Goal: Task Accomplishment & Management: Use online tool/utility

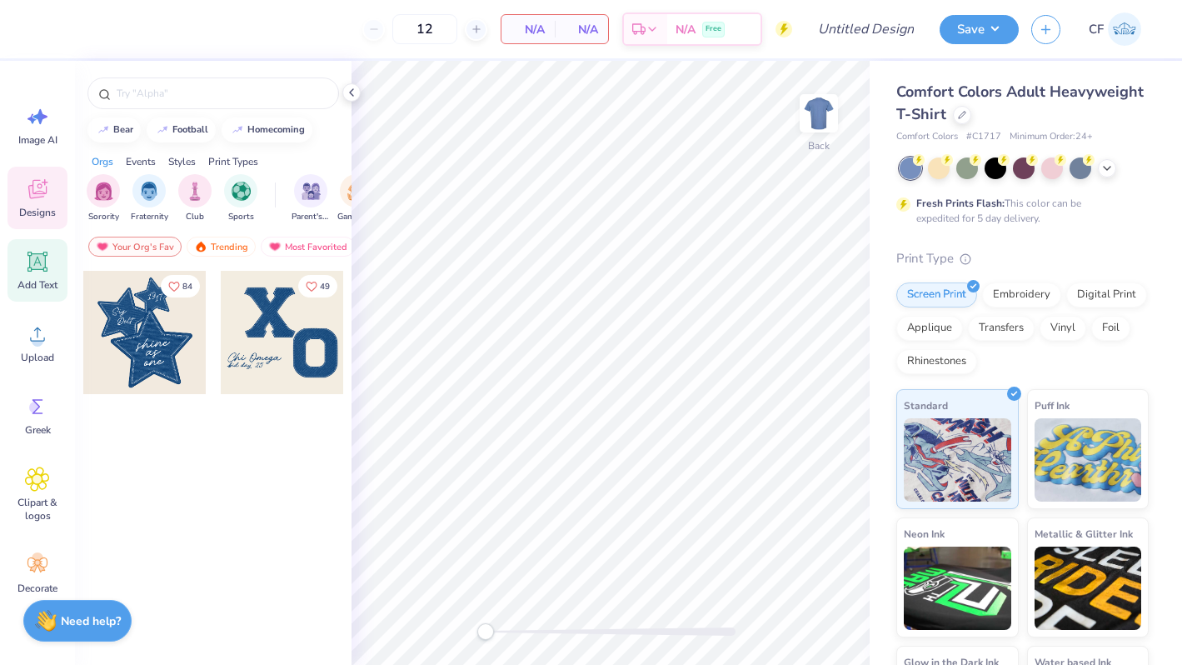
click at [33, 276] on div "Add Text" at bounding box center [37, 270] width 60 height 62
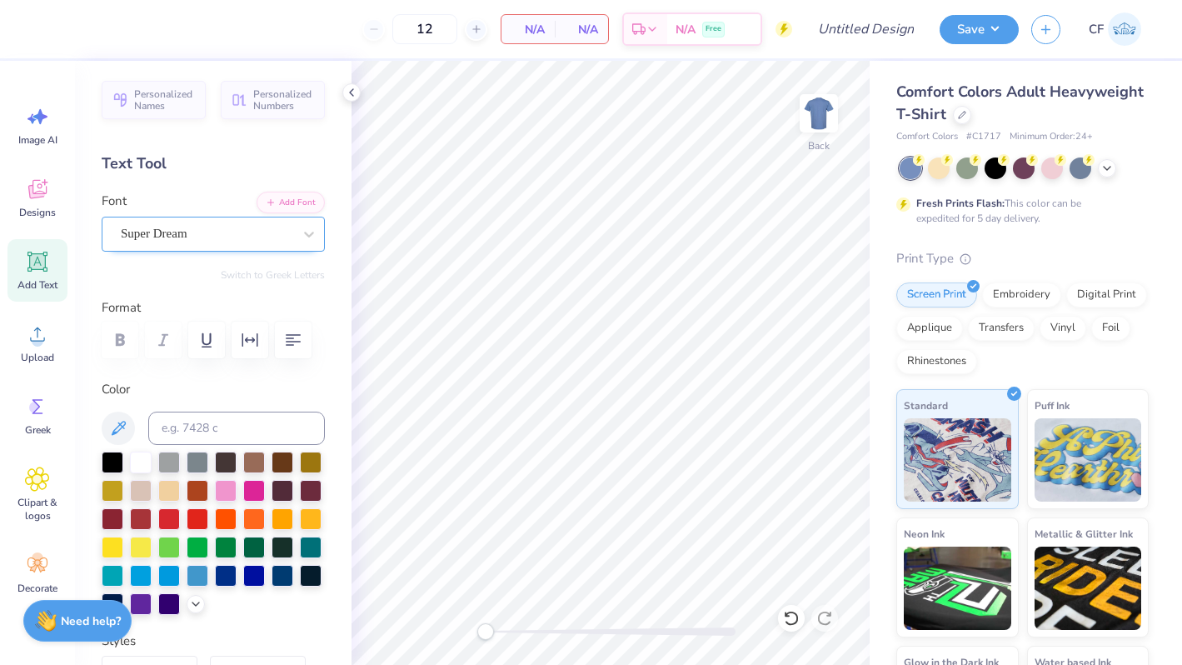
click at [253, 232] on div "Super Dream" at bounding box center [206, 234] width 175 height 26
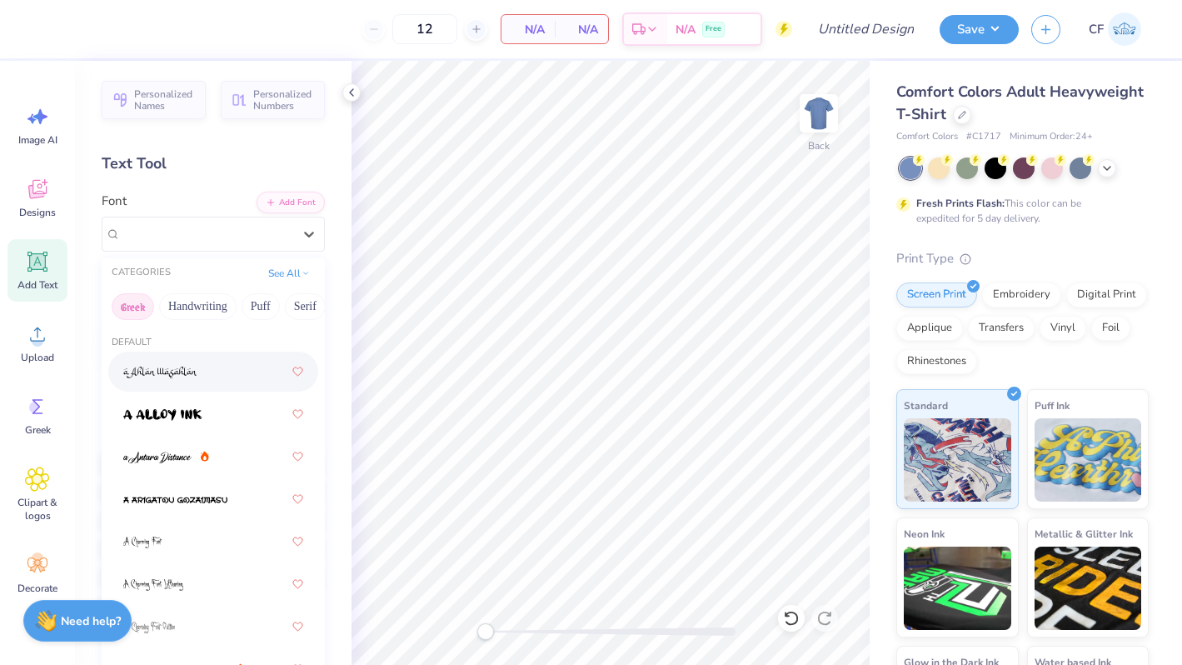
click at [139, 308] on button "Greek" at bounding box center [133, 306] width 42 height 27
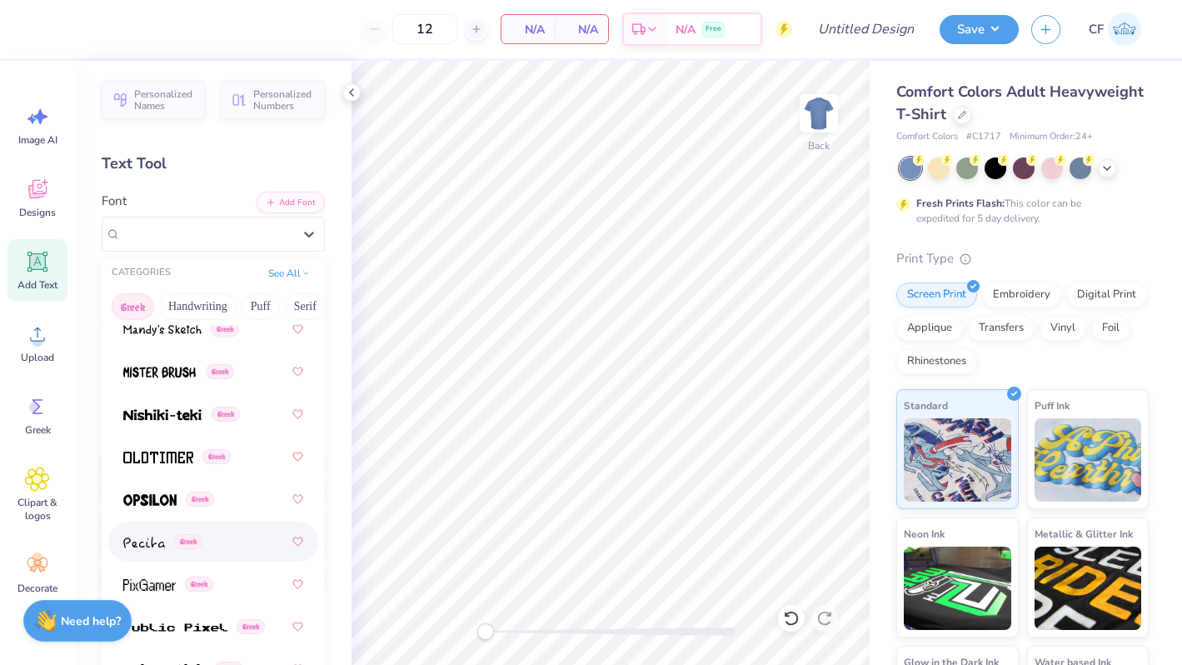
scroll to position [1200, 0]
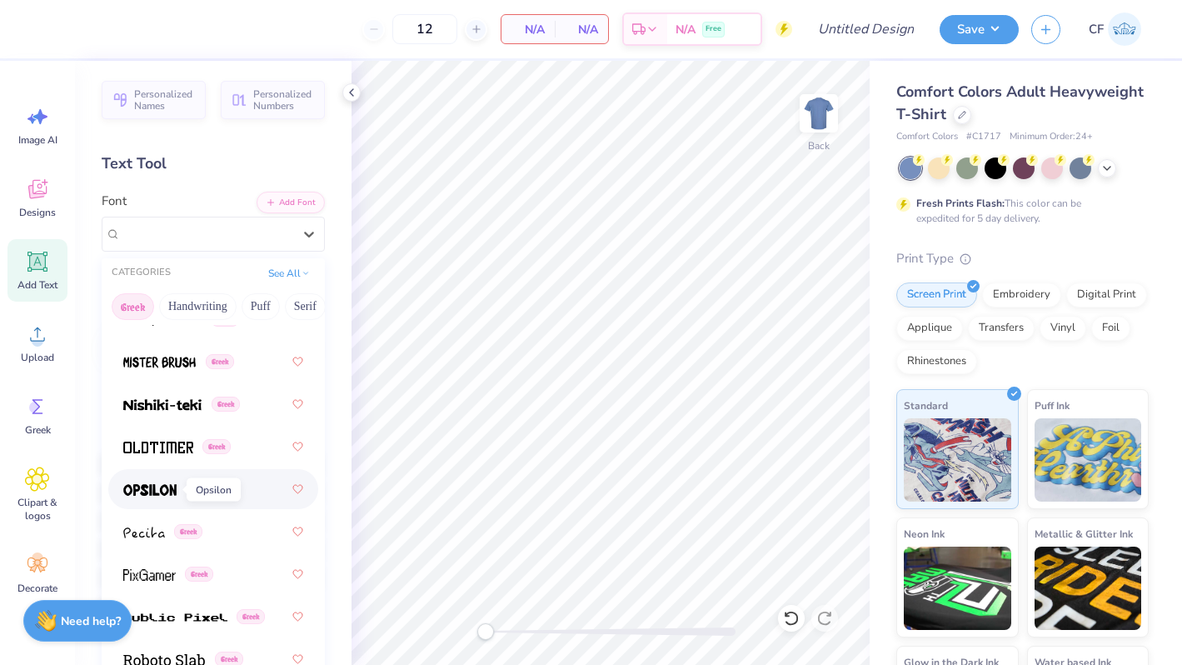
click at [167, 497] on span at bounding box center [149, 489] width 53 height 17
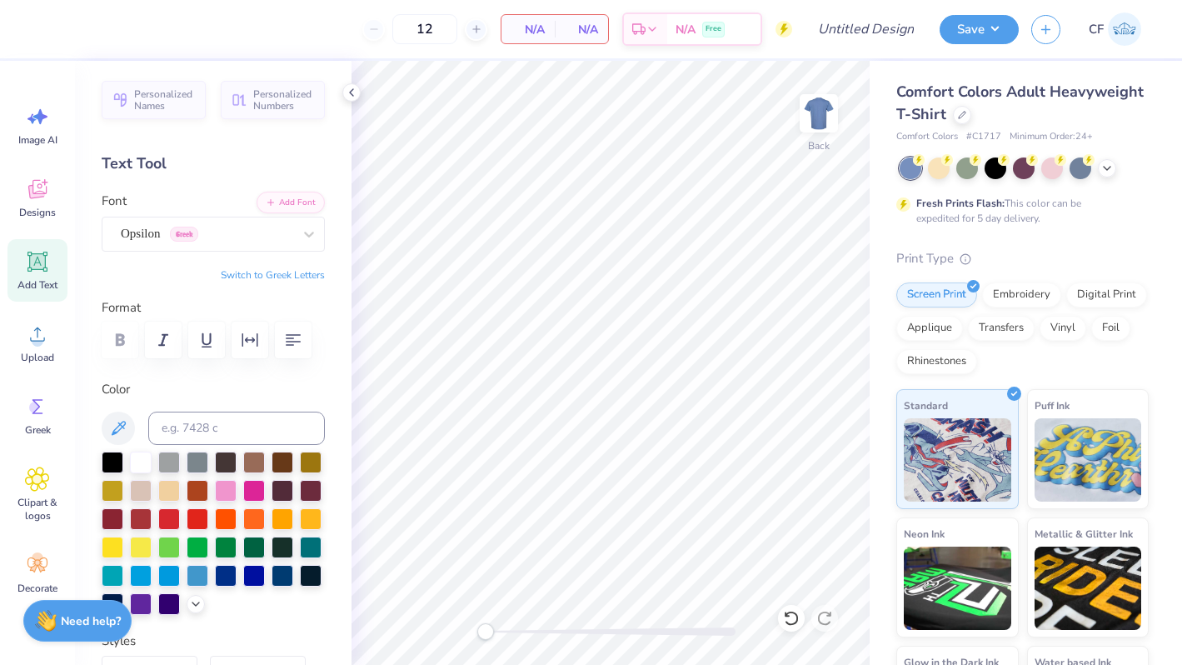
click at [34, 252] on icon at bounding box center [37, 261] width 25 height 25
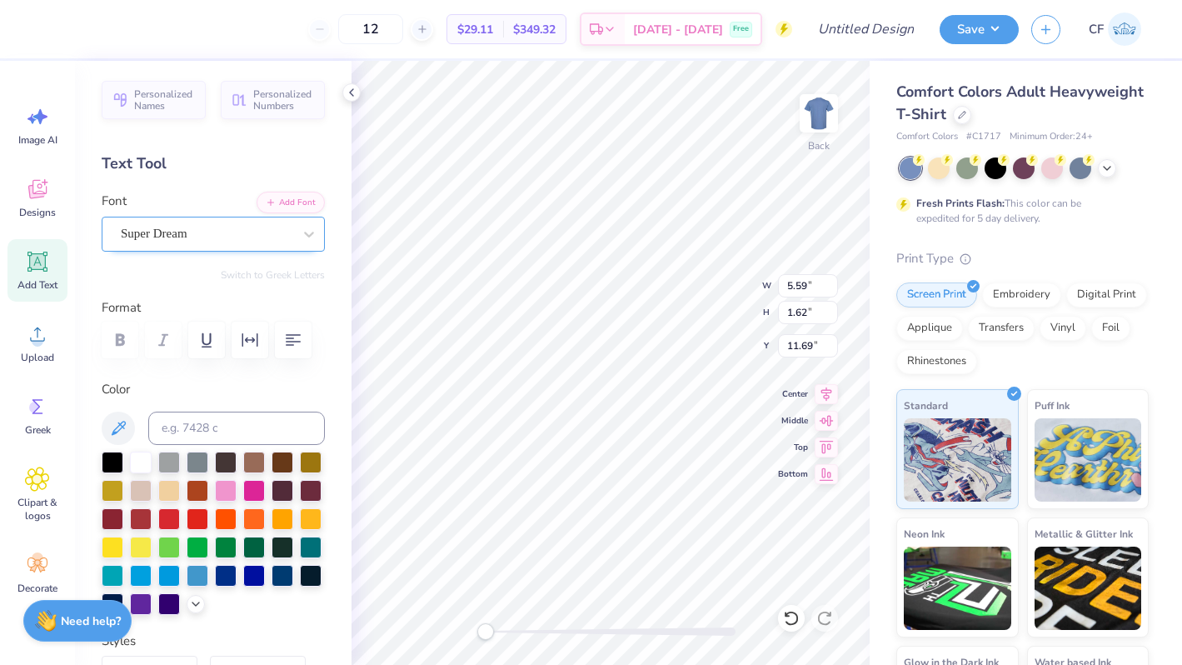
click at [178, 227] on div "Super Dream" at bounding box center [206, 234] width 175 height 26
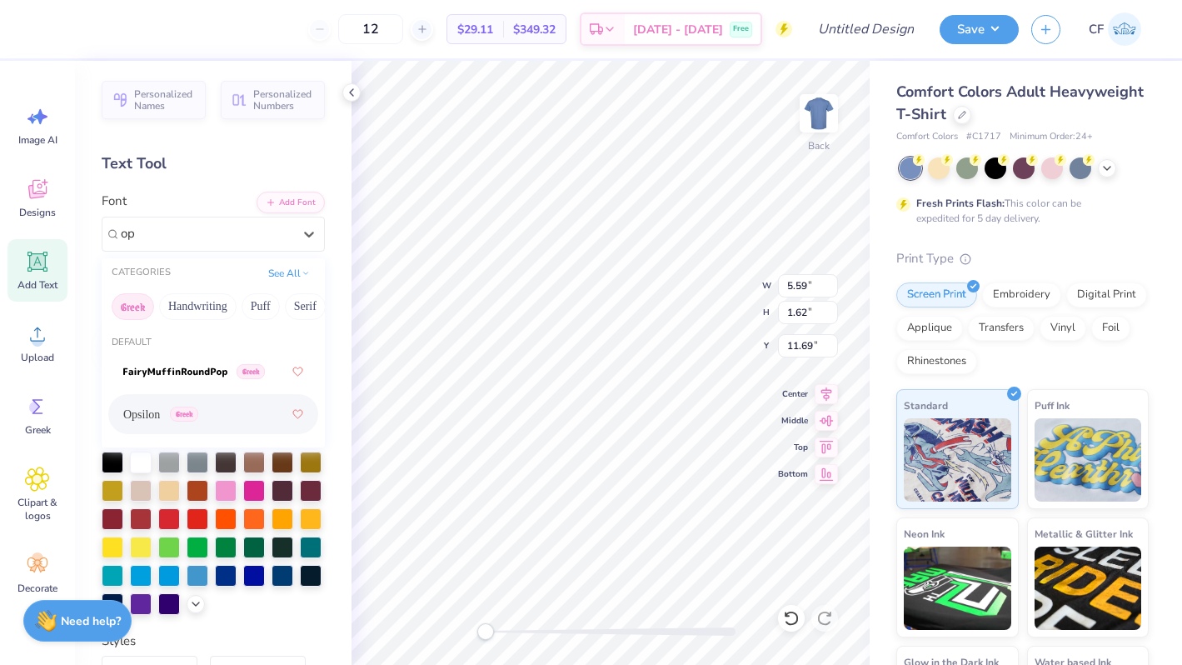
click at [182, 412] on span "Greek" at bounding box center [184, 414] width 28 height 15
type input "op"
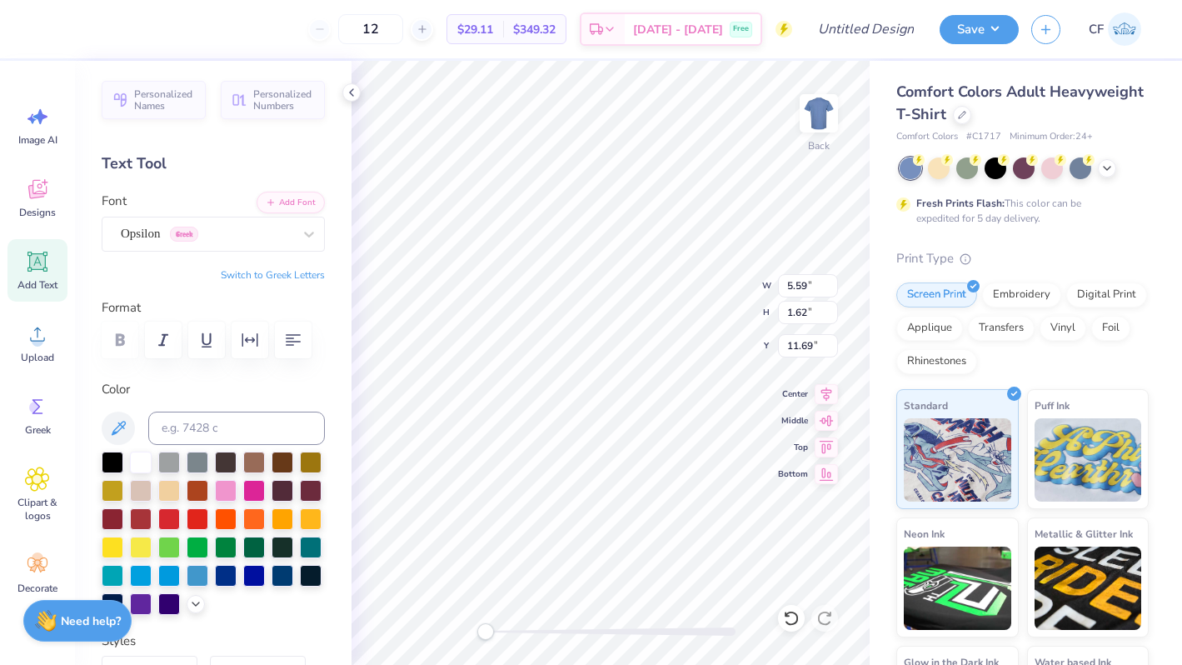
type textarea "S"
type textarea "W"
type textarea "Q"
type textarea "E"
type textarea "R"
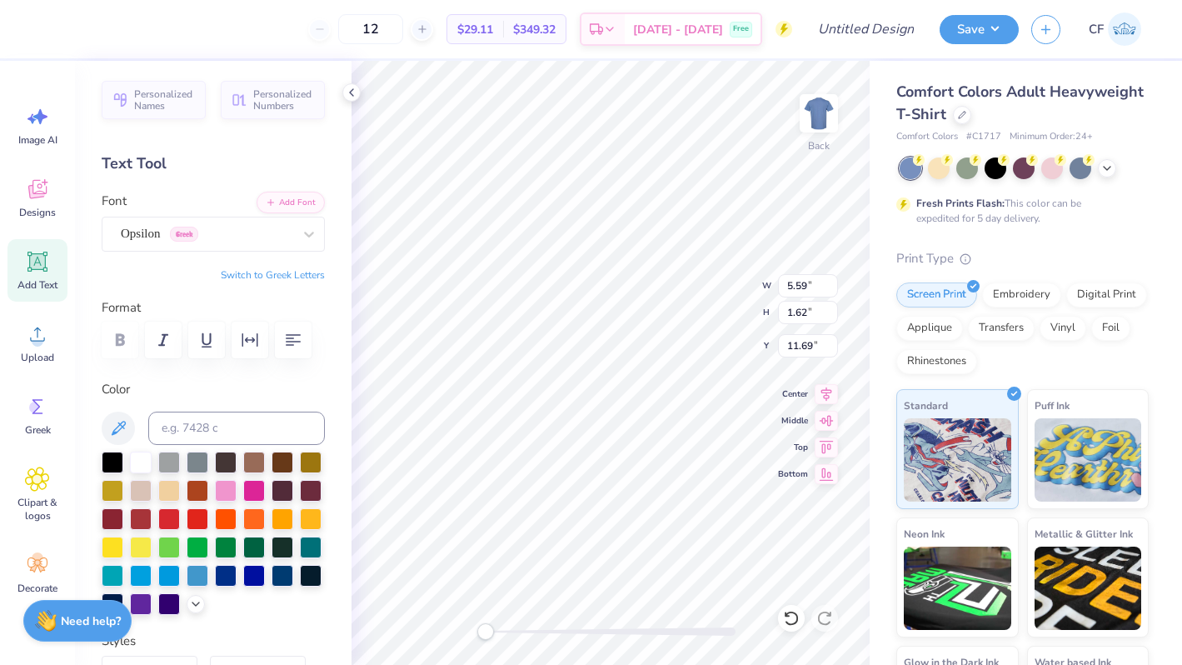
type textarea "T"
type textarea "Y"
click at [279, 280] on button "Switch to Greek Letters" at bounding box center [273, 274] width 104 height 13
type textarea "ΣΚ"
type input "7.65"
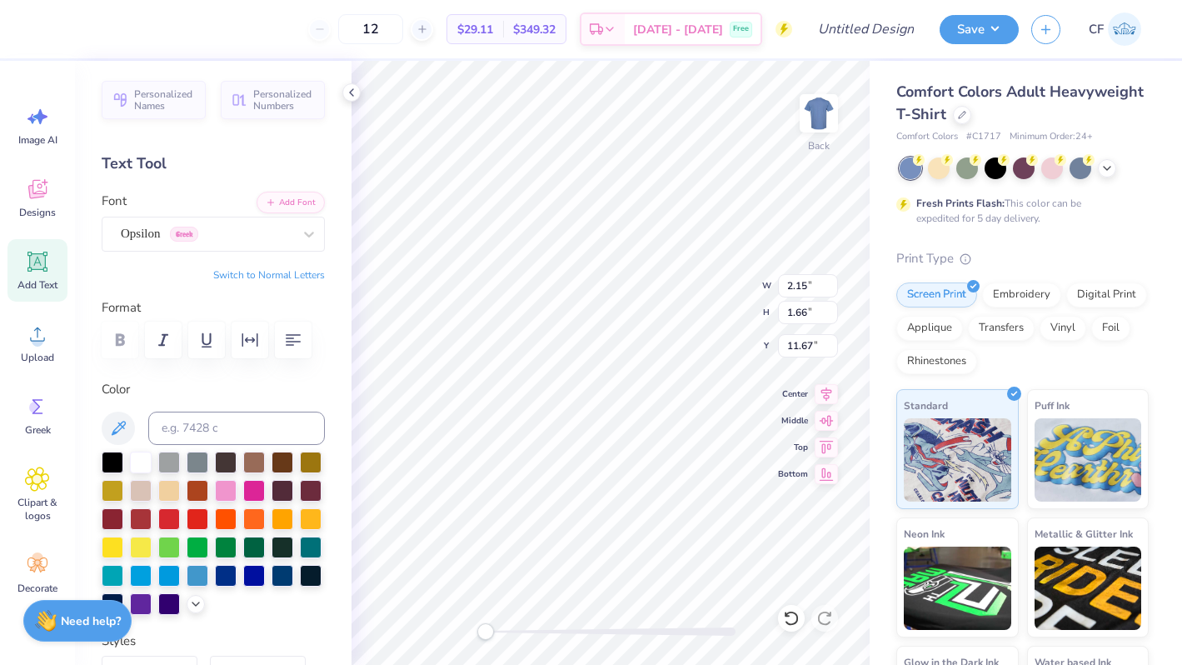
type input "5.90"
type input "7.43"
click at [814, 382] on div "Center" at bounding box center [808, 392] width 60 height 20
type input "10.49"
type input "8.08"
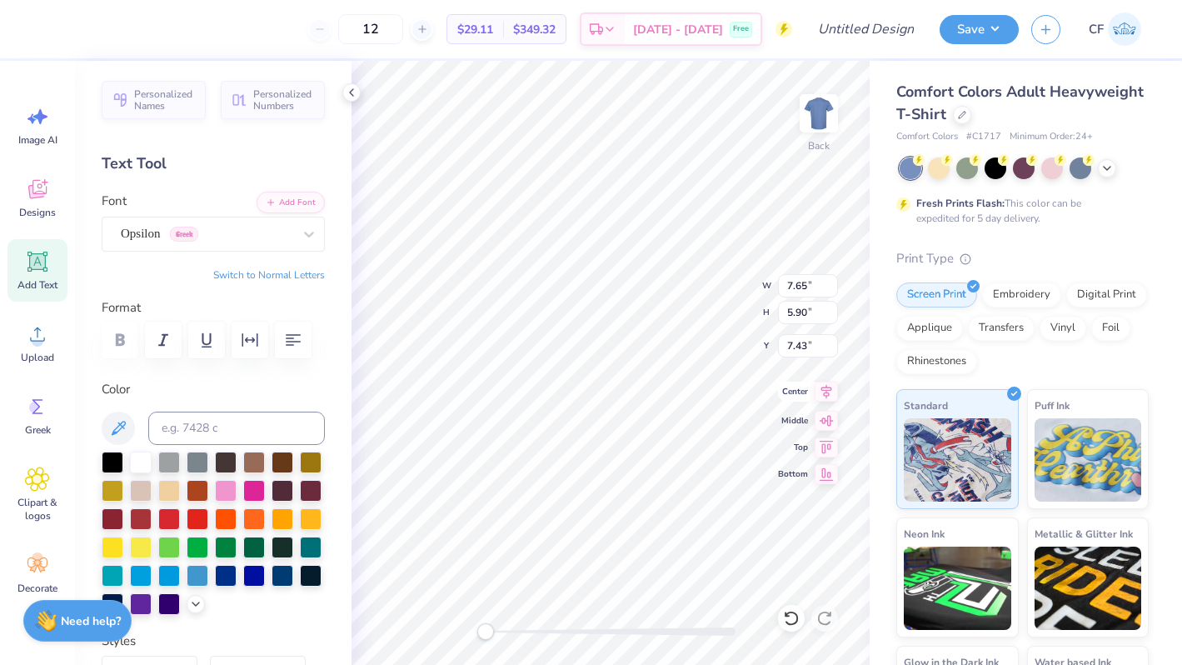
type input "3.00"
type input "11.57"
type input "8.91"
click at [822, 388] on icon at bounding box center [826, 392] width 23 height 20
click at [821, 392] on icon at bounding box center [826, 392] width 23 height 20
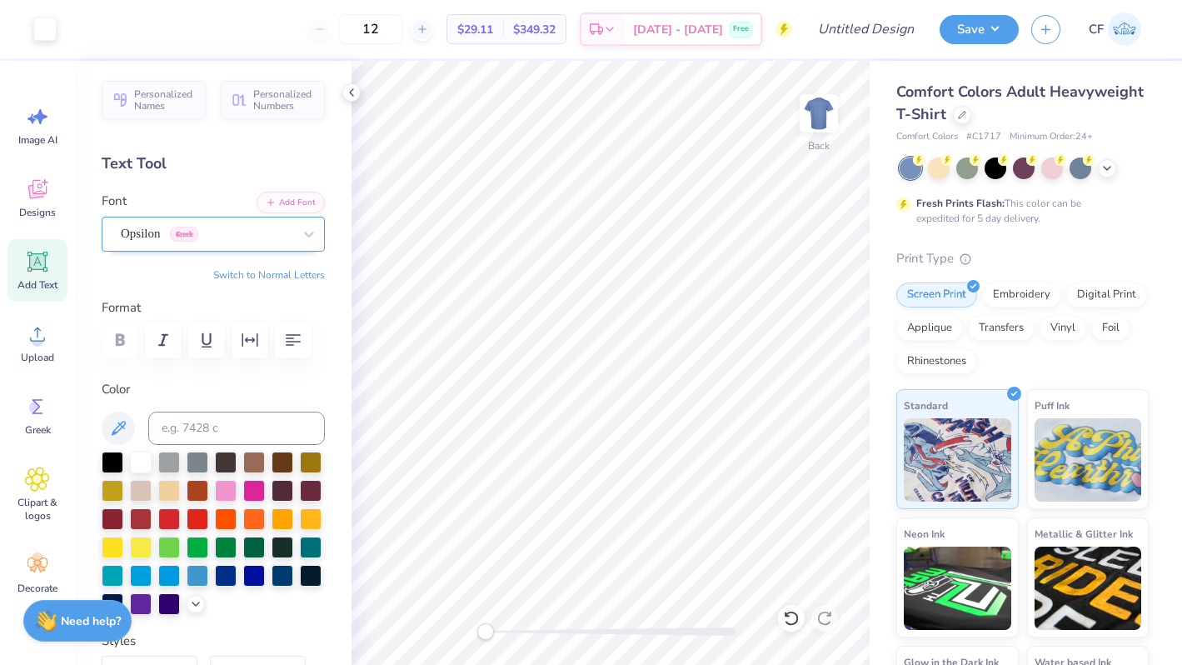
click at [204, 241] on div "Opsilon Greek" at bounding box center [206, 234] width 175 height 26
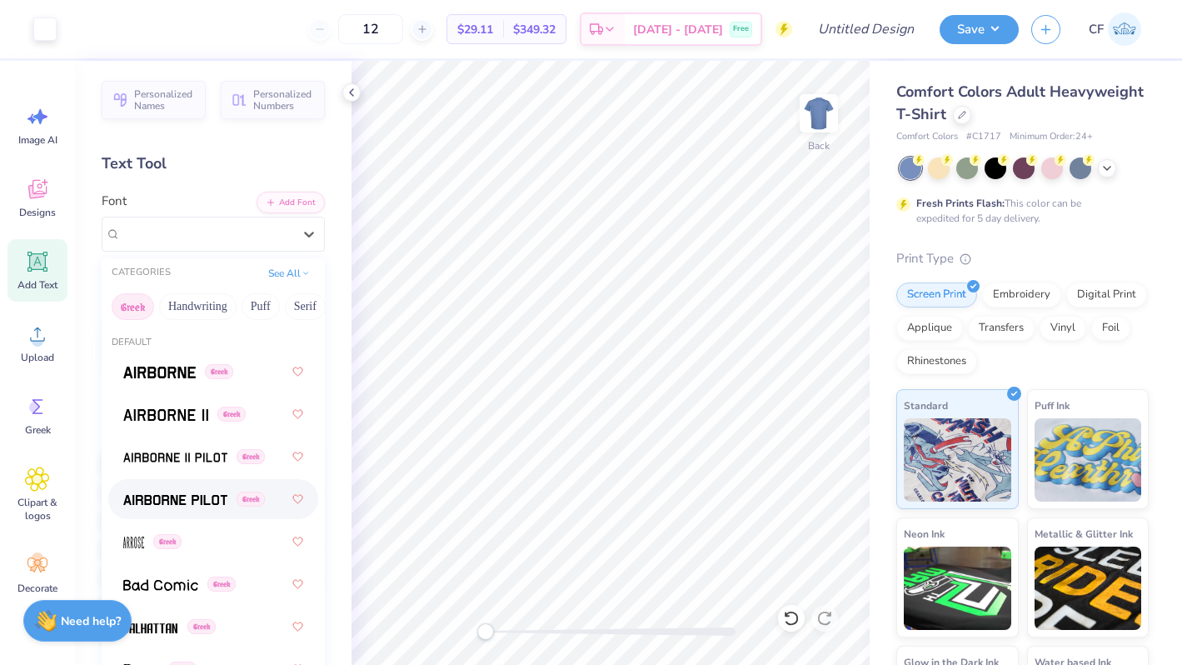
scroll to position [79, 0]
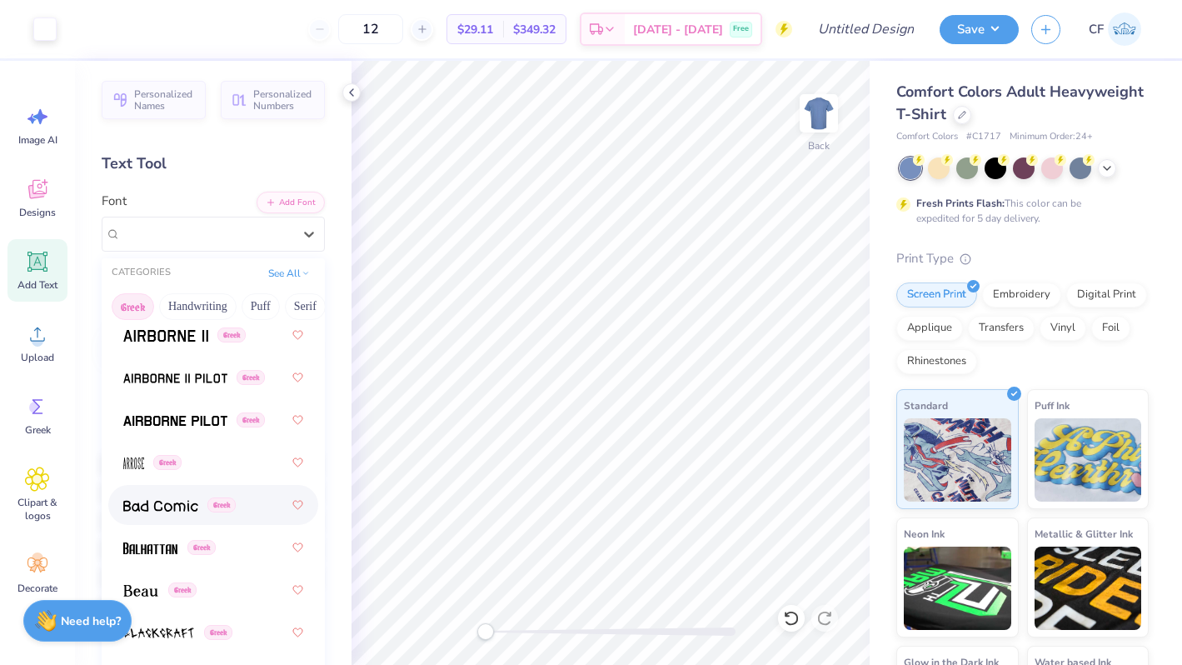
click at [160, 522] on div "Greek" at bounding box center [213, 505] width 210 height 40
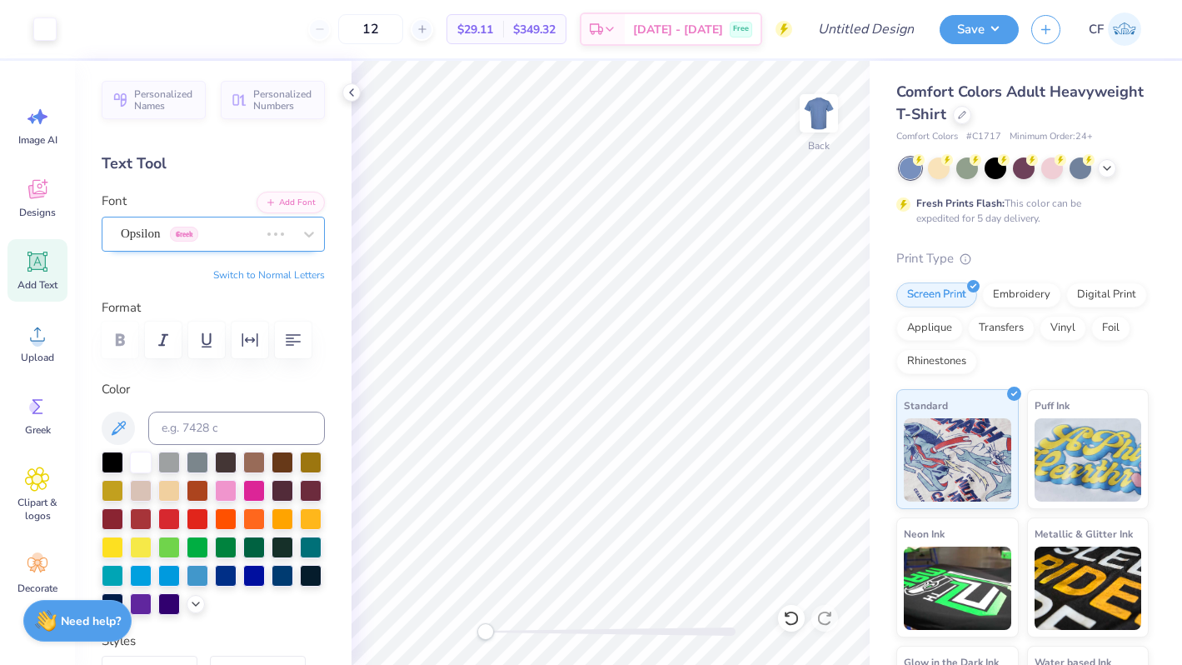
click at [219, 231] on div "Opsilon Greek" at bounding box center [190, 234] width 142 height 26
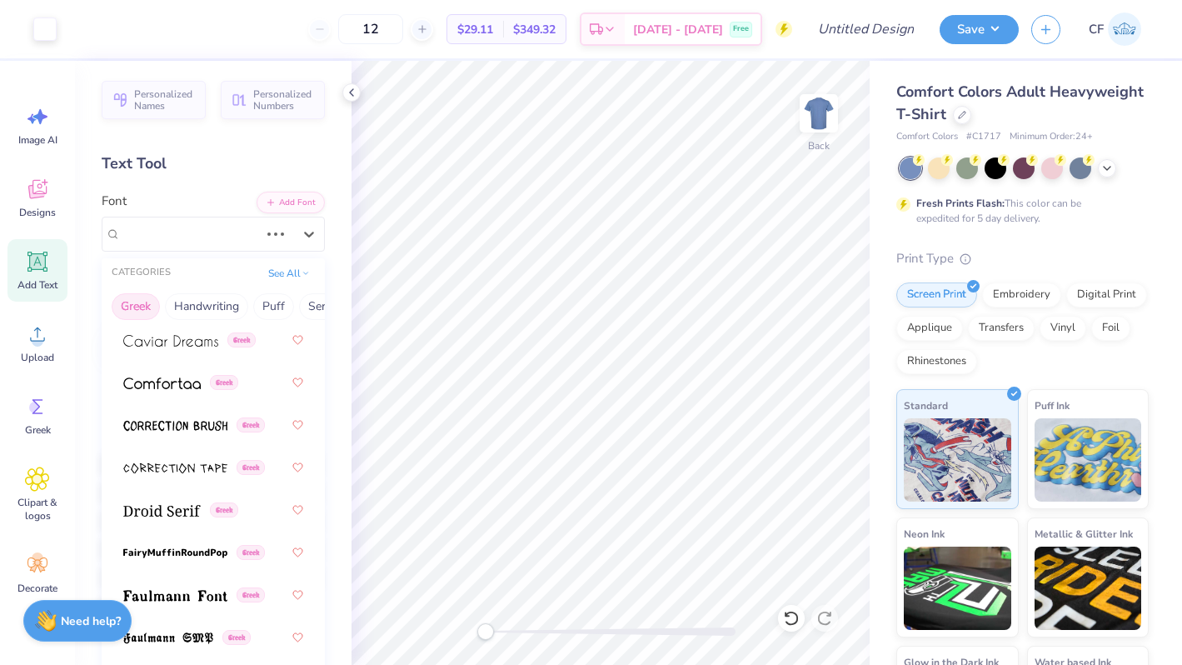
scroll to position [565, 0]
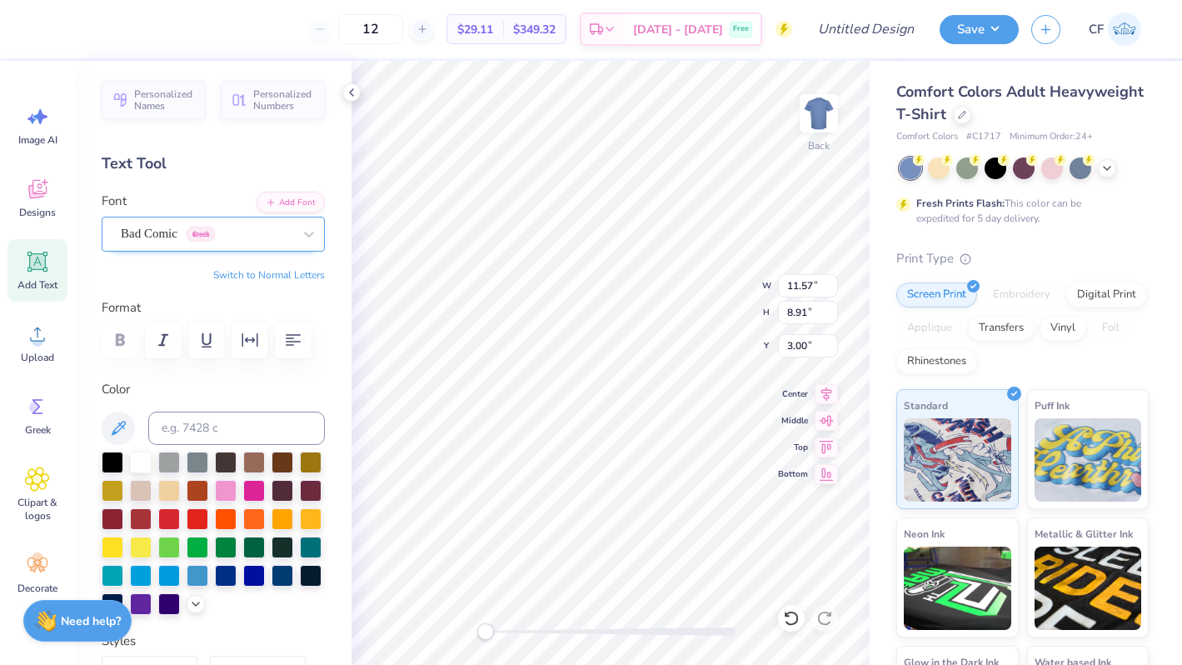
click at [197, 243] on div at bounding box center [207, 233] width 172 height 22
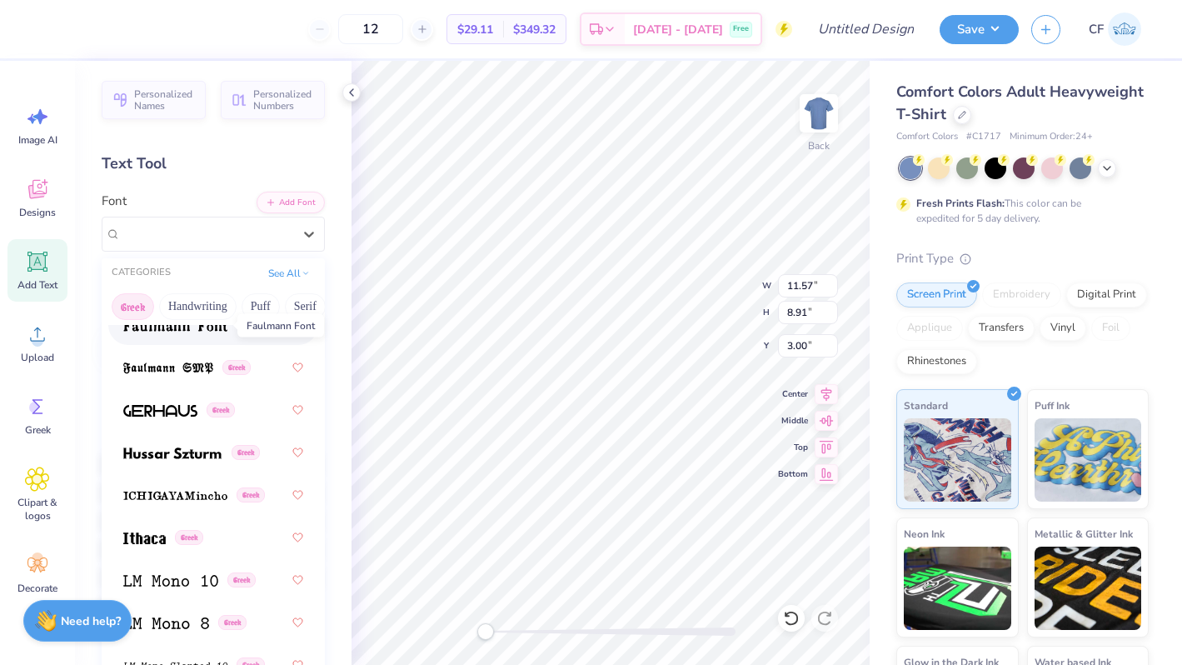
scroll to position [823, 0]
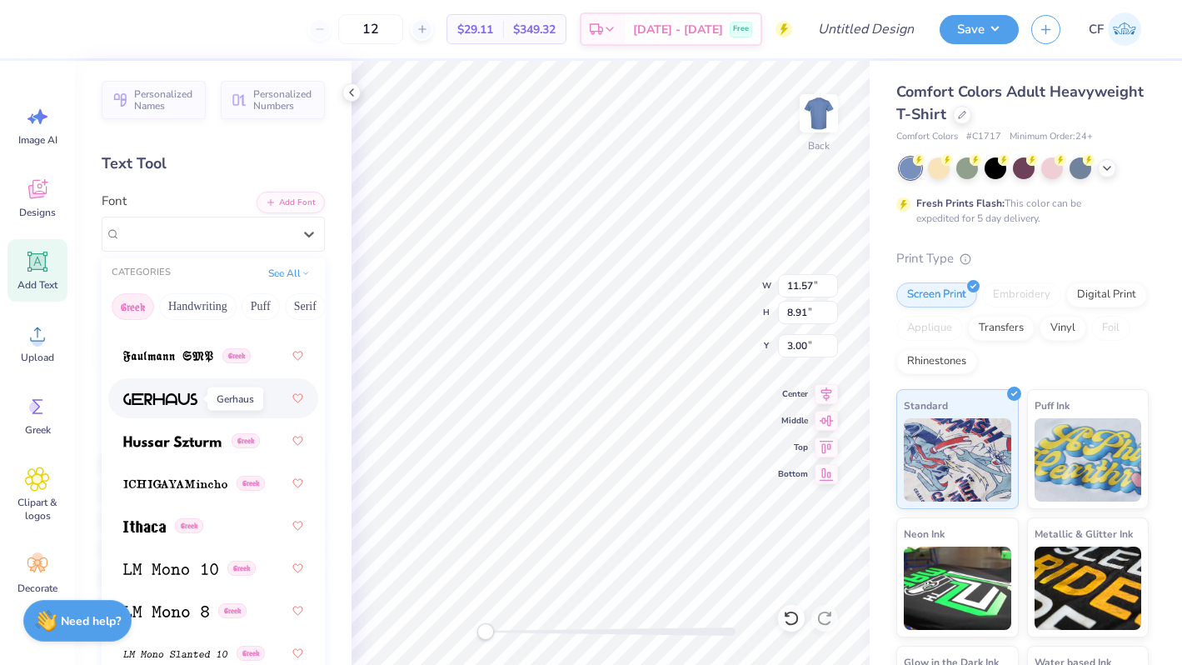
click at [184, 396] on img at bounding box center [160, 399] width 74 height 12
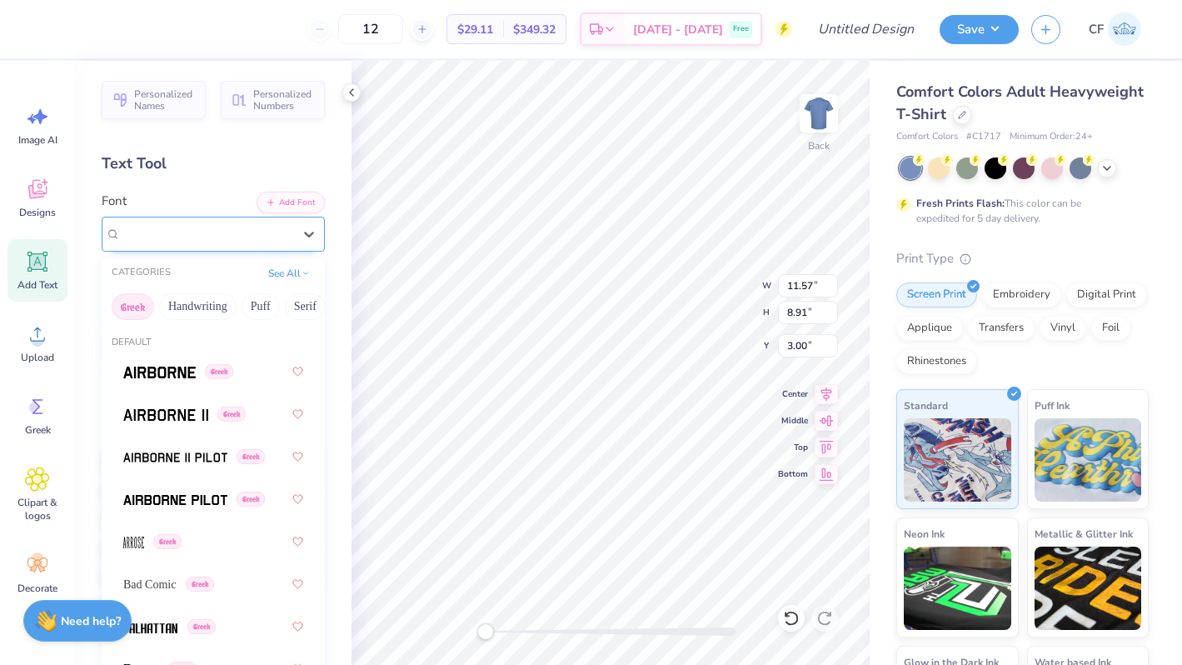
click at [223, 243] on div at bounding box center [207, 233] width 172 height 22
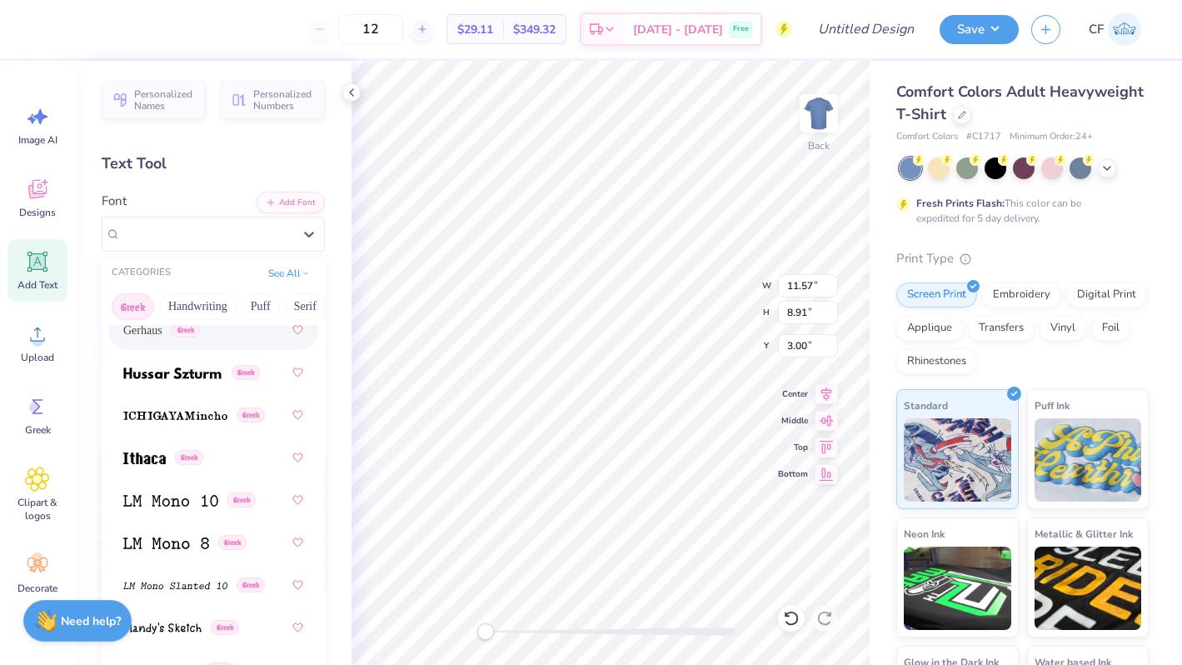
scroll to position [893, 0]
click at [196, 375] on img at bounding box center [172, 372] width 98 height 12
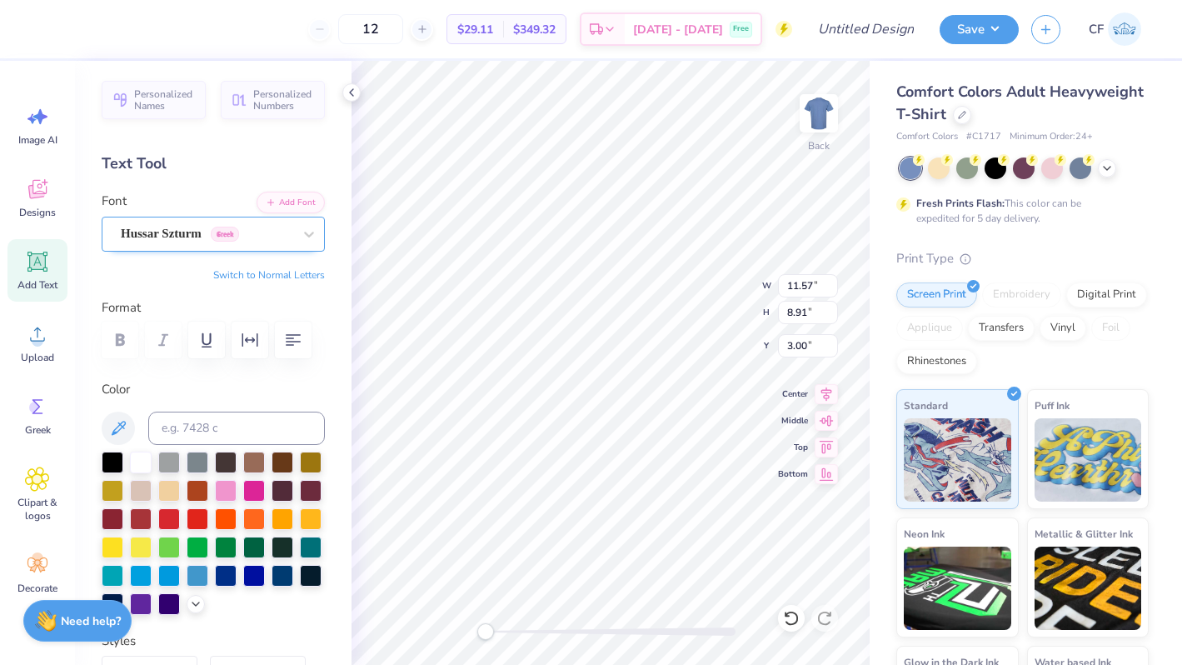
click at [219, 247] on div "Hussar Szturm Greek" at bounding box center [213, 234] width 223 height 35
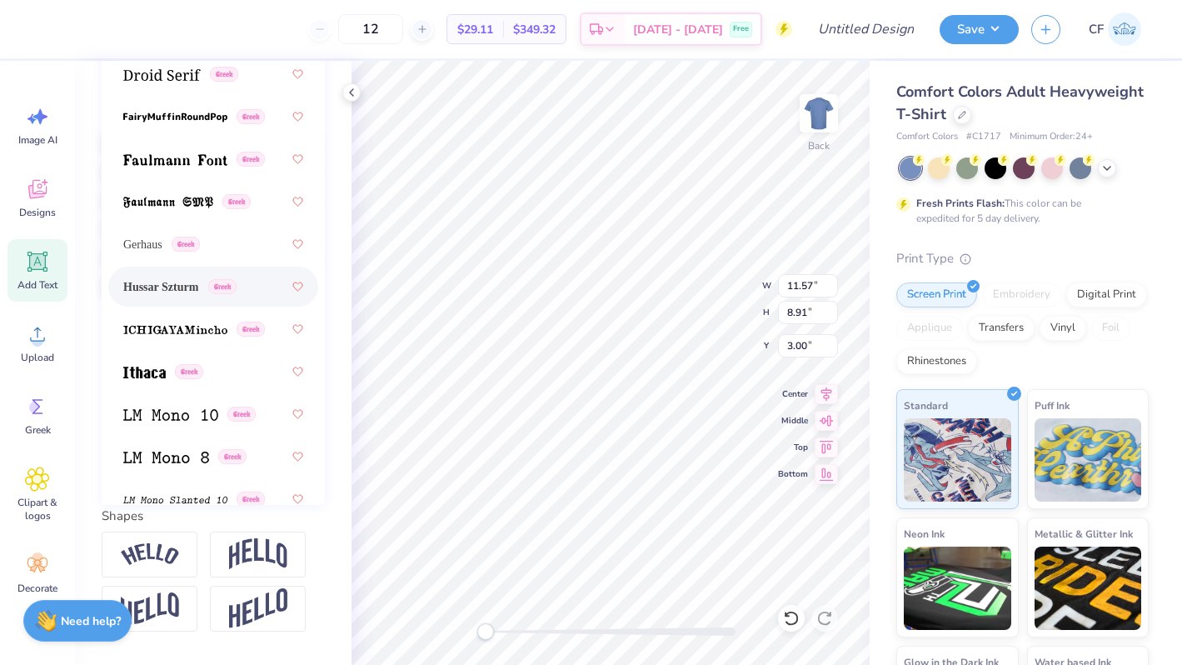
scroll to position [646, 0]
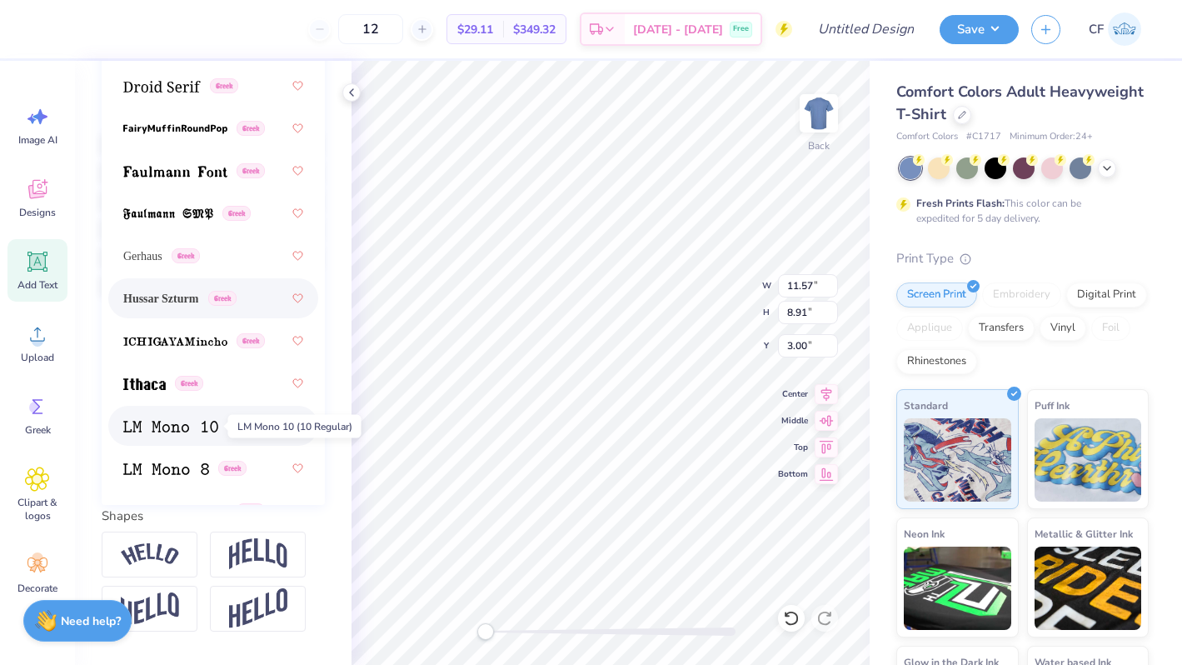
click at [182, 431] on img at bounding box center [170, 427] width 95 height 12
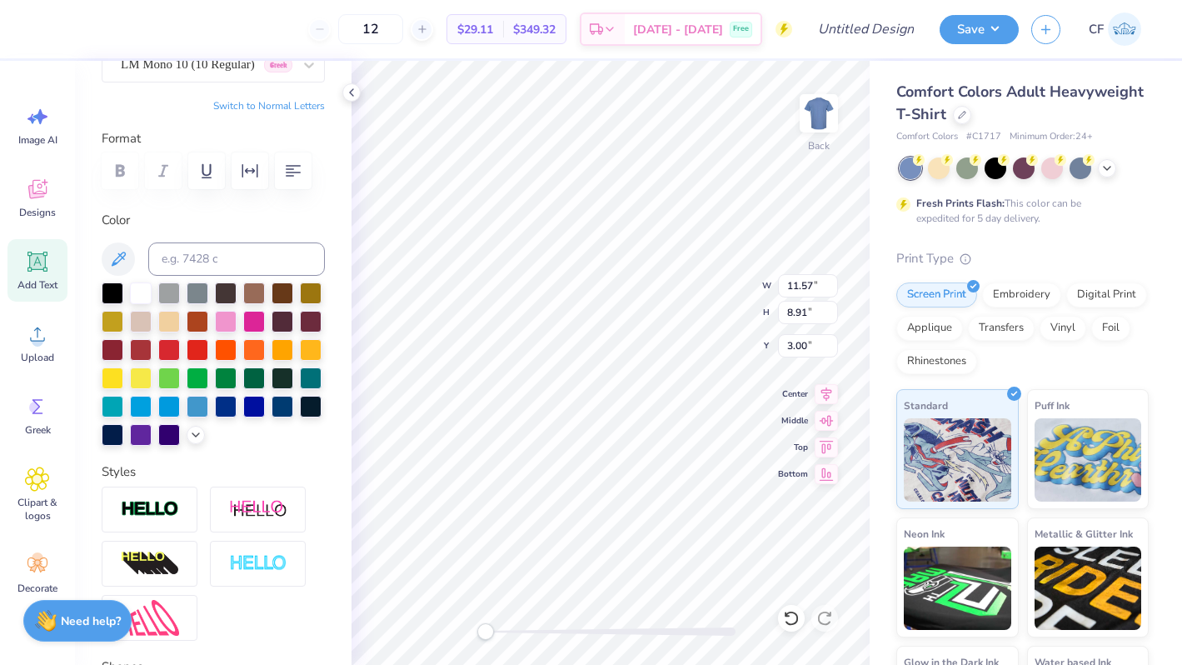
scroll to position [141, 0]
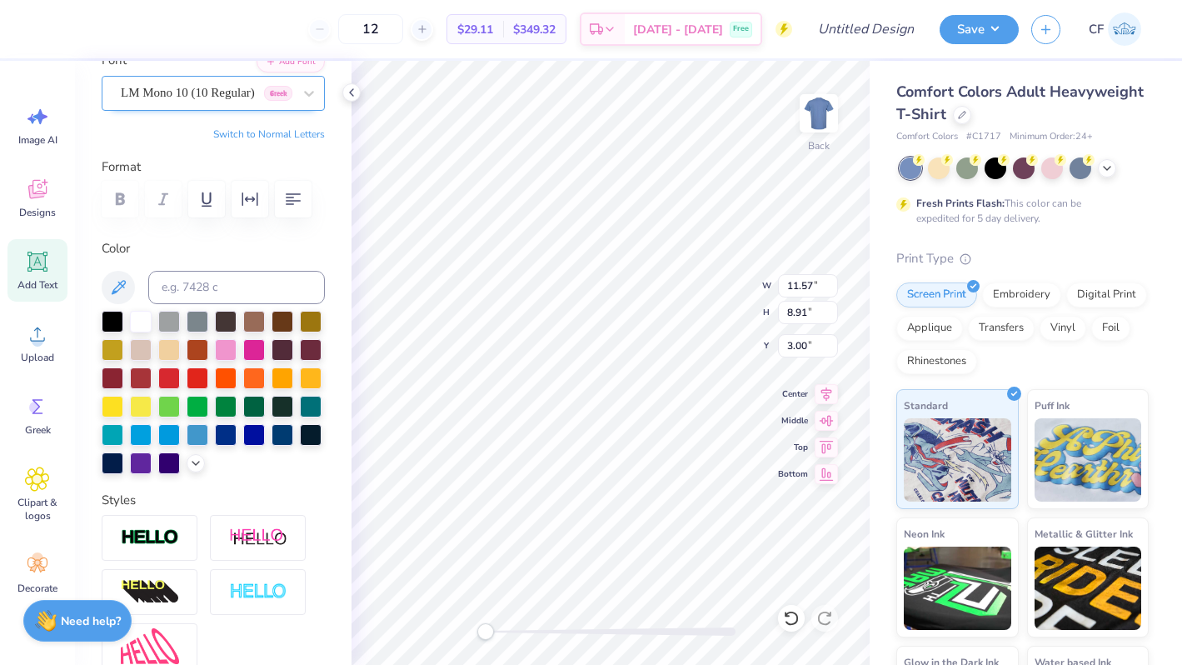
click at [218, 85] on div "LM Mono 10 (10 Regular) [DEMOGRAPHIC_DATA]" at bounding box center [206, 93] width 175 height 26
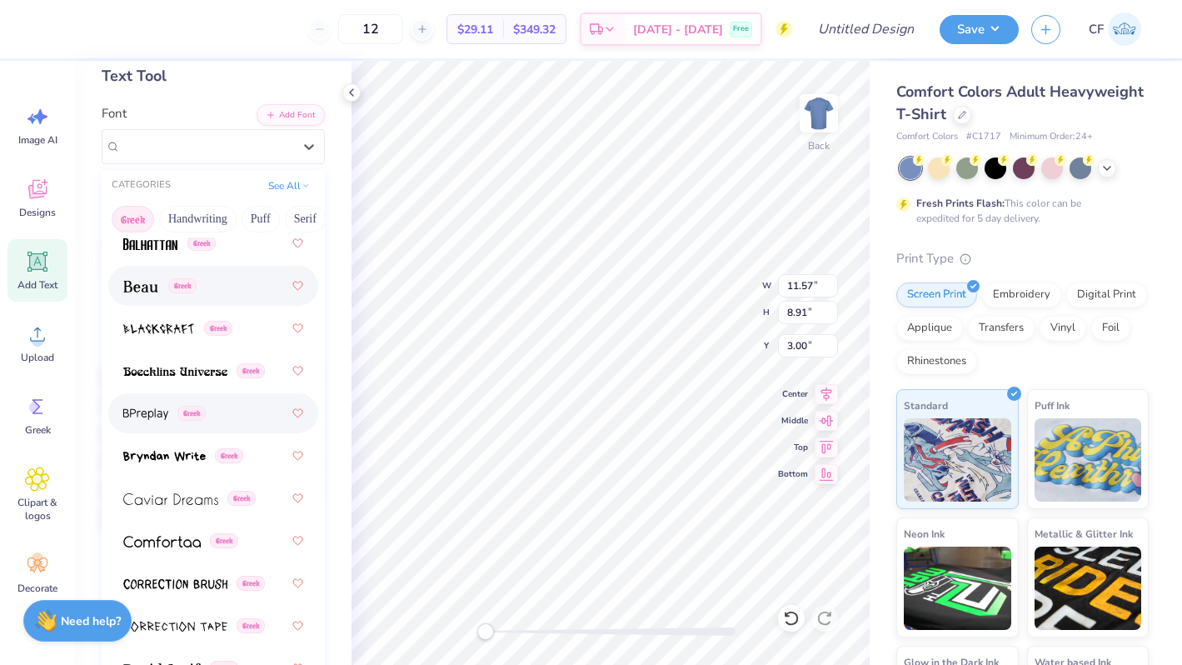
scroll to position [297, 0]
click at [149, 279] on span at bounding box center [140, 285] width 35 height 17
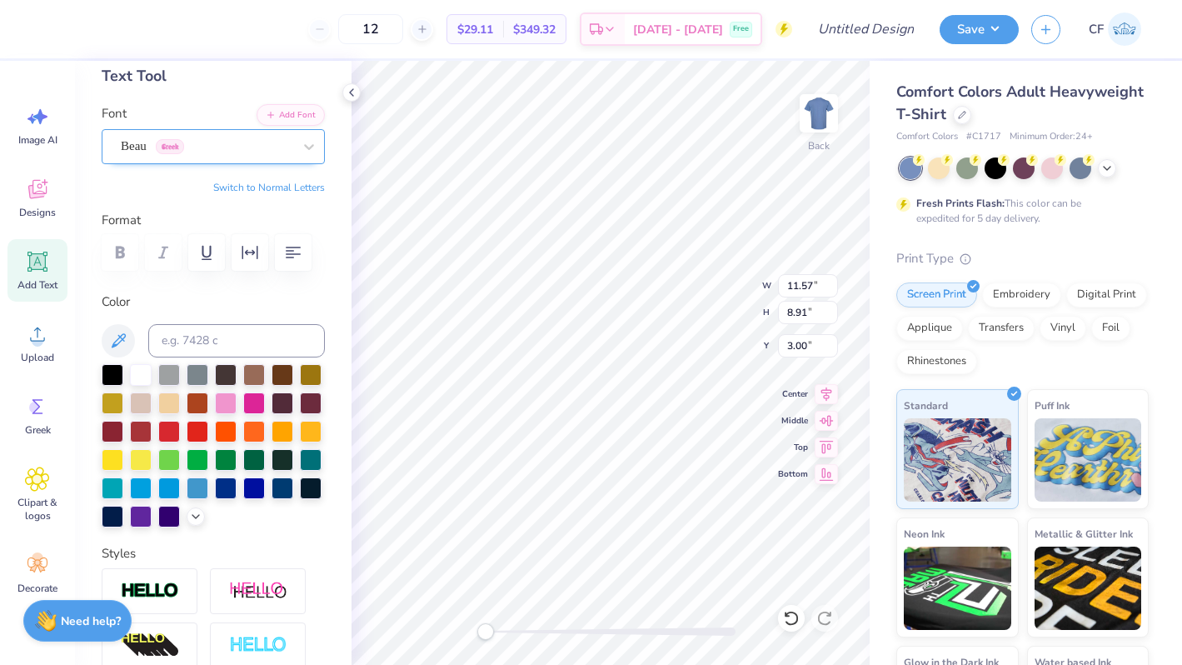
click at [222, 140] on div "Beau Greek" at bounding box center [206, 146] width 175 height 26
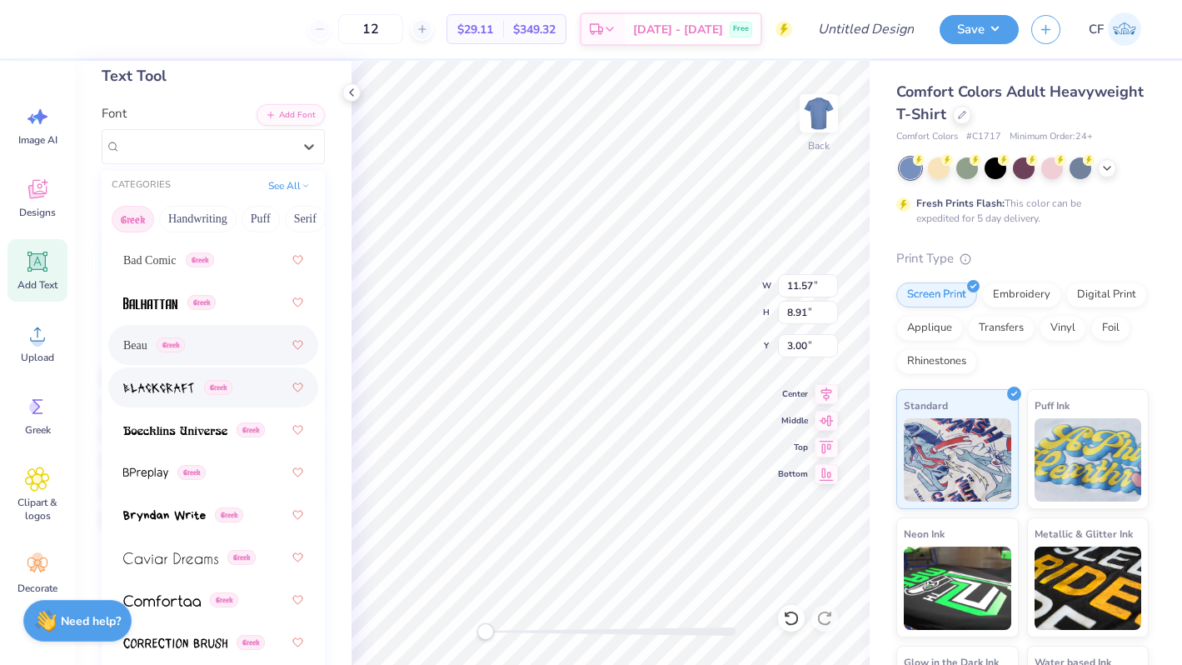
scroll to position [238, 0]
click at [195, 427] on img at bounding box center [175, 429] width 104 height 12
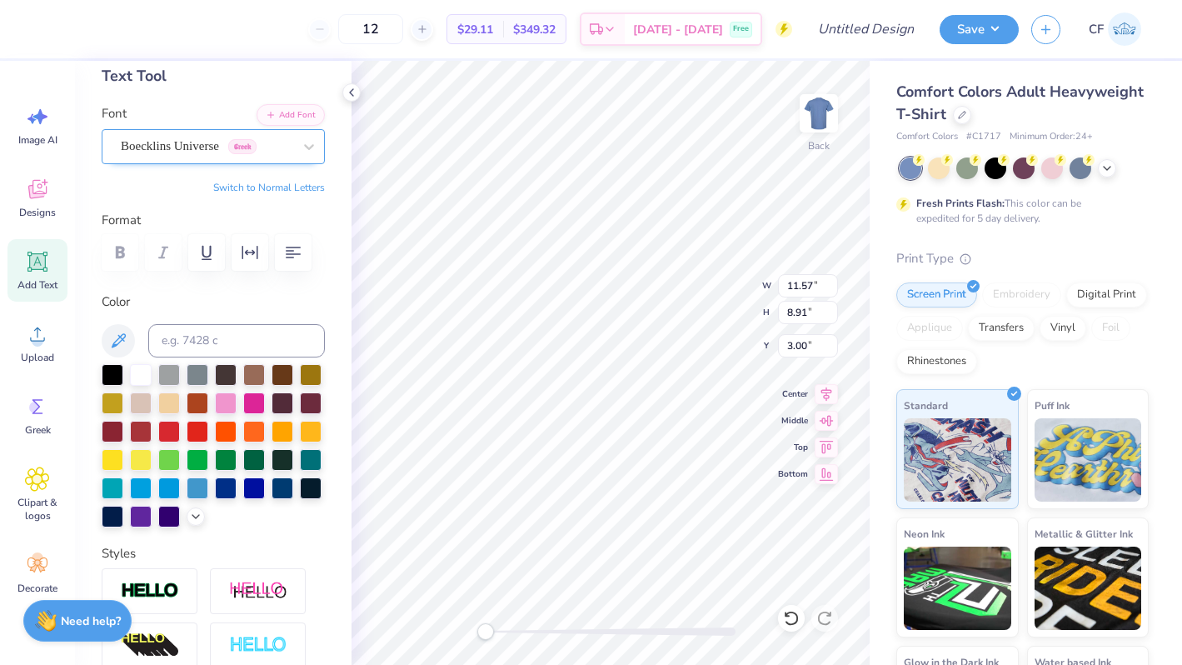
click at [206, 148] on div "Boecklins Universe Greek" at bounding box center [206, 146] width 175 height 26
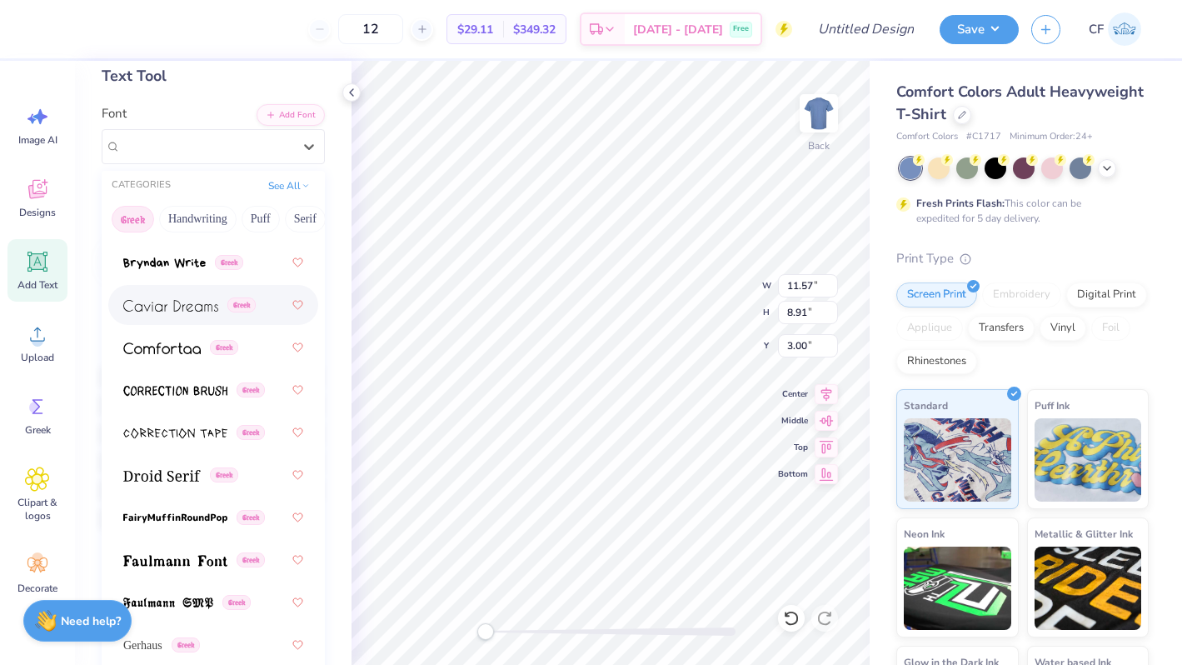
scroll to position [490, 0]
click at [171, 472] on img at bounding box center [161, 475] width 77 height 12
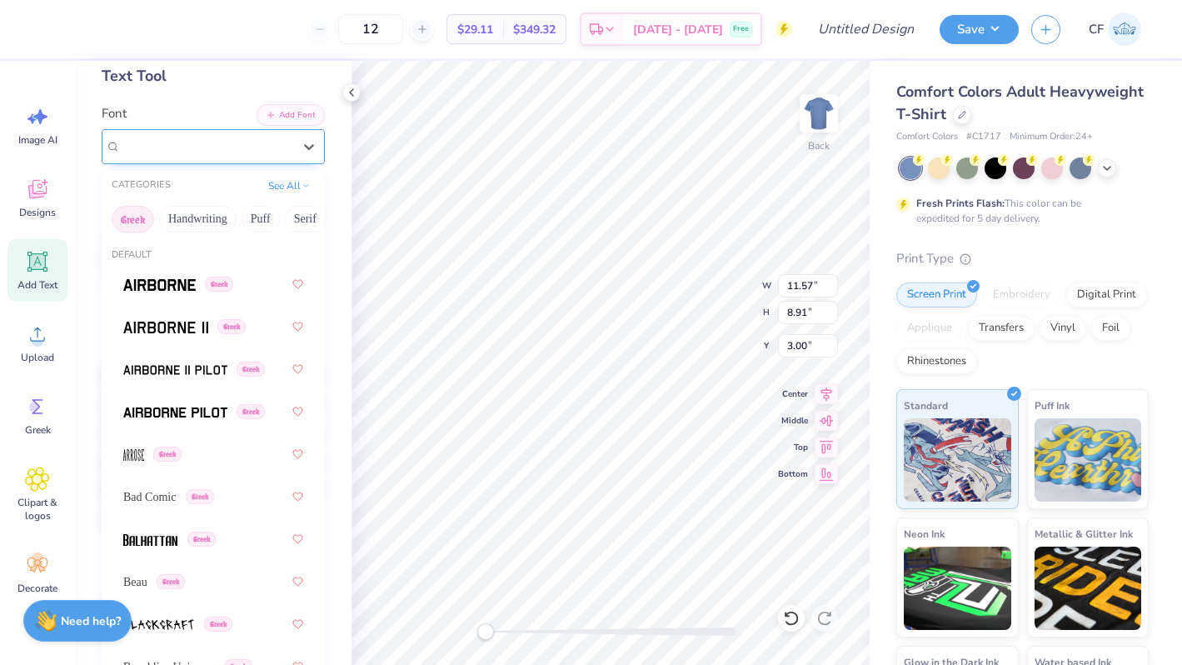
click at [217, 152] on div "Droid Serif Greek" at bounding box center [206, 146] width 175 height 26
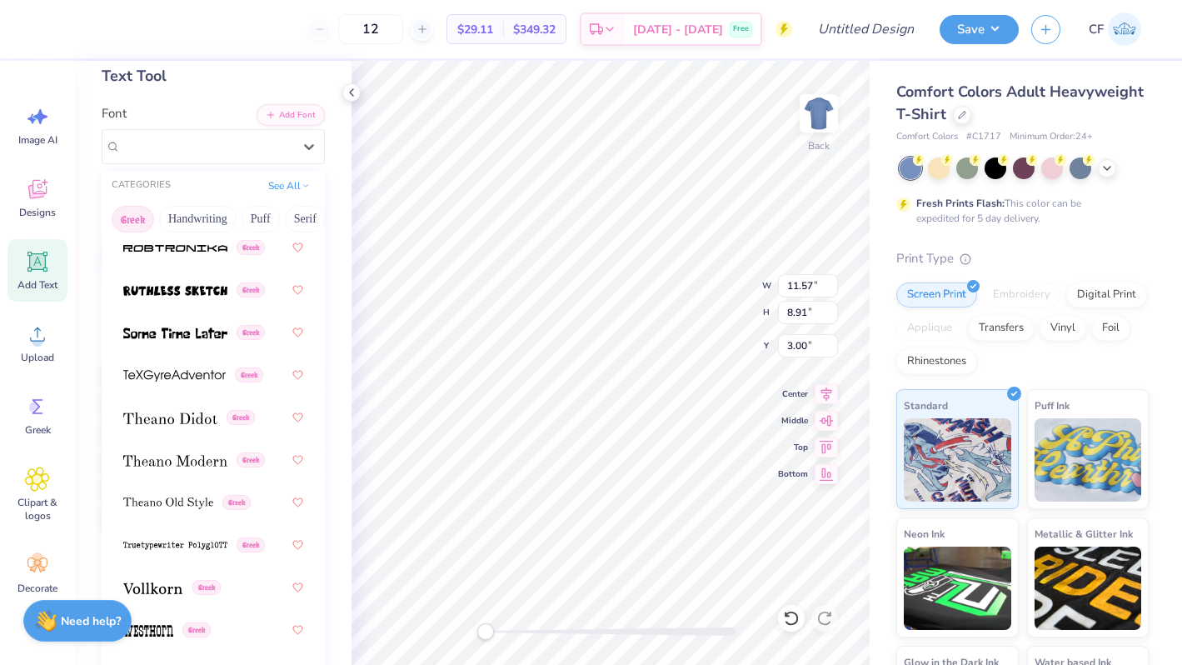
scroll to position [1621, 0]
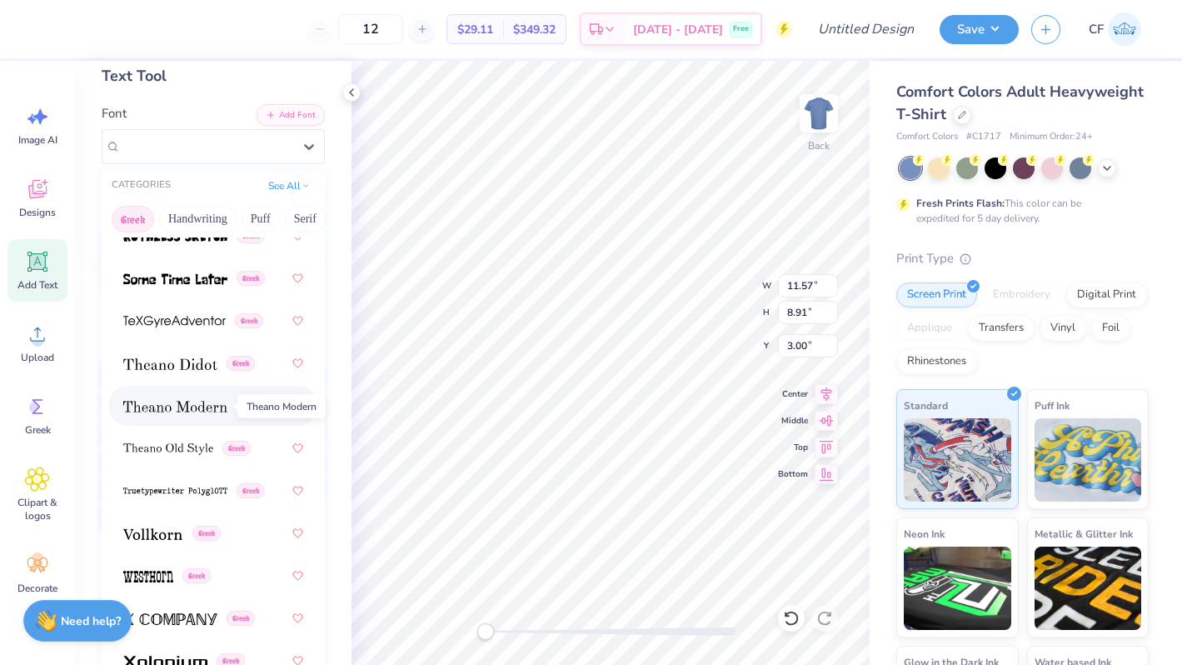
click at [195, 403] on img at bounding box center [175, 407] width 104 height 12
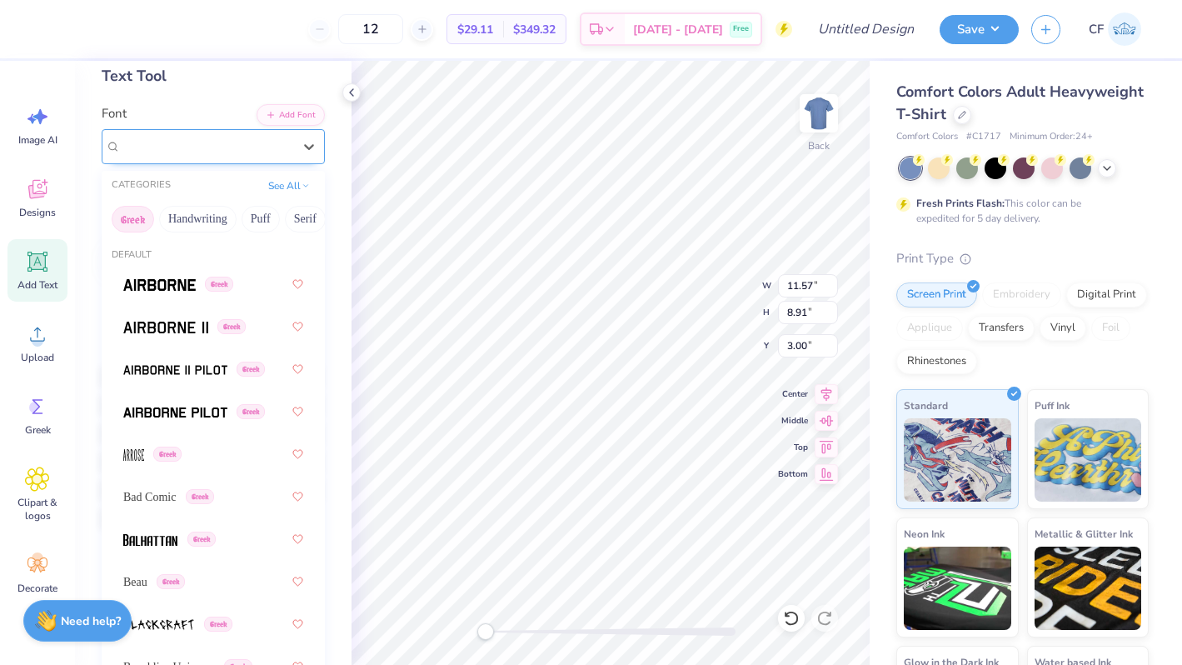
click at [200, 146] on div "Theano Modern Greek" at bounding box center [206, 146] width 175 height 26
click at [210, 296] on div "Greek" at bounding box center [213, 284] width 180 height 30
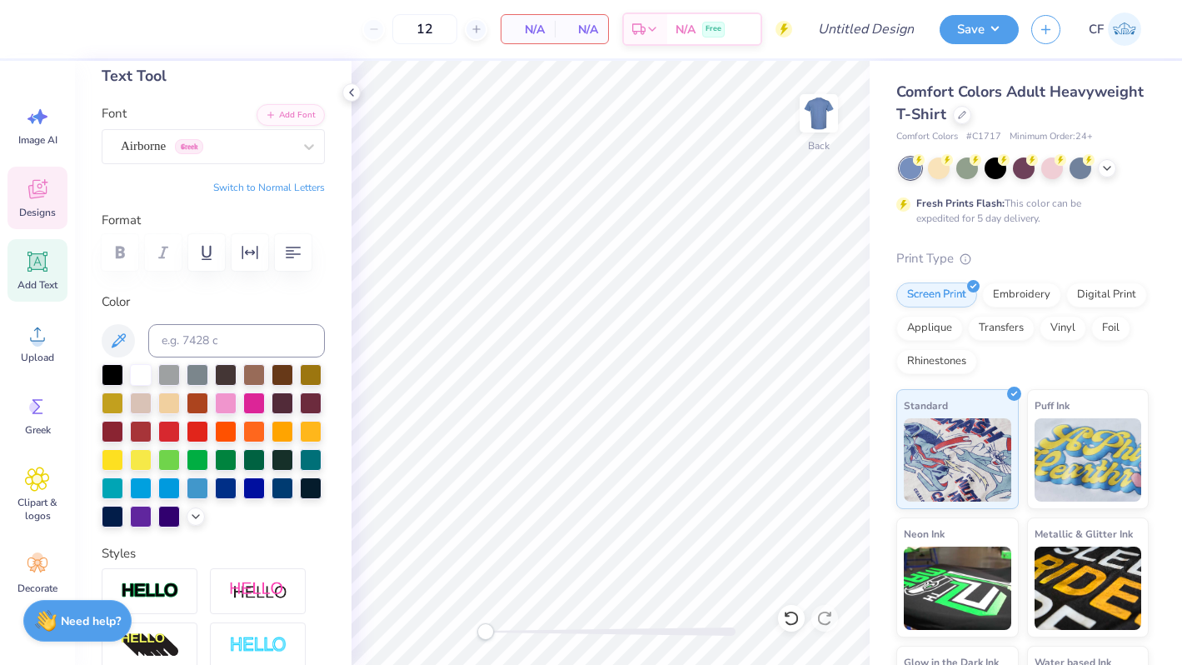
click at [35, 188] on icon at bounding box center [37, 189] width 25 height 25
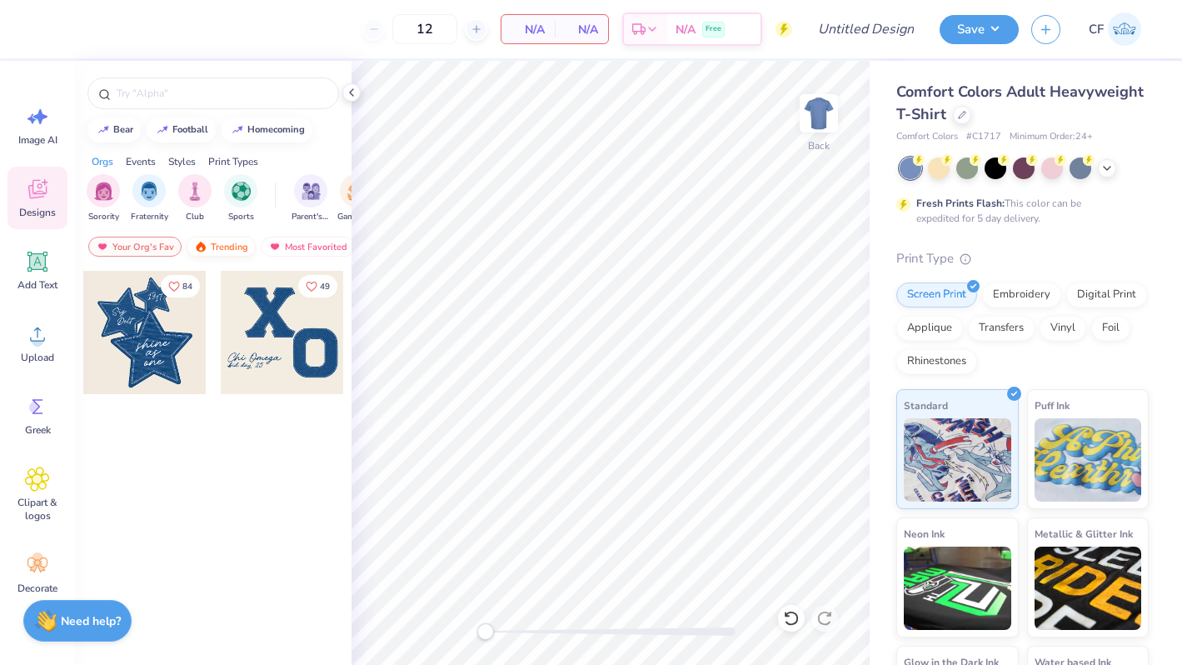
click at [229, 246] on div "Trending" at bounding box center [221, 247] width 69 height 20
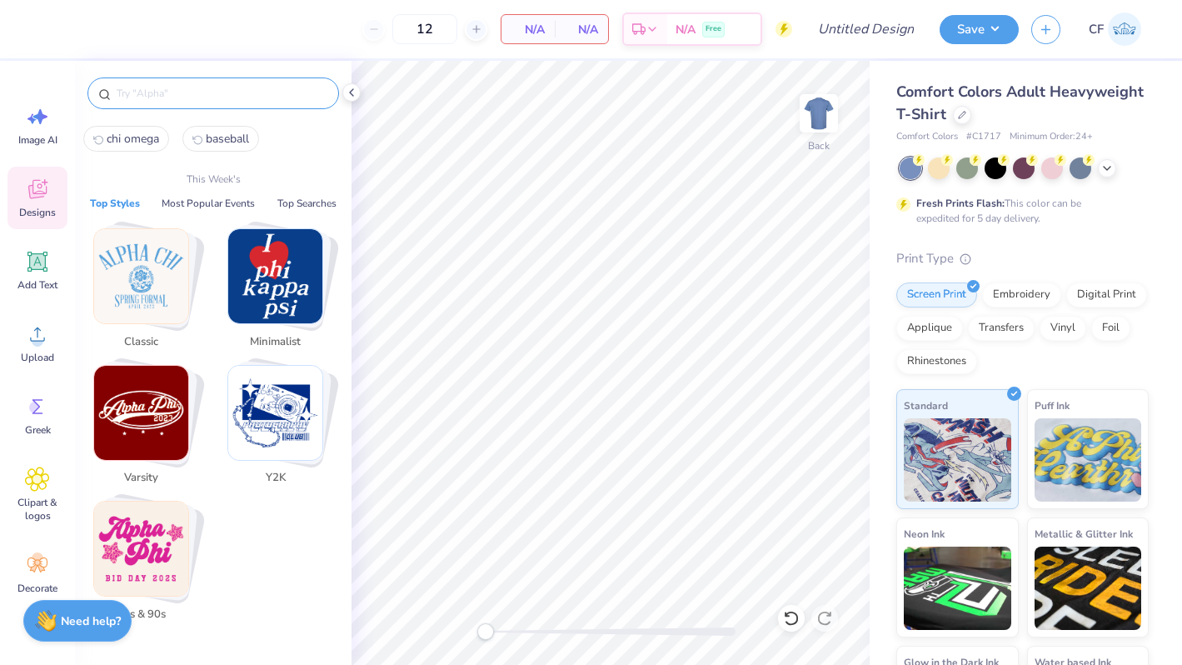
click at [221, 92] on input "text" at bounding box center [221, 93] width 213 height 17
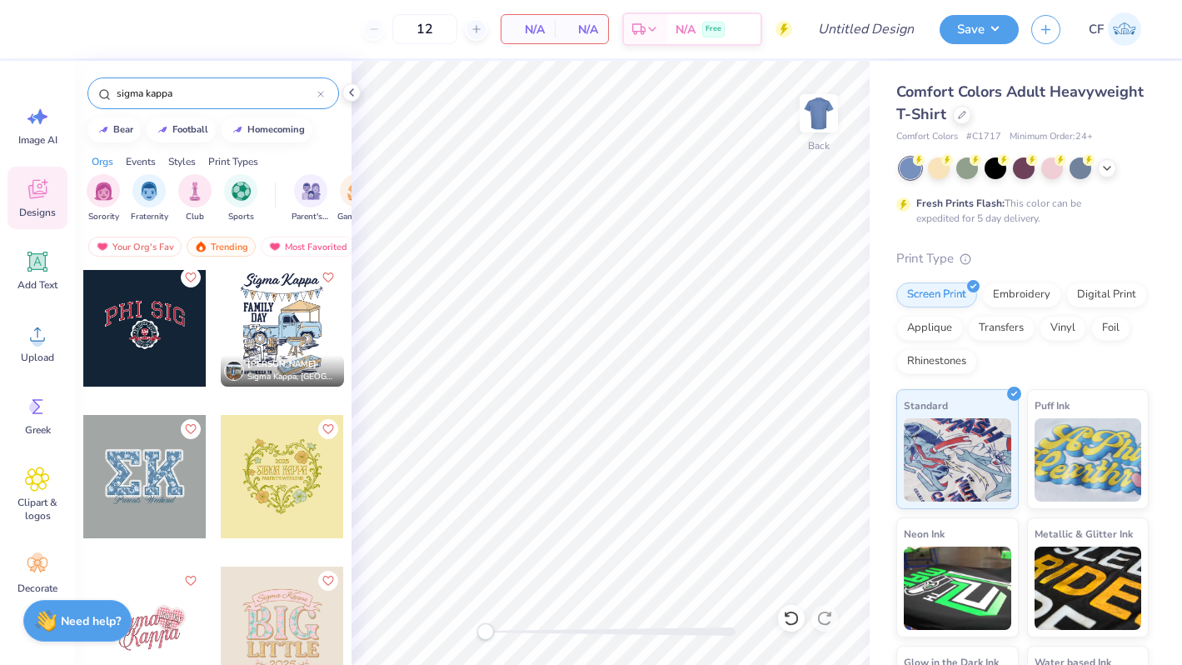
scroll to position [7904, 0]
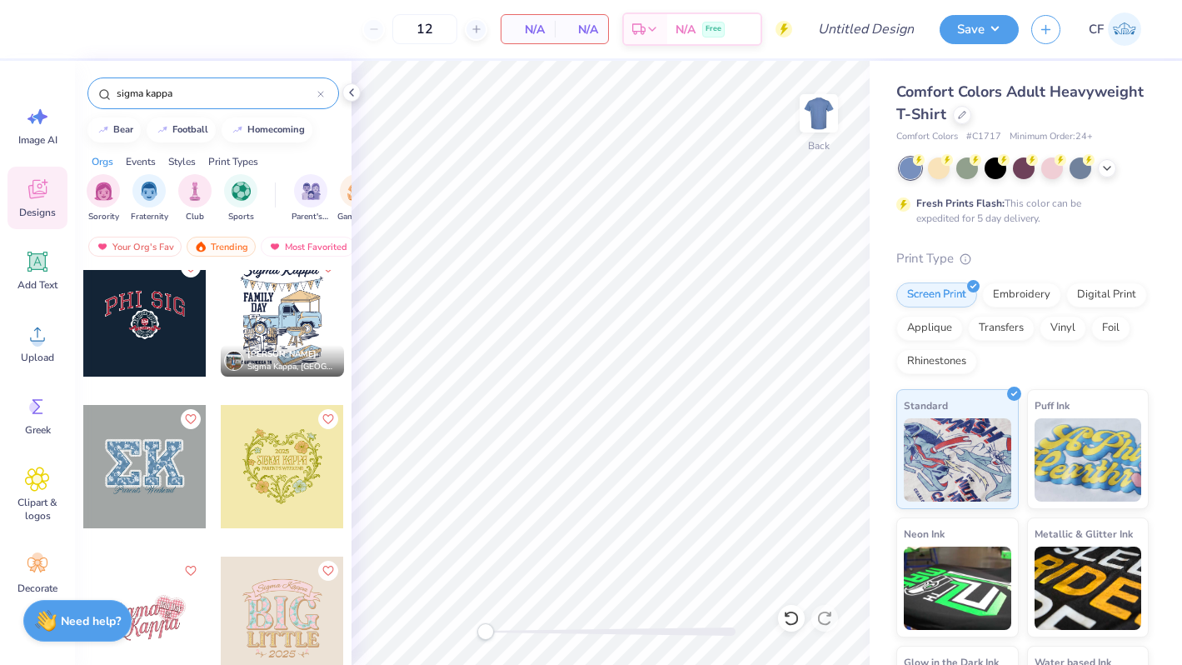
type input "sigma kappa"
click at [182, 483] on div at bounding box center [144, 466] width 123 height 123
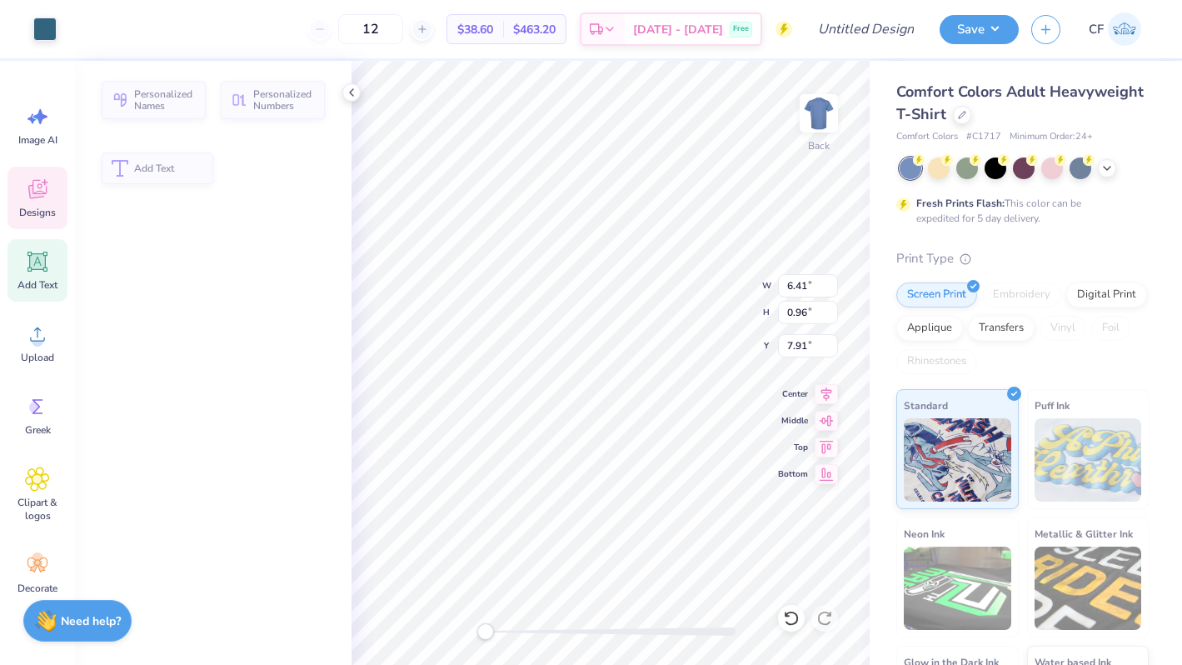
type input "6.41"
type input "0.96"
type input "7.91"
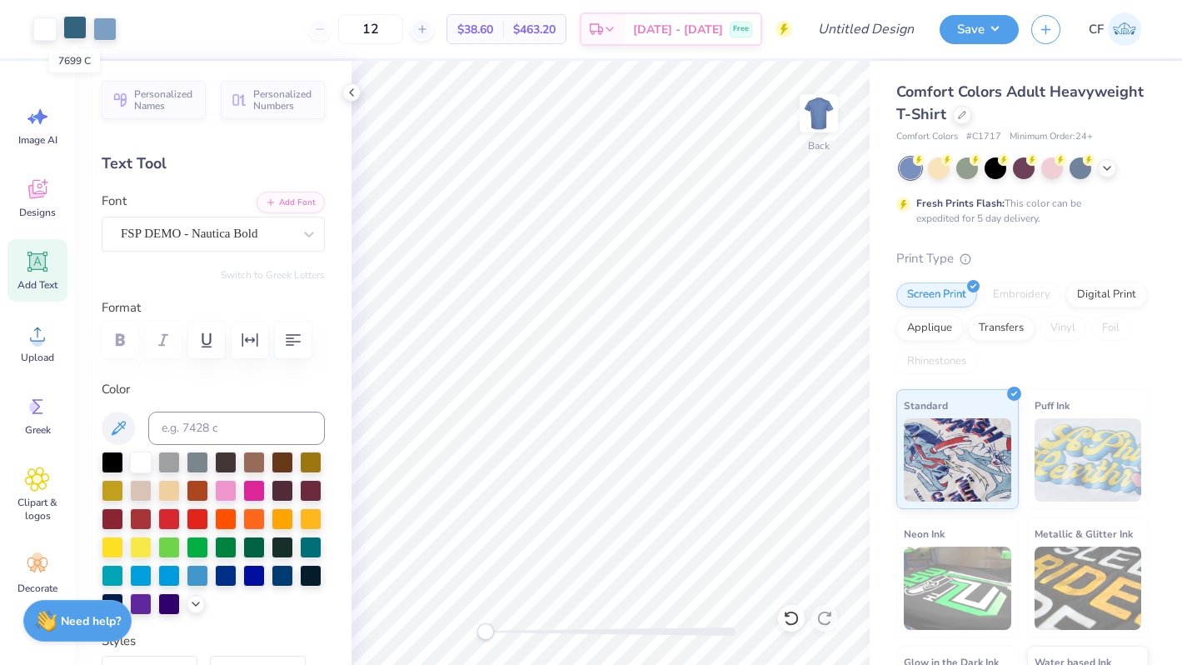
click at [71, 31] on div at bounding box center [74, 27] width 23 height 23
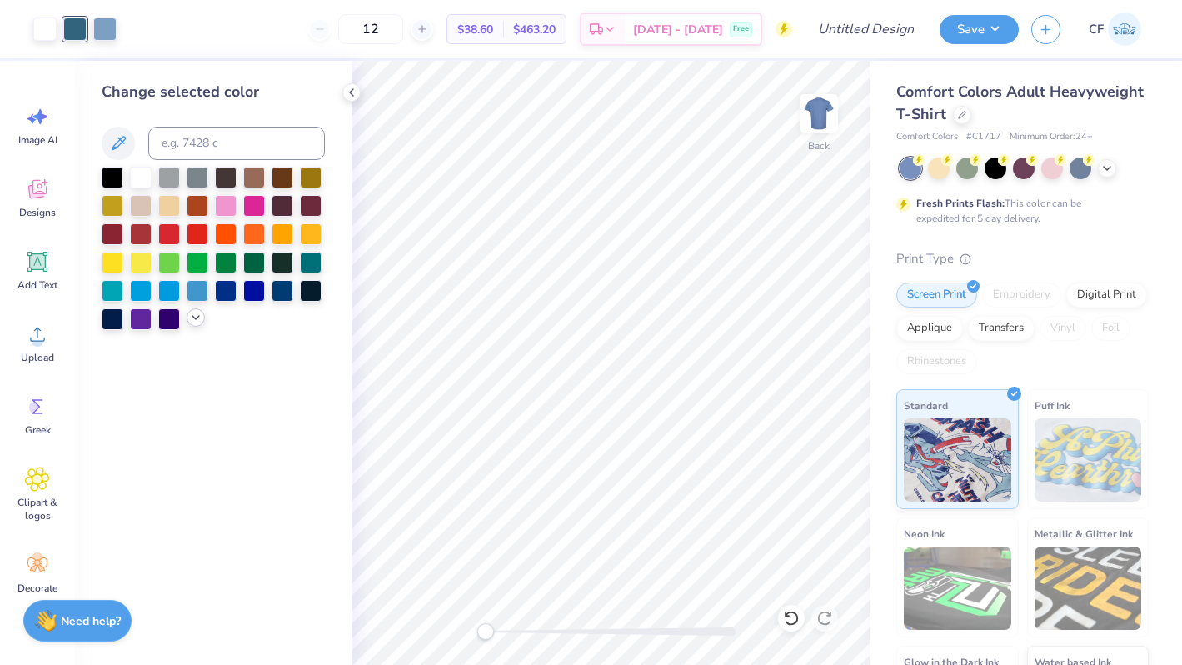
click at [195, 321] on icon at bounding box center [195, 317] width 13 height 13
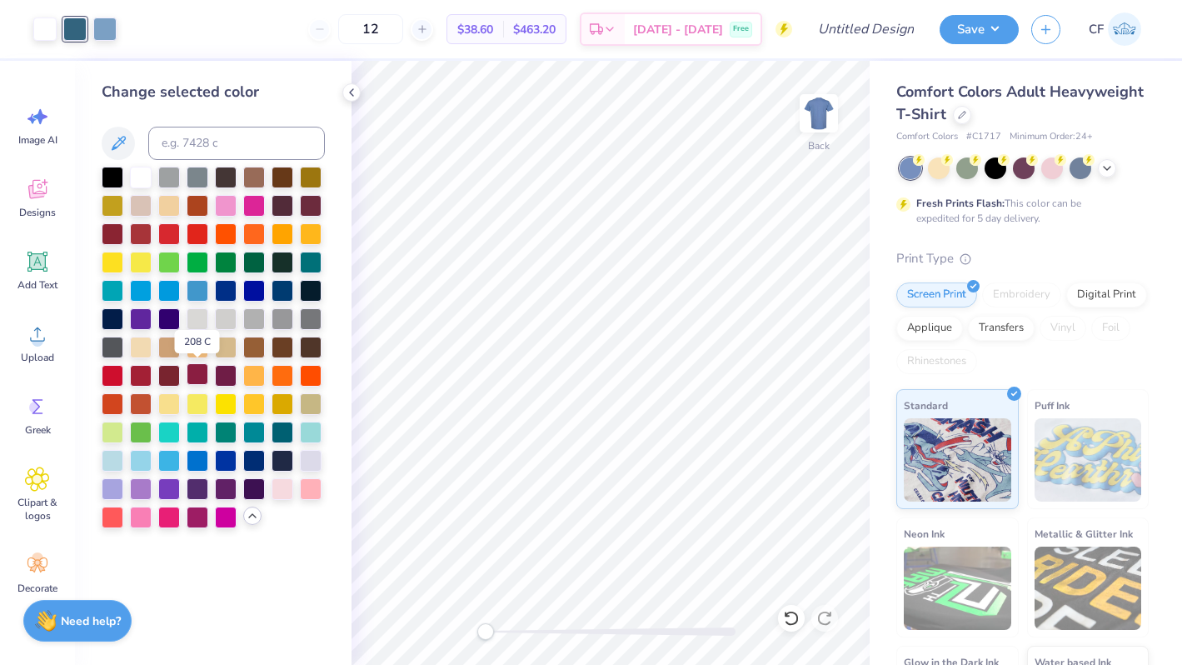
click at [198, 374] on div at bounding box center [198, 374] width 22 height 22
click at [112, 29] on div at bounding box center [104, 27] width 23 height 23
click at [227, 379] on div at bounding box center [226, 374] width 22 height 22
click at [797, 618] on icon at bounding box center [791, 618] width 14 height 15
click at [796, 619] on icon at bounding box center [791, 618] width 17 height 17
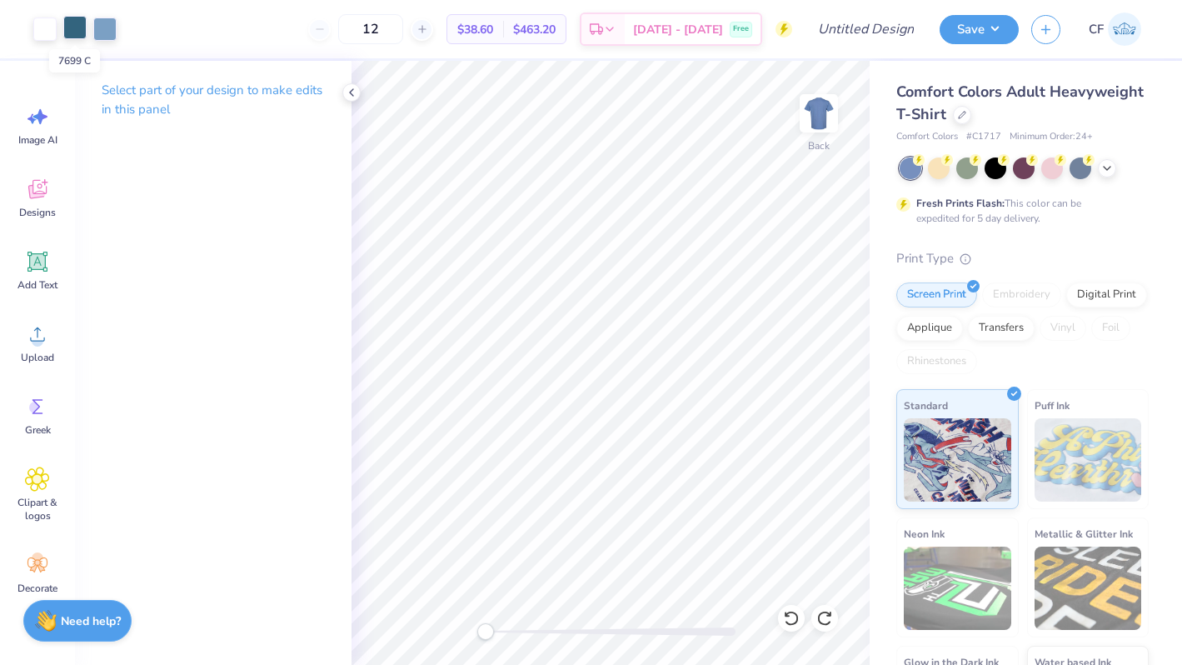
click at [63, 25] on div at bounding box center [74, 27] width 23 height 23
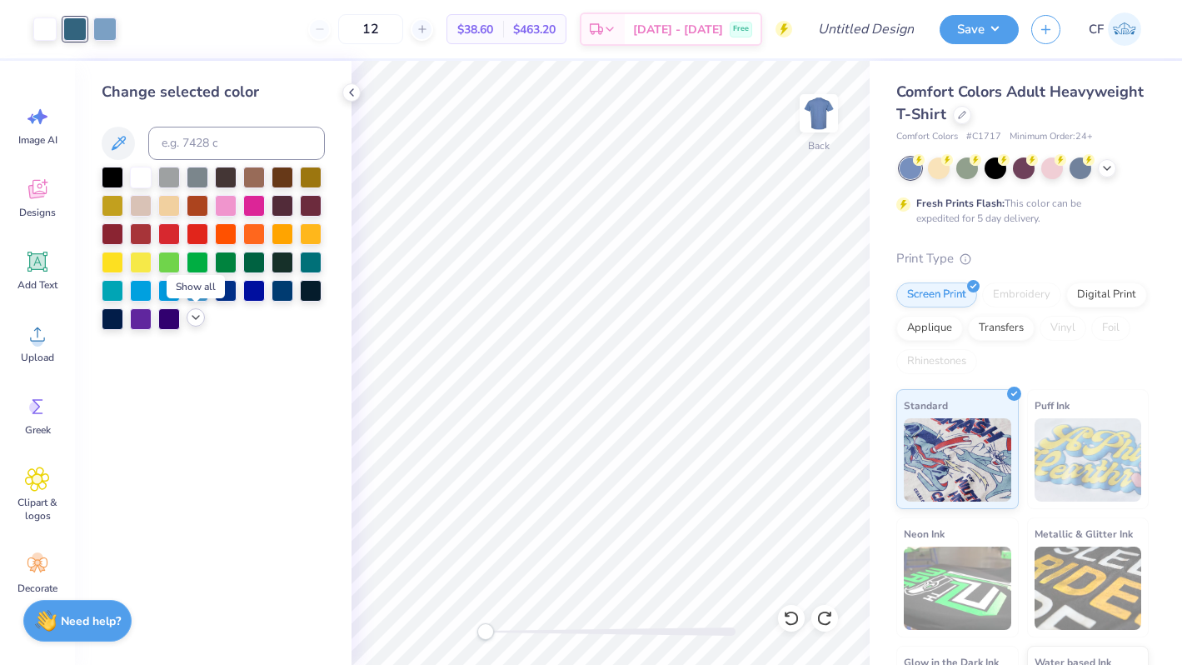
click at [197, 325] on div at bounding box center [196, 317] width 18 height 18
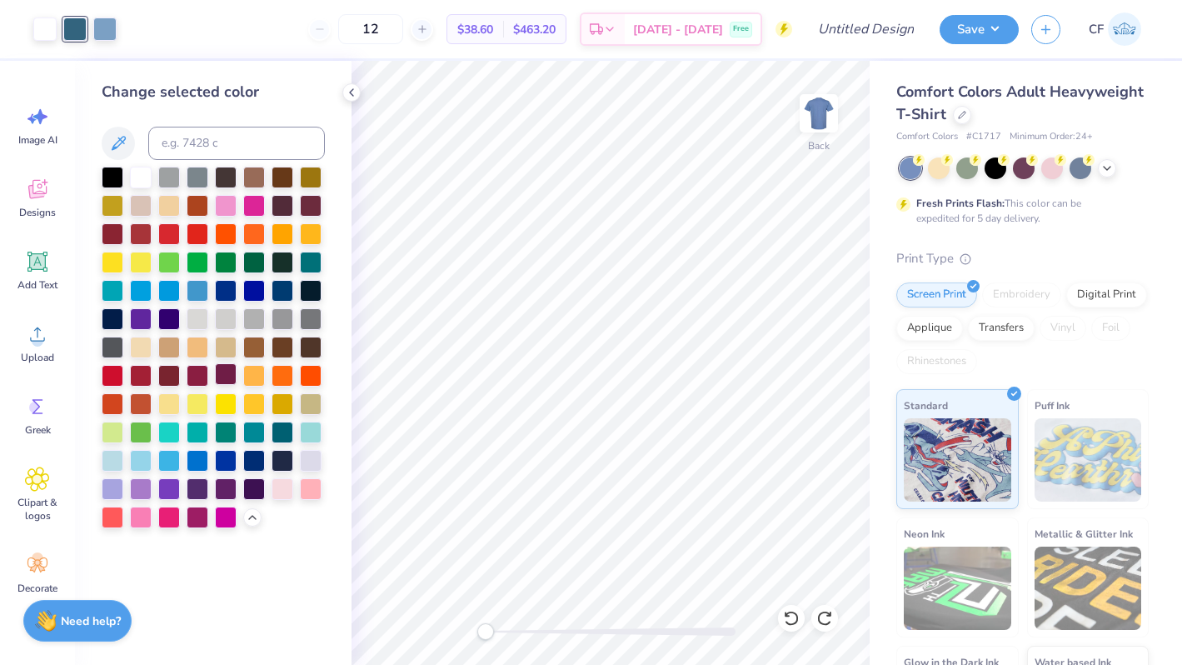
click at [219, 376] on div at bounding box center [226, 374] width 22 height 22
click at [107, 27] on div at bounding box center [104, 27] width 23 height 23
click at [204, 372] on div at bounding box center [198, 374] width 22 height 22
click at [961, 105] on div at bounding box center [962, 113] width 18 height 18
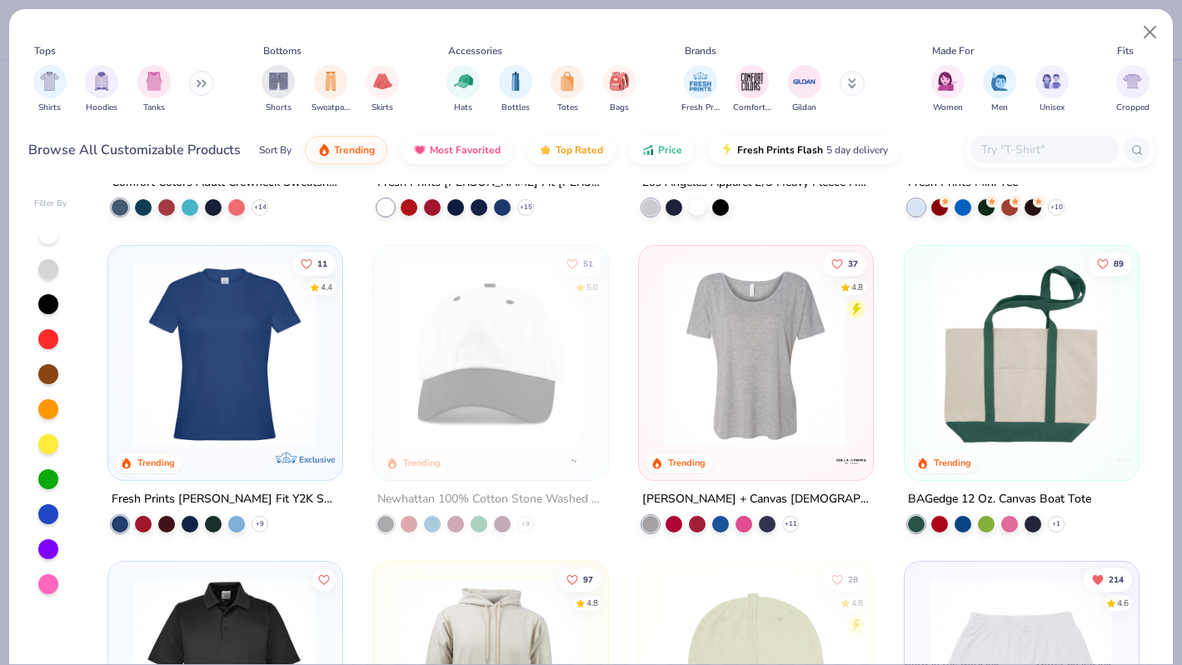
scroll to position [2162, 0]
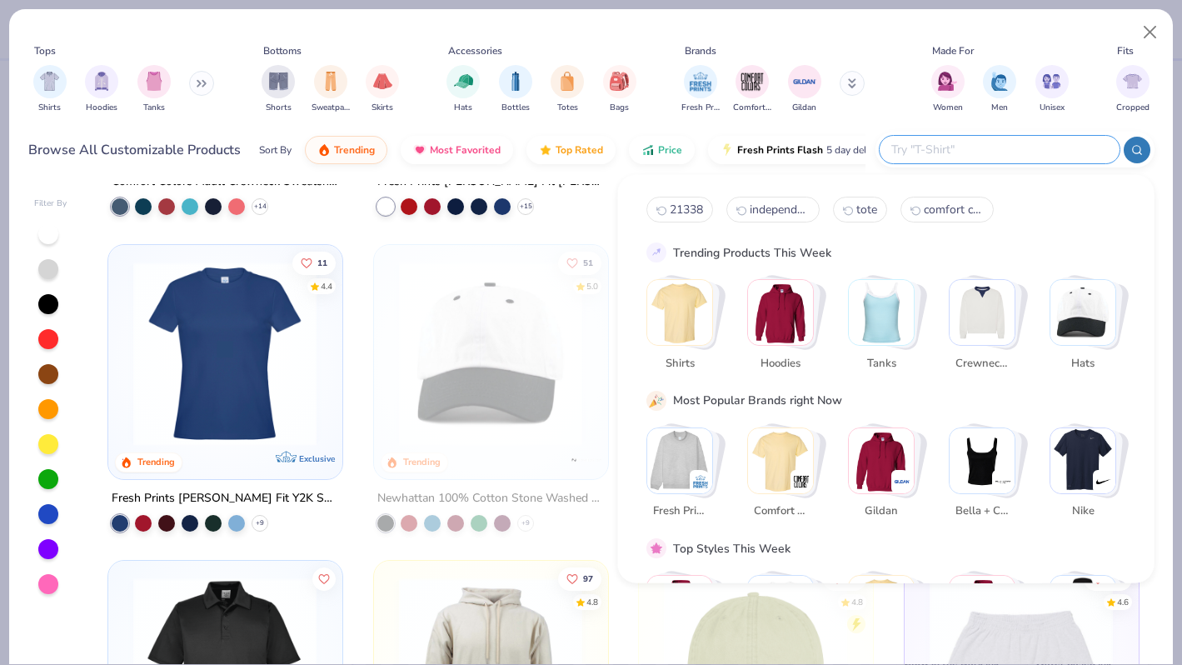
click at [1001, 143] on input "text" at bounding box center [999, 149] width 218 height 19
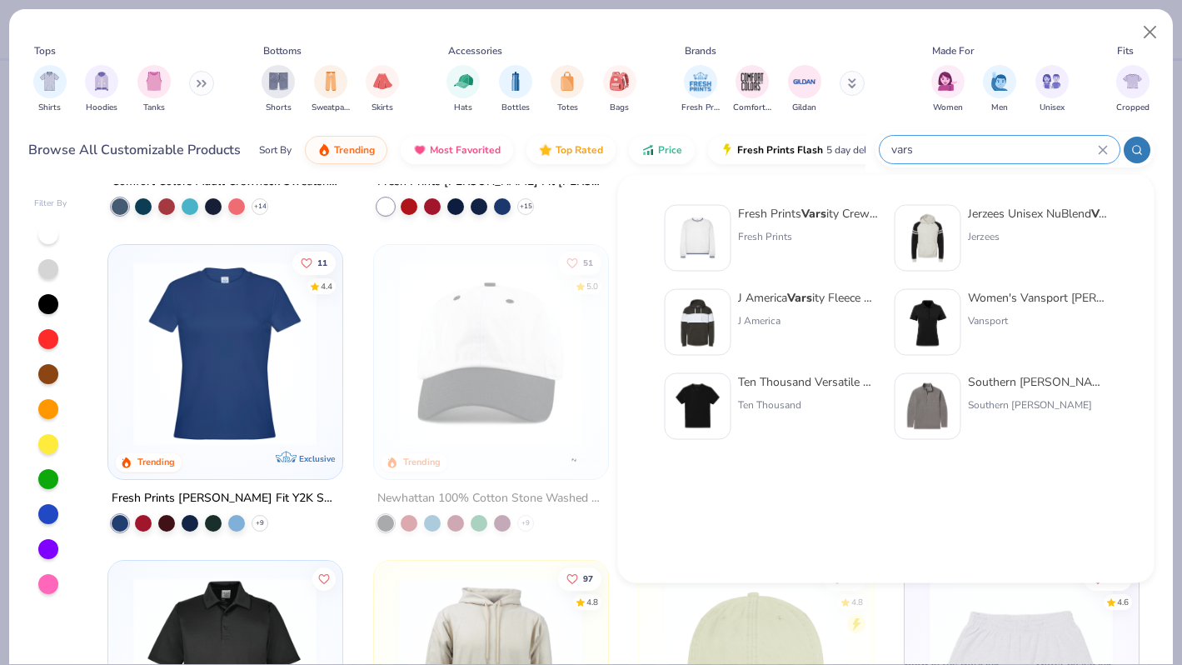
type input "vars"
click at [827, 220] on strong "Vars" at bounding box center [814, 214] width 25 height 16
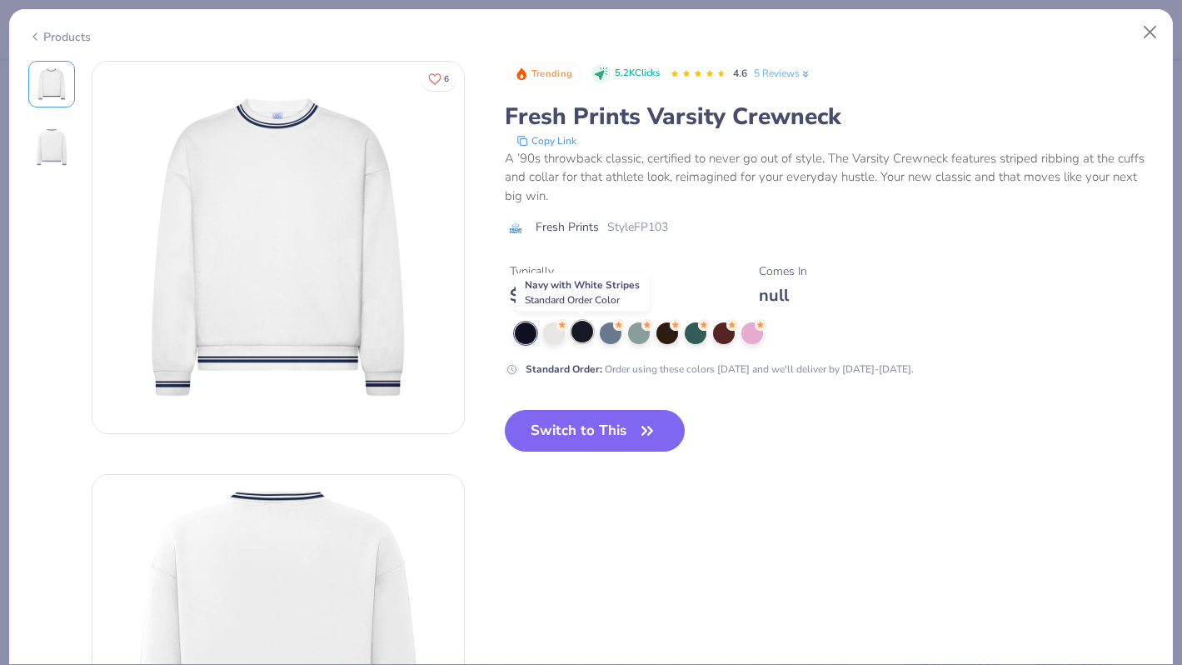
click at [580, 332] on div at bounding box center [583, 332] width 22 height 22
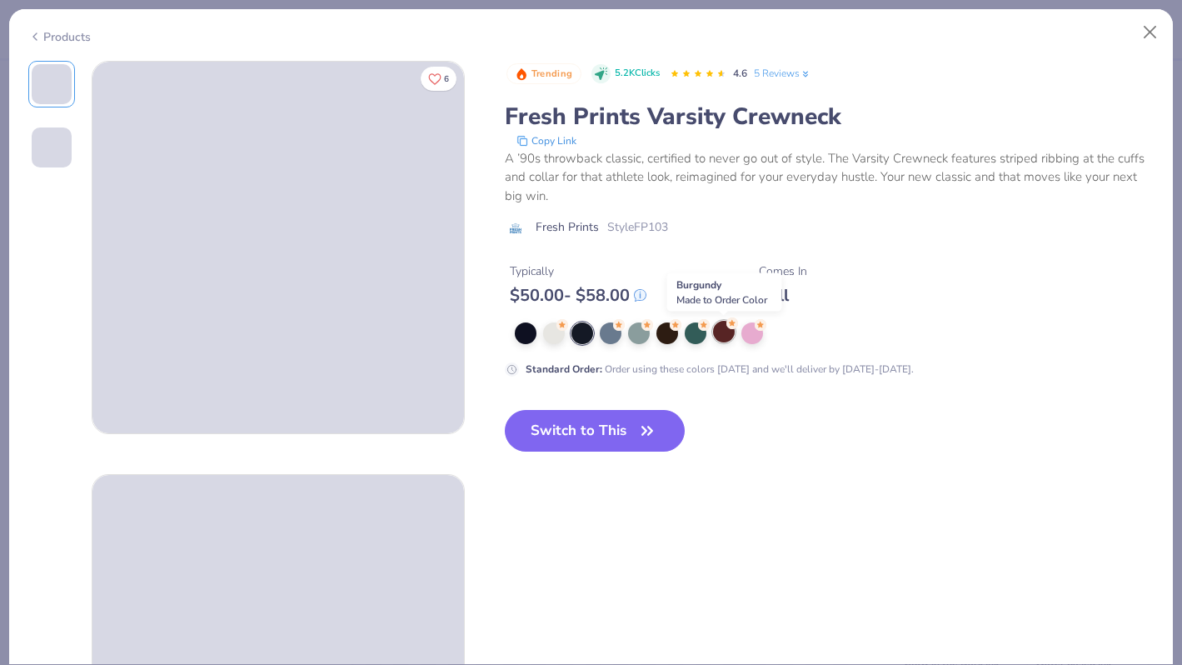
click at [722, 332] on div at bounding box center [724, 332] width 22 height 22
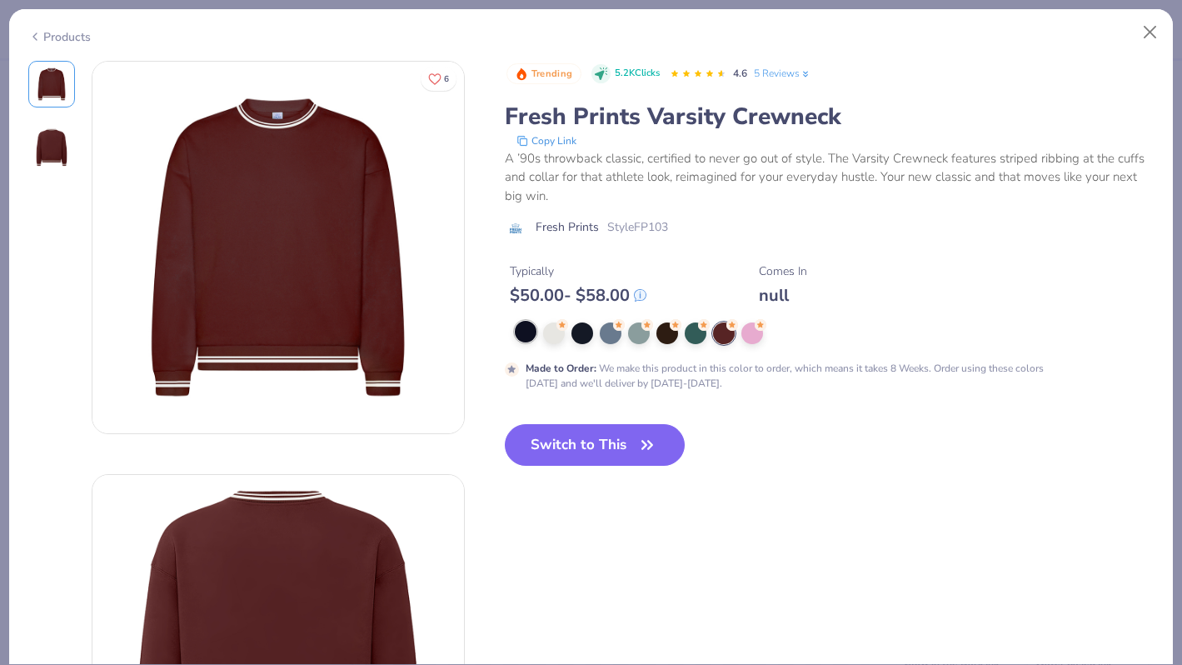
click at [522, 326] on div at bounding box center [526, 332] width 22 height 22
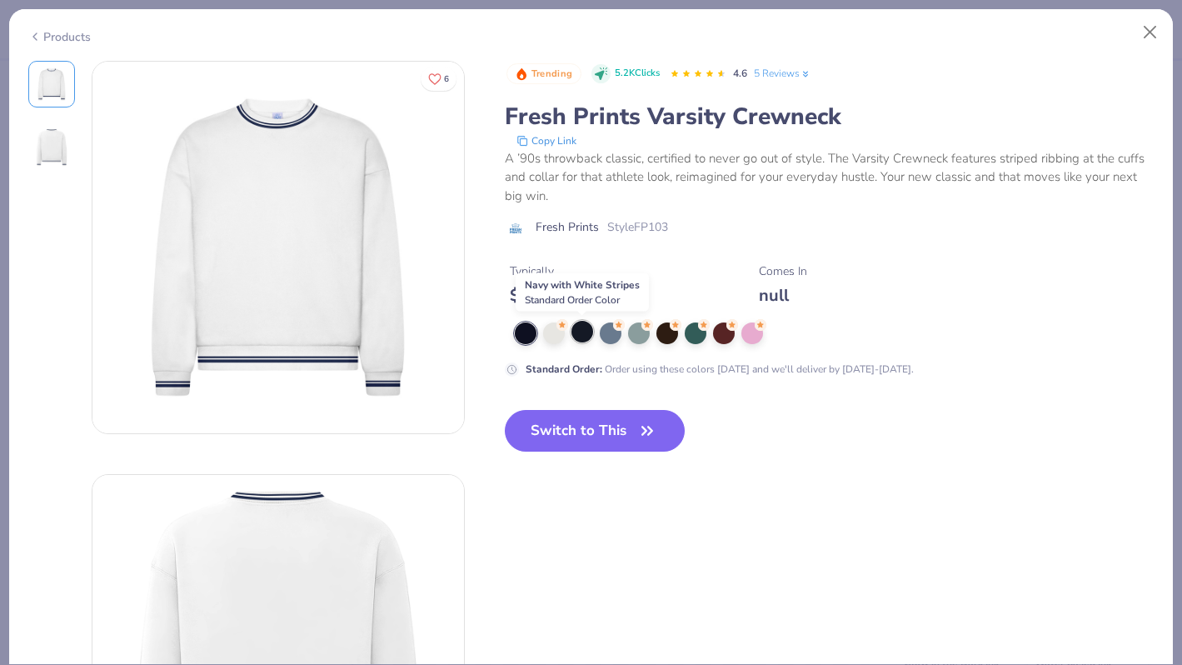
click at [584, 334] on div at bounding box center [583, 332] width 22 height 22
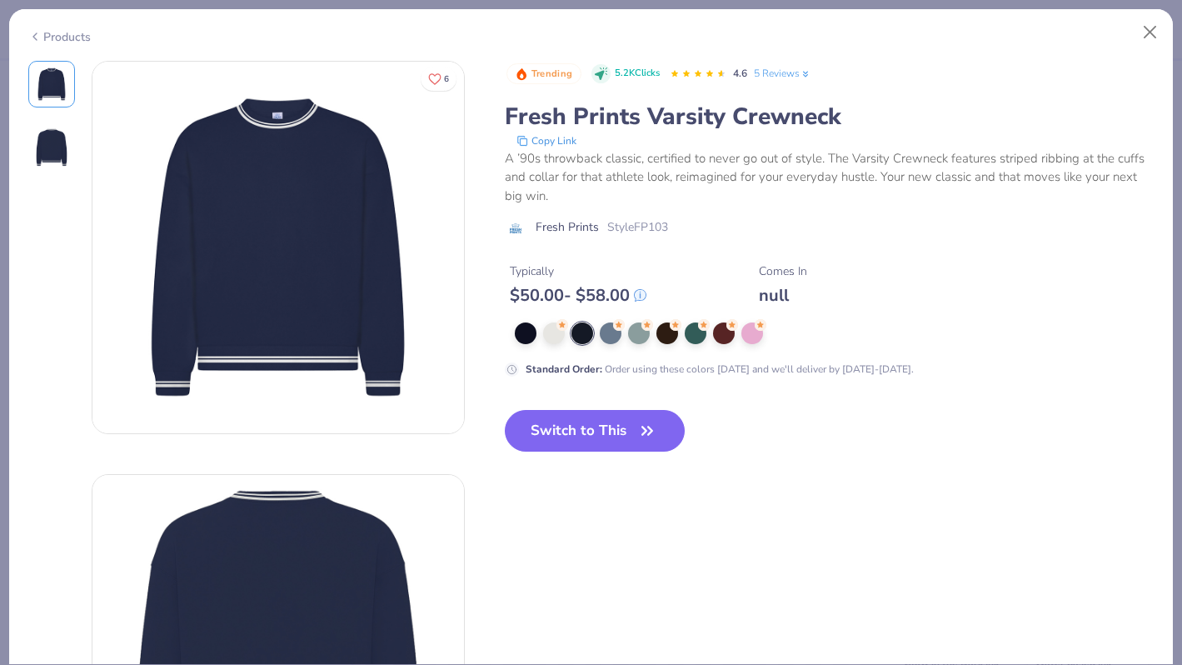
click at [71, 36] on div "Products" at bounding box center [59, 36] width 62 height 17
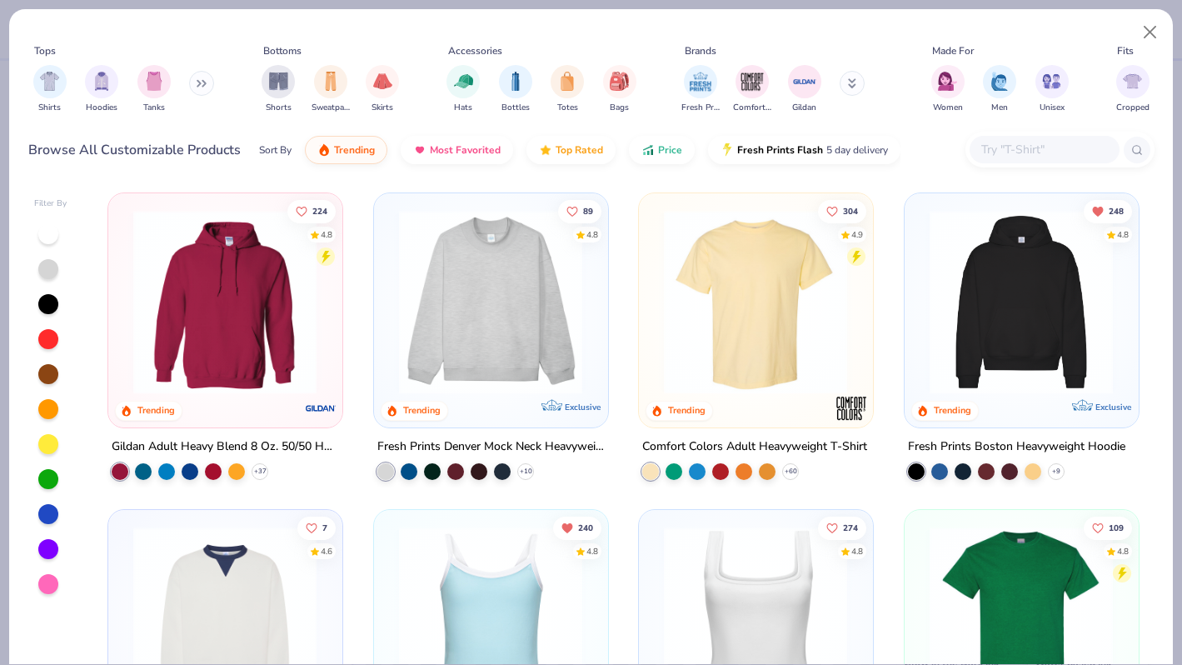
click at [242, 583] on img at bounding box center [225, 618] width 200 height 184
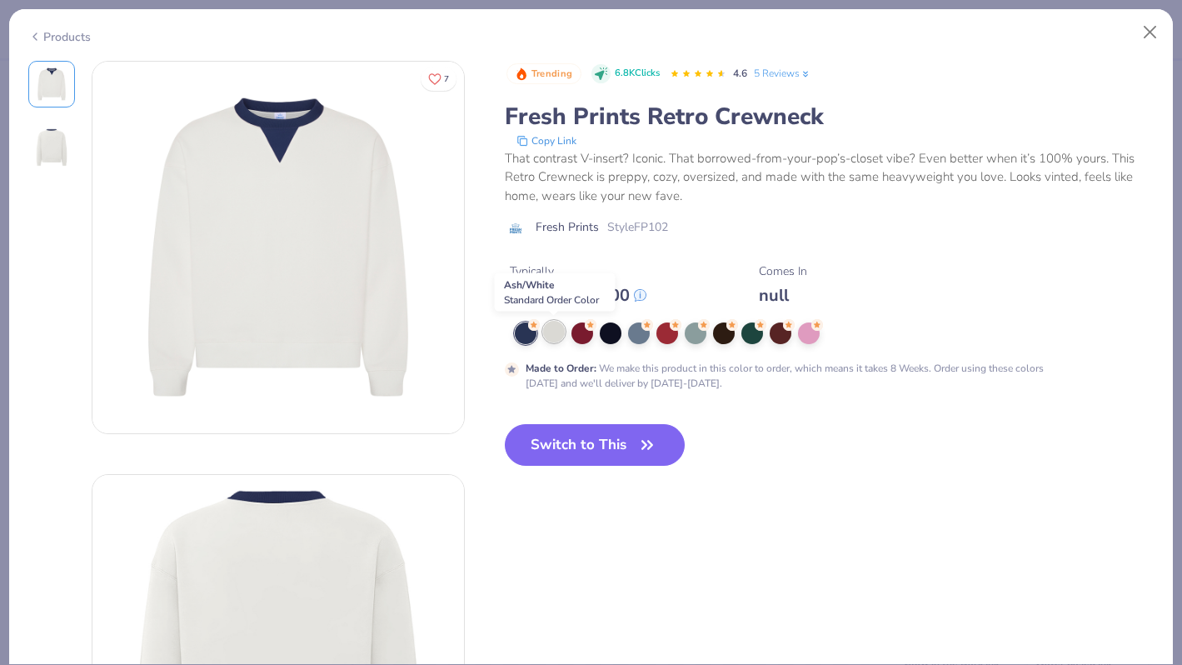
click at [561, 335] on div at bounding box center [554, 332] width 22 height 22
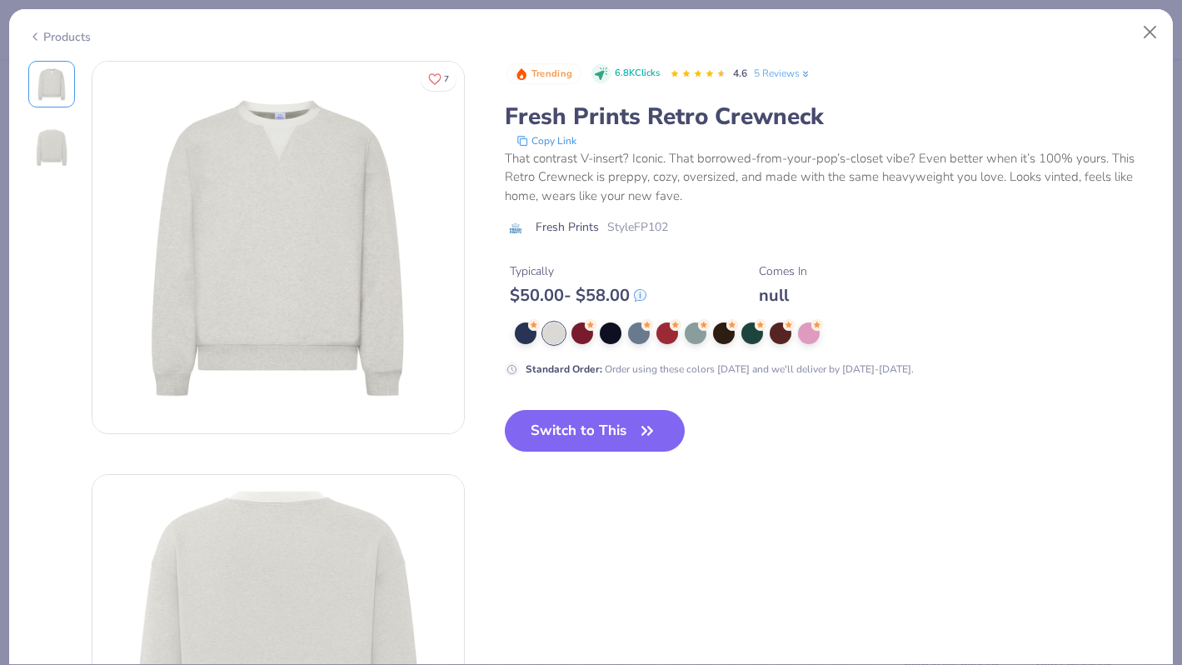
click at [51, 42] on div "Products" at bounding box center [591, 30] width 1164 height 43
click at [66, 36] on div "Products" at bounding box center [59, 36] width 62 height 17
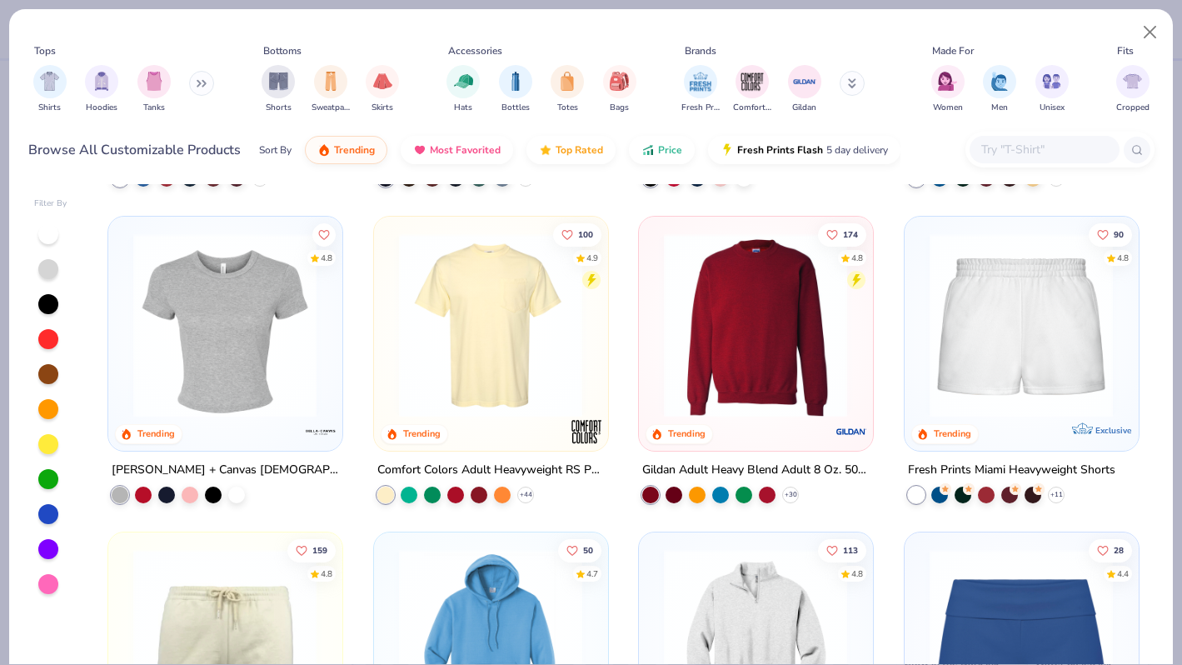
scroll to position [925, 0]
click at [740, 346] on img at bounding box center [756, 325] width 200 height 184
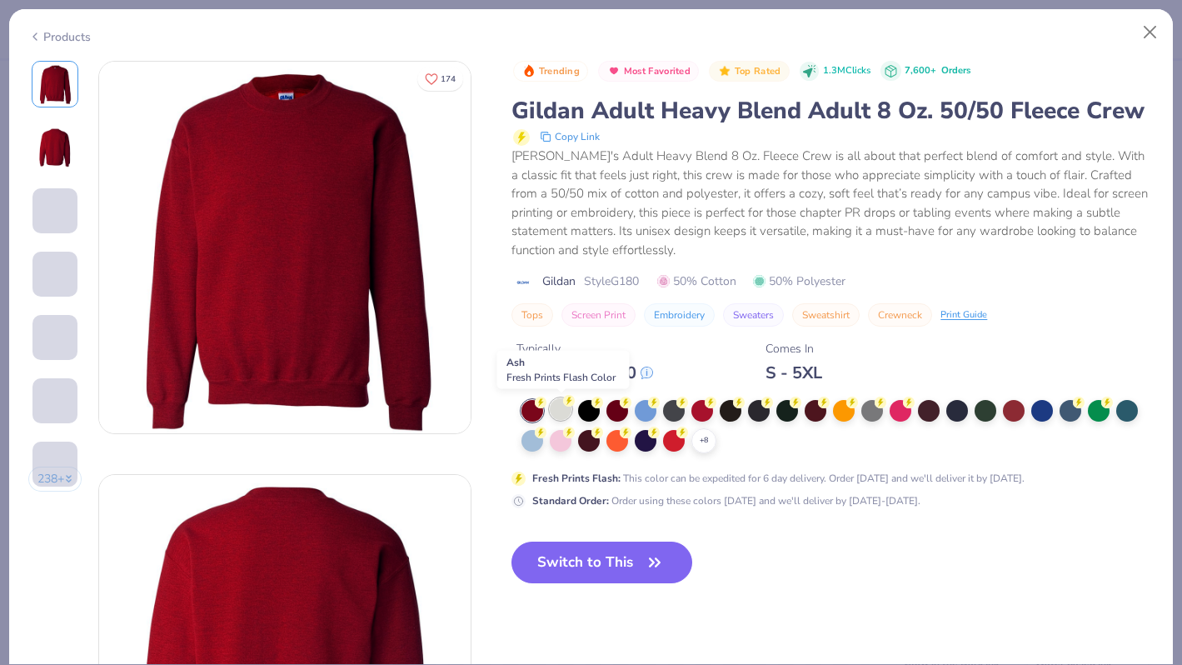
click at [556, 409] on div at bounding box center [561, 409] width 22 height 22
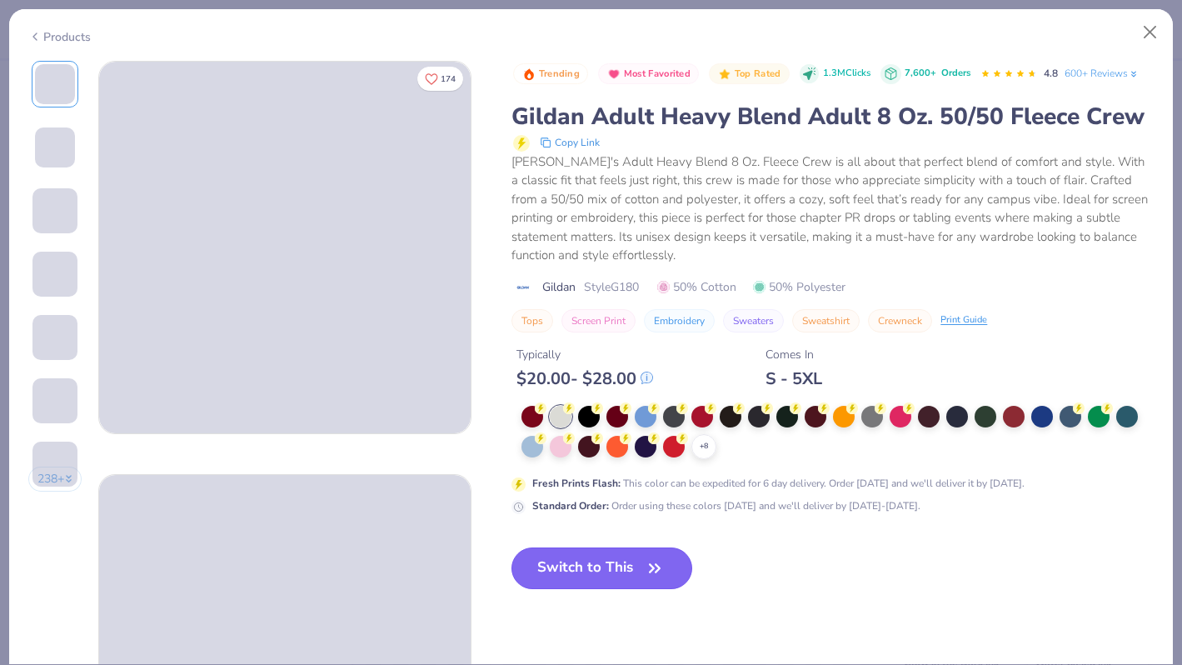
click at [584, 576] on button "Switch to This" at bounding box center [602, 568] width 181 height 42
click at [655, 597] on div "Switch to This" at bounding box center [602, 581] width 181 height 68
click at [649, 572] on icon "button" at bounding box center [654, 568] width 23 height 23
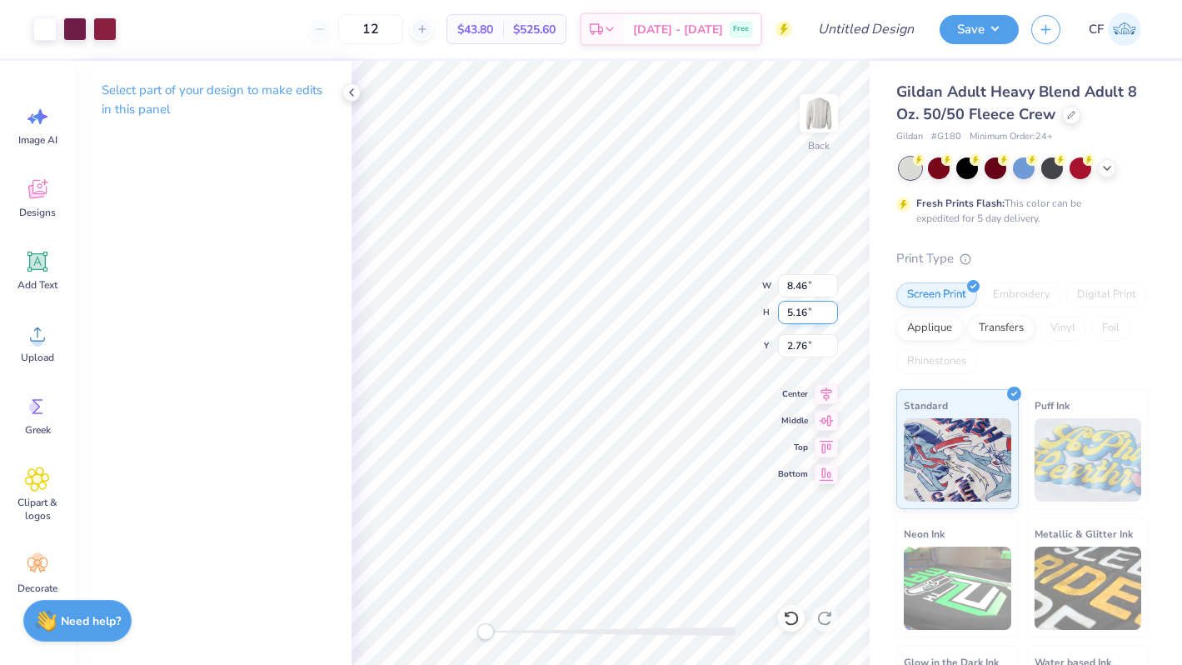
type input "9.65"
type input "5.88"
click at [798, 291] on input "9.65" at bounding box center [808, 285] width 60 height 23
type input "10.00"
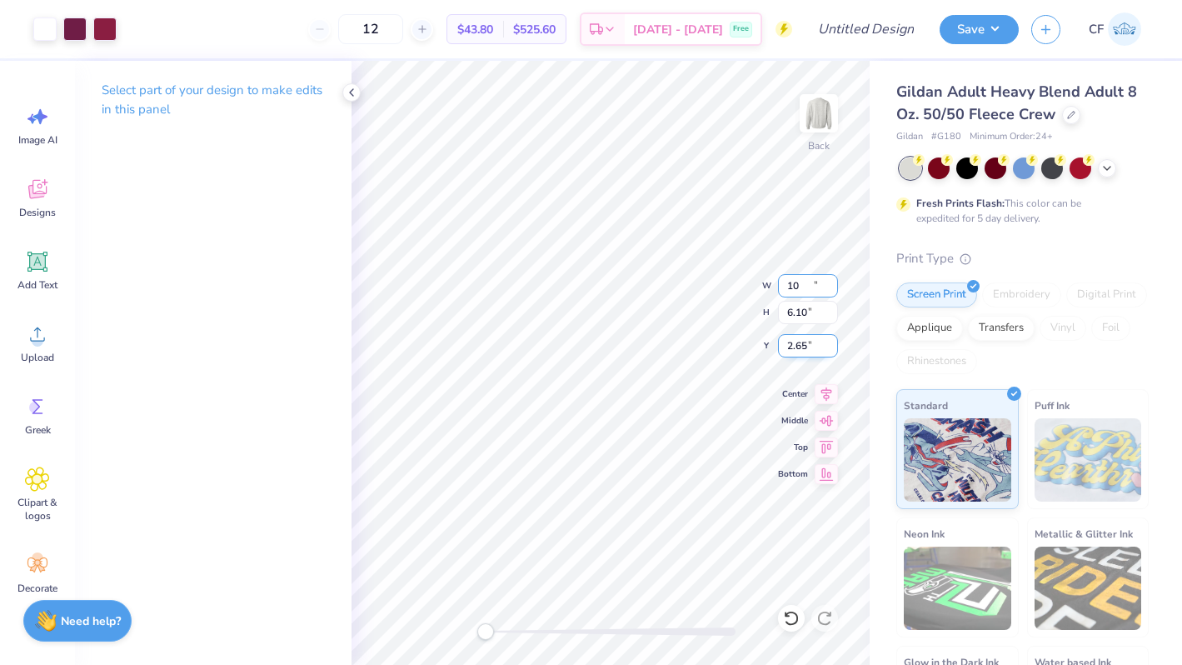
type input "6.10"
click at [802, 347] on input "2.65" at bounding box center [808, 345] width 60 height 23
type input "3.00"
click at [829, 394] on icon at bounding box center [827, 392] width 11 height 14
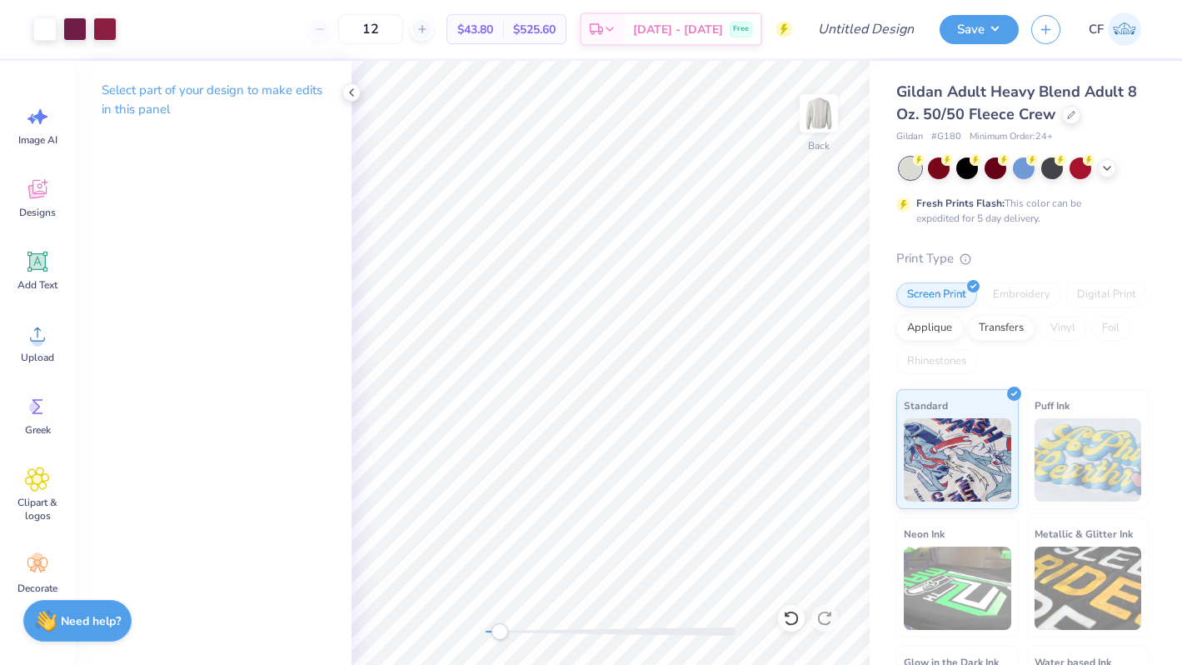
click at [462, 636] on div "Back" at bounding box center [611, 363] width 518 height 604
click at [72, 22] on div at bounding box center [74, 27] width 23 height 23
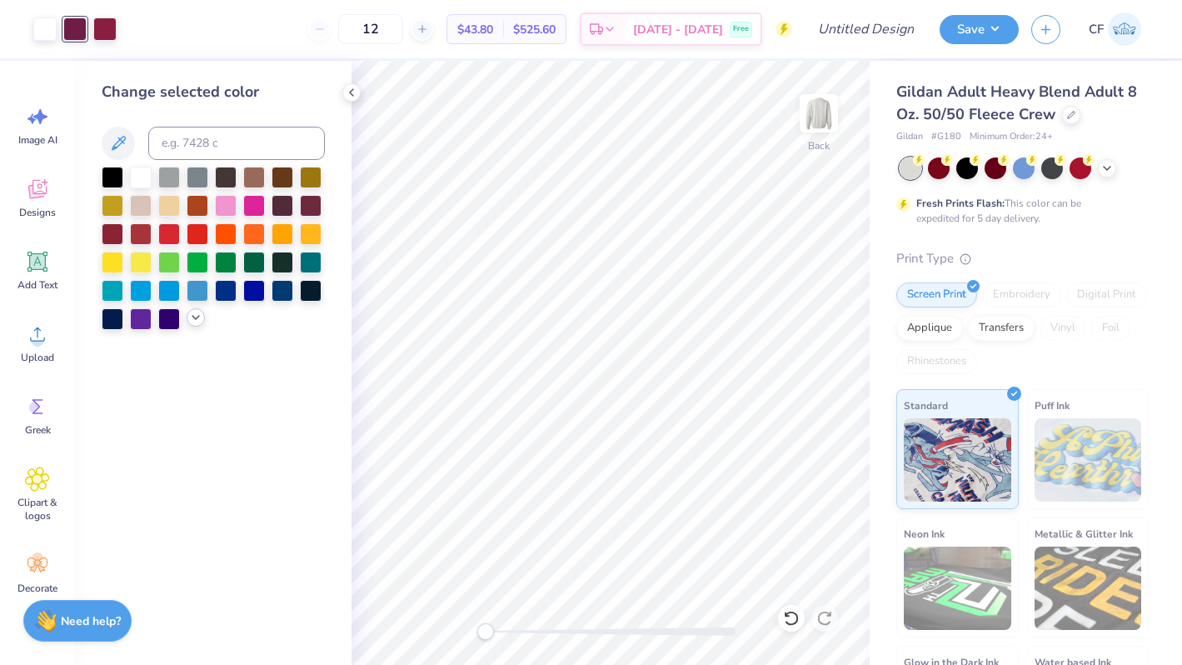
click at [197, 318] on icon at bounding box center [195, 317] width 13 height 13
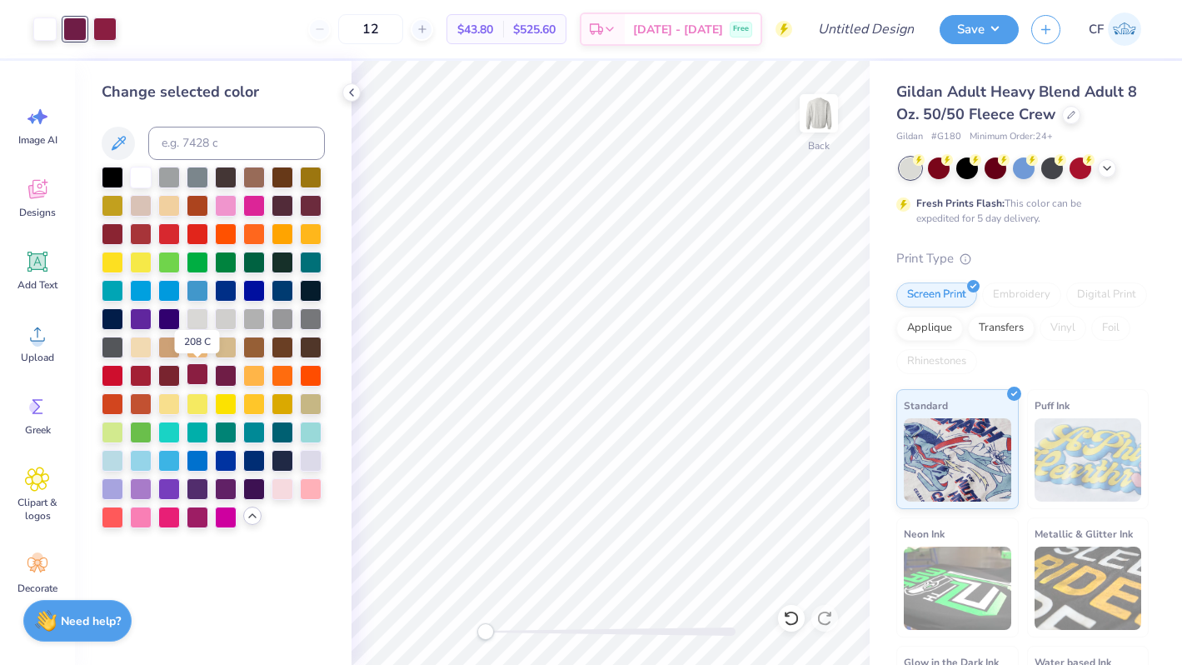
click at [208, 378] on div at bounding box center [198, 374] width 22 height 22
click at [1072, 119] on div at bounding box center [1071, 113] width 18 height 18
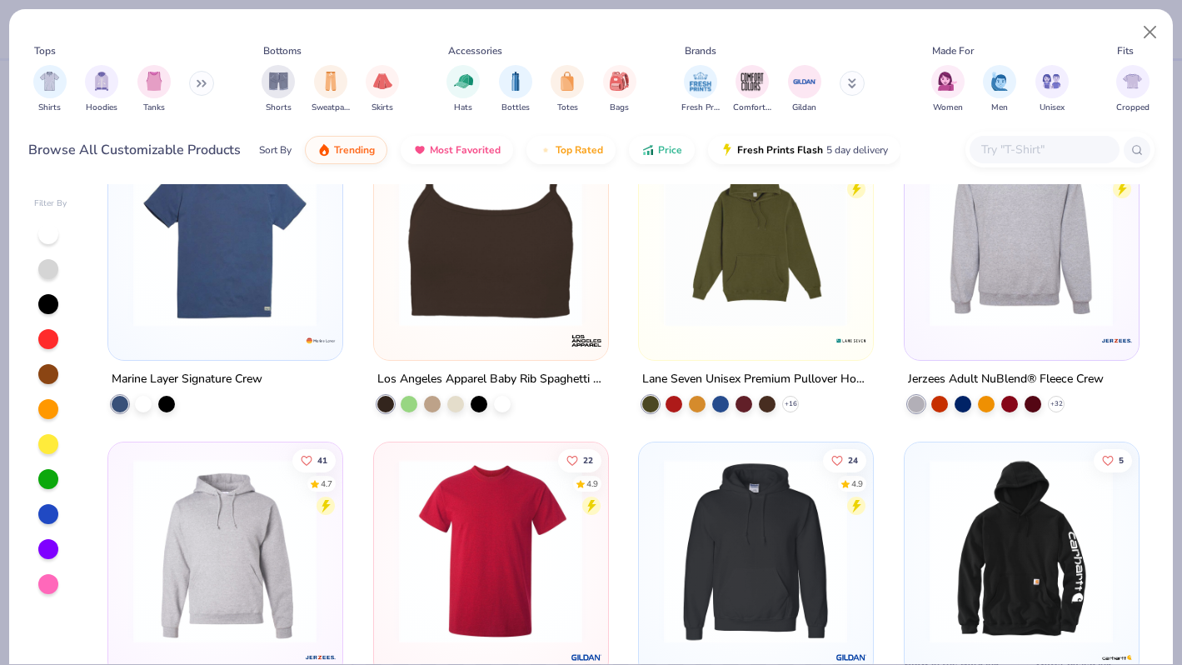
scroll to position [8927, 0]
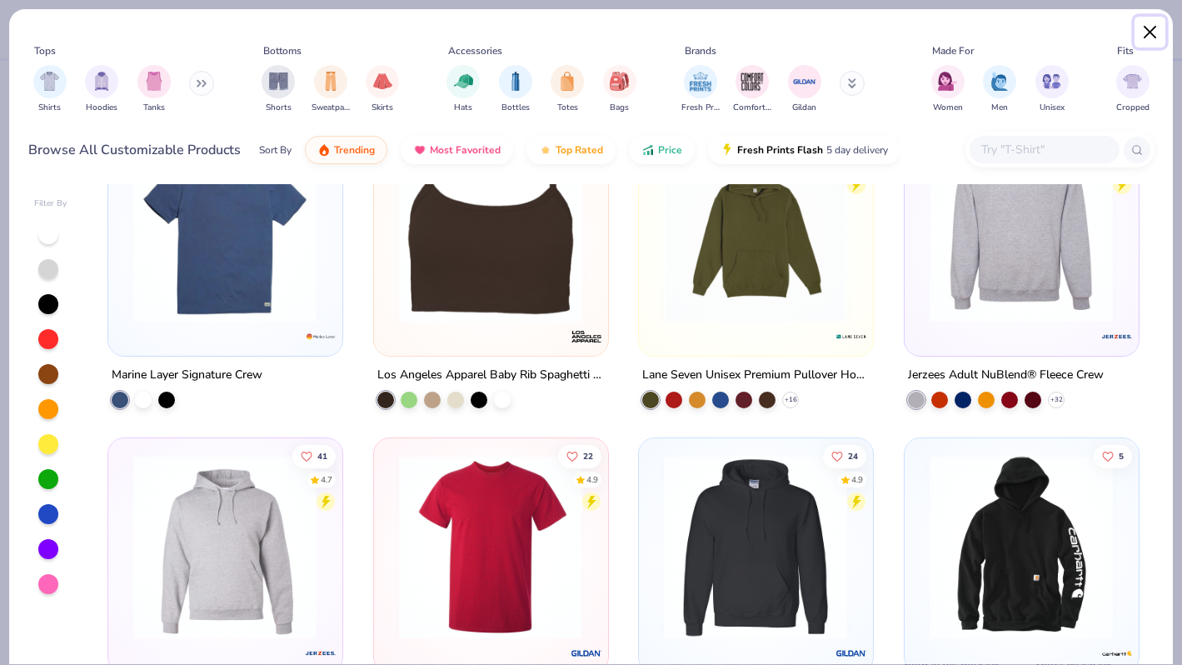
click at [1153, 30] on button "Close" at bounding box center [1151, 33] width 32 height 32
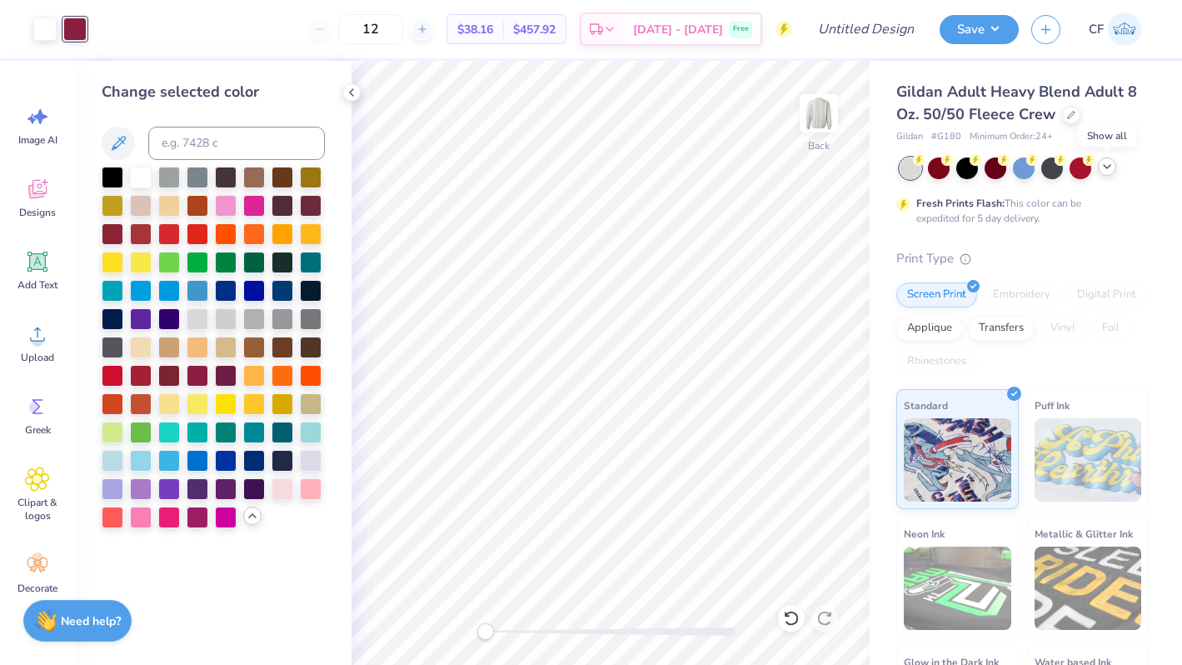
click at [1109, 166] on polyline at bounding box center [1107, 166] width 7 height 3
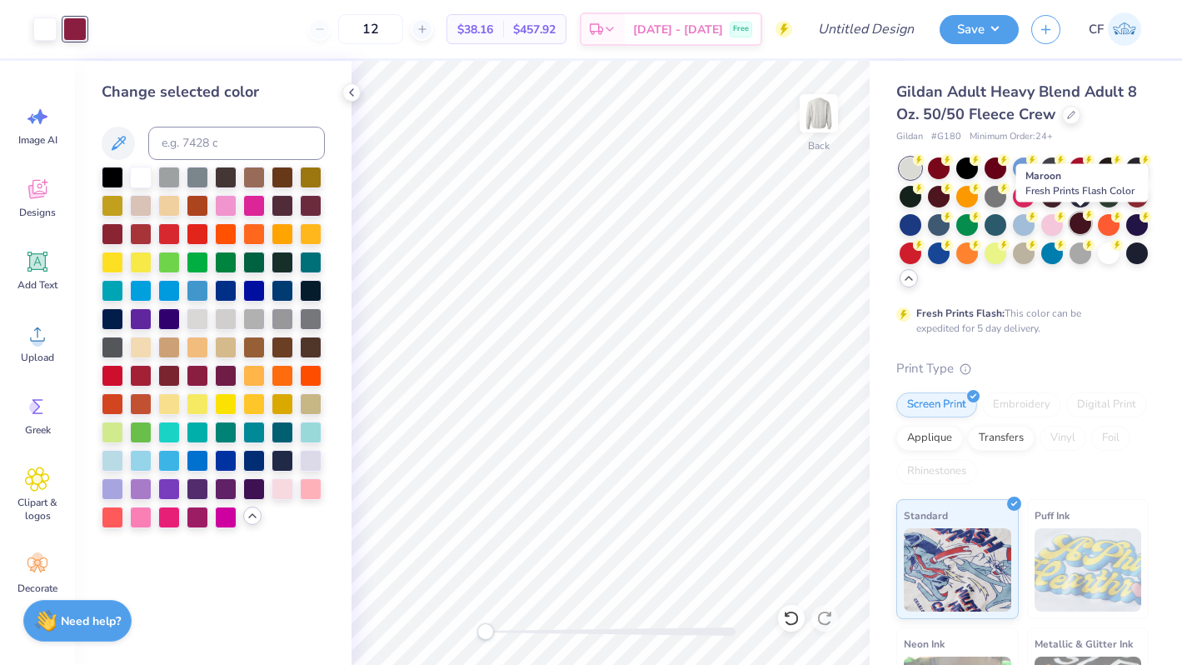
click at [1080, 222] on div at bounding box center [1081, 223] width 22 height 22
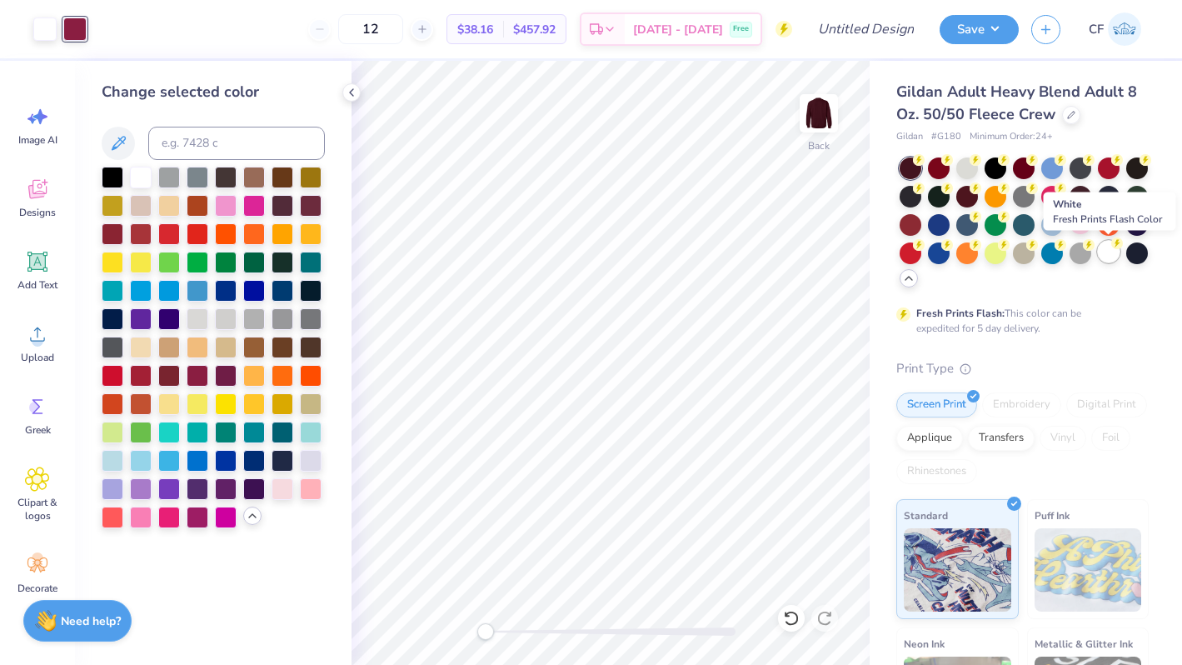
click at [1102, 260] on div at bounding box center [1109, 252] width 22 height 22
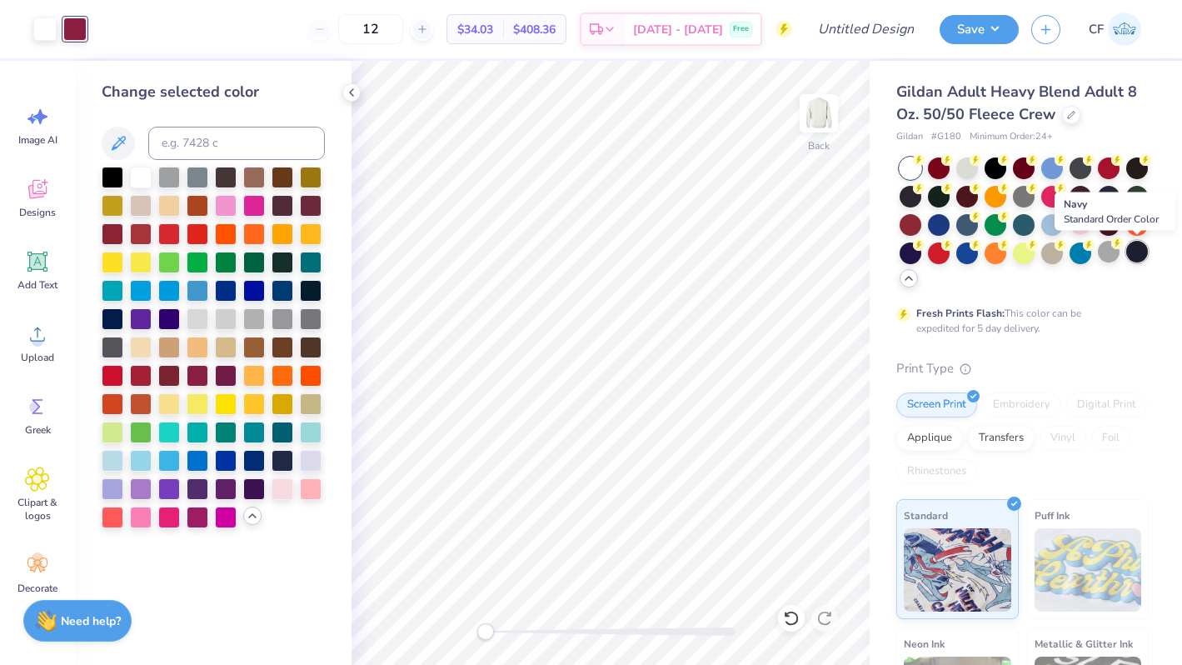
click at [1141, 251] on div at bounding box center [1138, 252] width 22 height 22
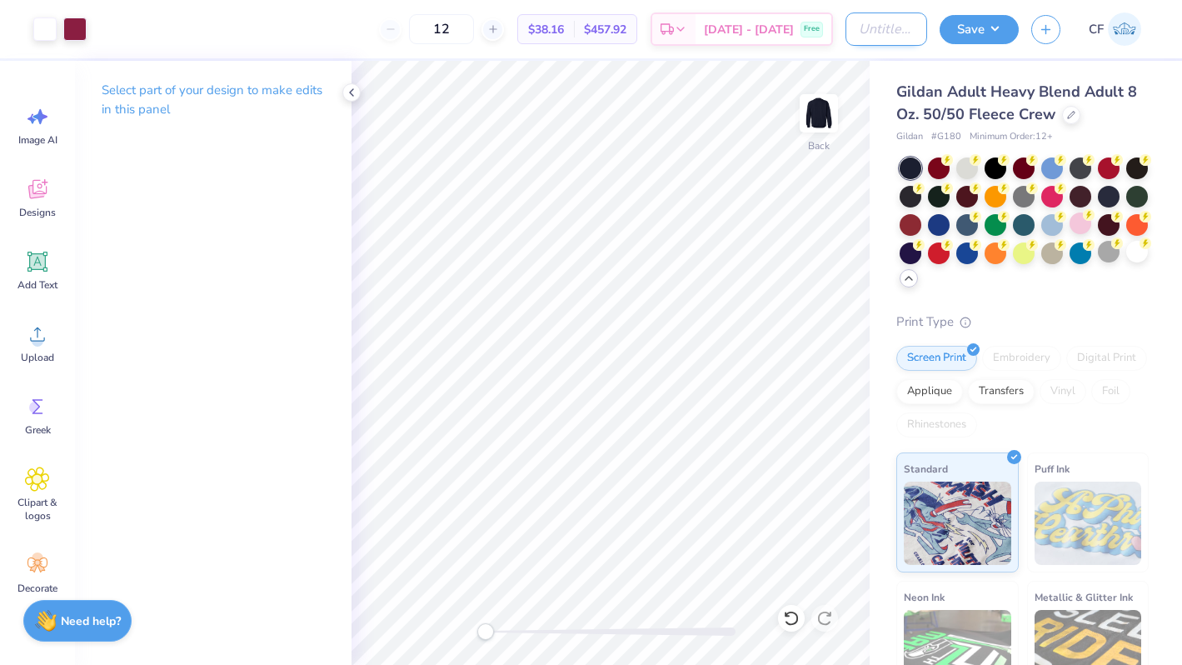
click at [897, 25] on input "Design Title" at bounding box center [887, 28] width 82 height 33
type input "SK"
click at [990, 30] on button "Save" at bounding box center [979, 26] width 79 height 29
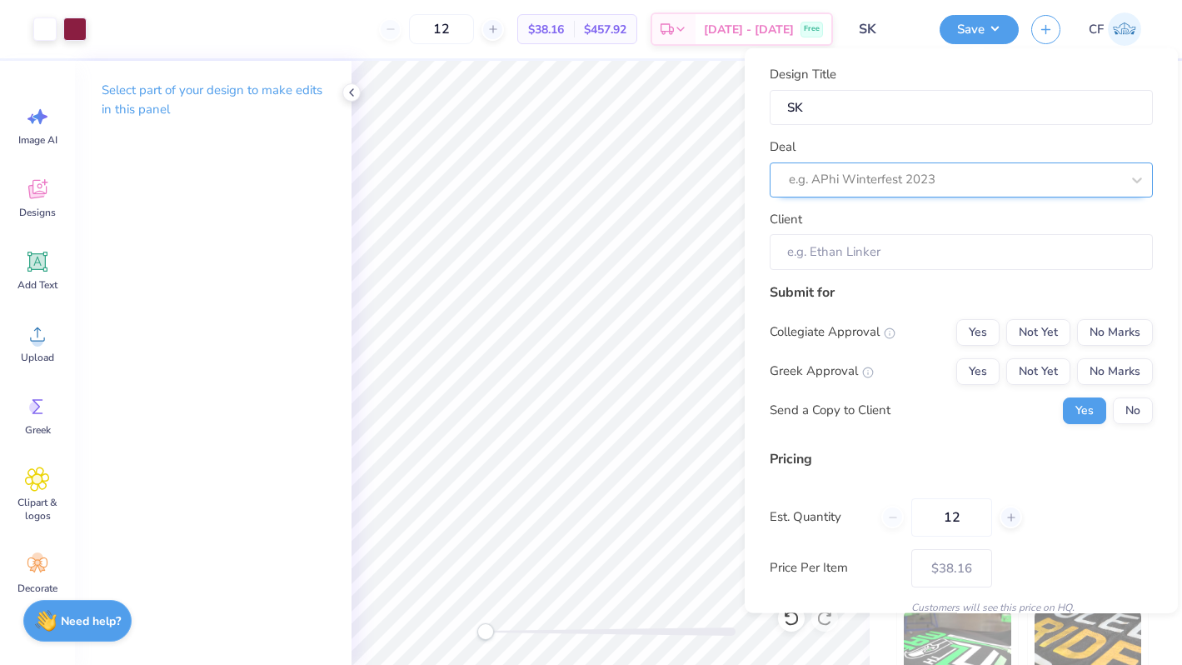
click at [1012, 179] on div at bounding box center [955, 179] width 332 height 22
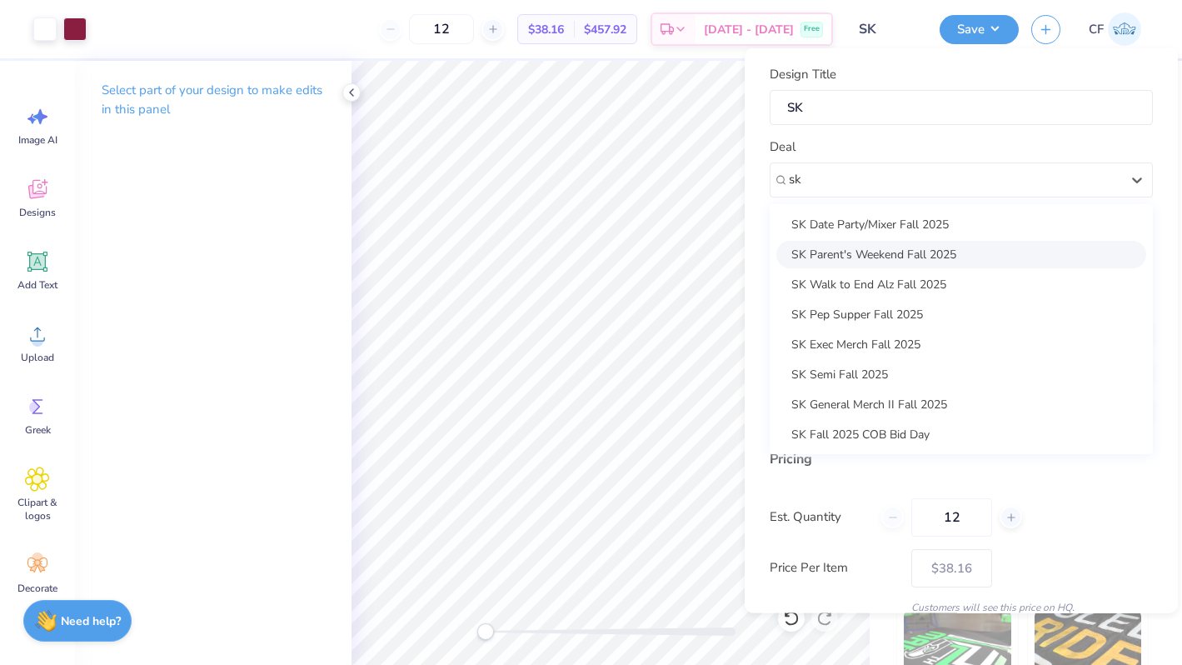
scroll to position [1, 0]
click at [932, 393] on div "SK General Merch II Fall 2025" at bounding box center [962, 402] width 370 height 27
type input "sk"
type input "[PERSON_NAME]"
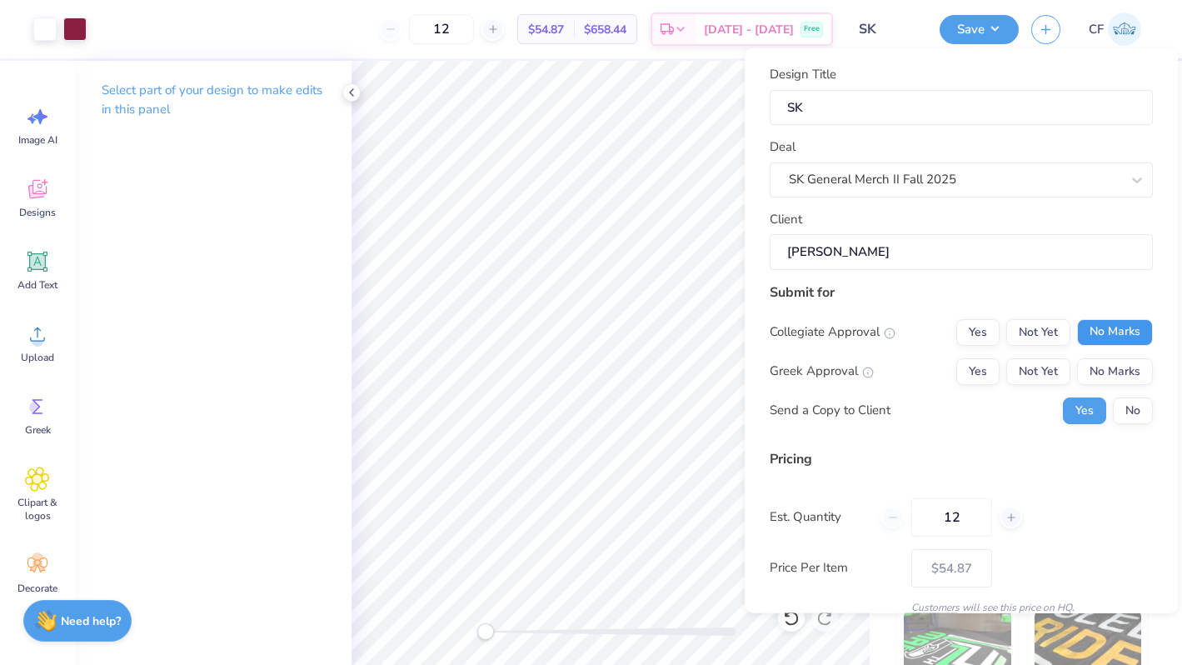
click at [1089, 322] on button "No Marks" at bounding box center [1115, 331] width 76 height 27
click at [979, 364] on button "Yes" at bounding box center [978, 370] width 43 height 27
type input "$45.26"
click at [964, 517] on input "12" at bounding box center [952, 516] width 81 height 38
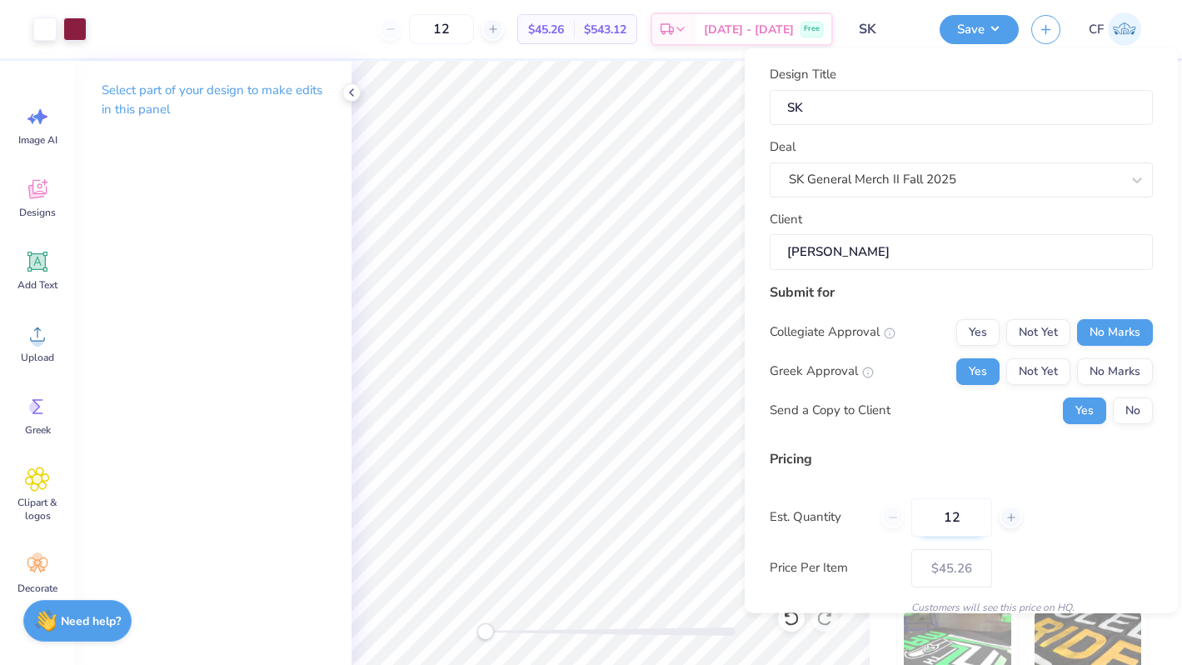
click at [953, 517] on input "12" at bounding box center [952, 516] width 81 height 38
type input "24"
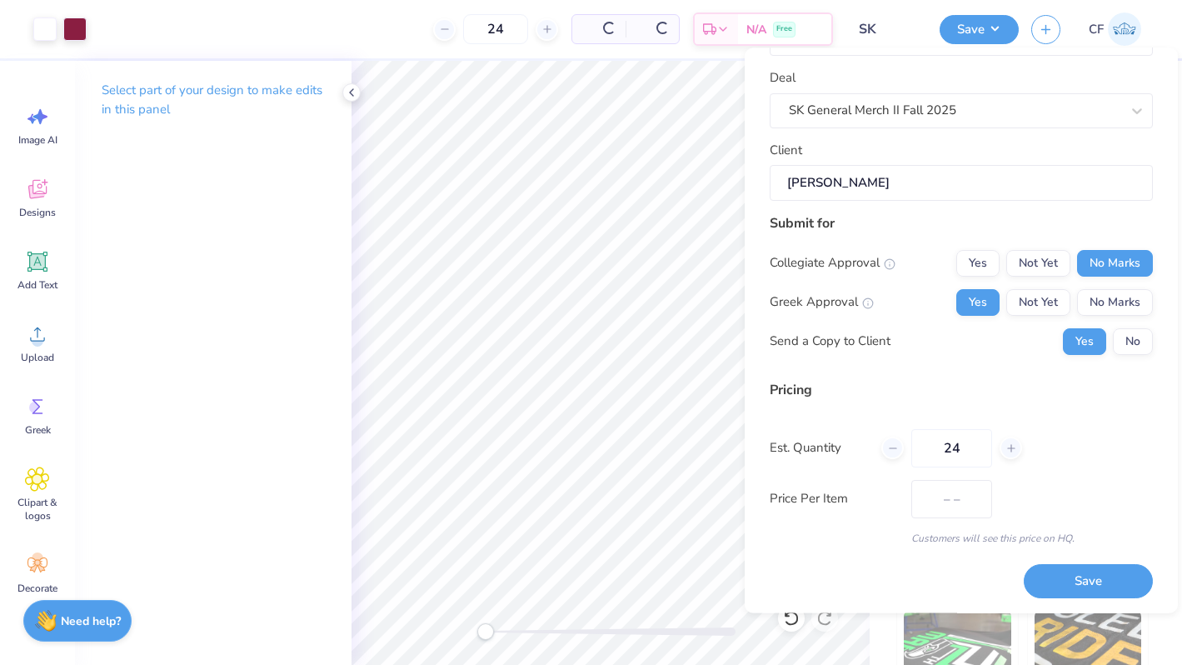
type input "$30.50"
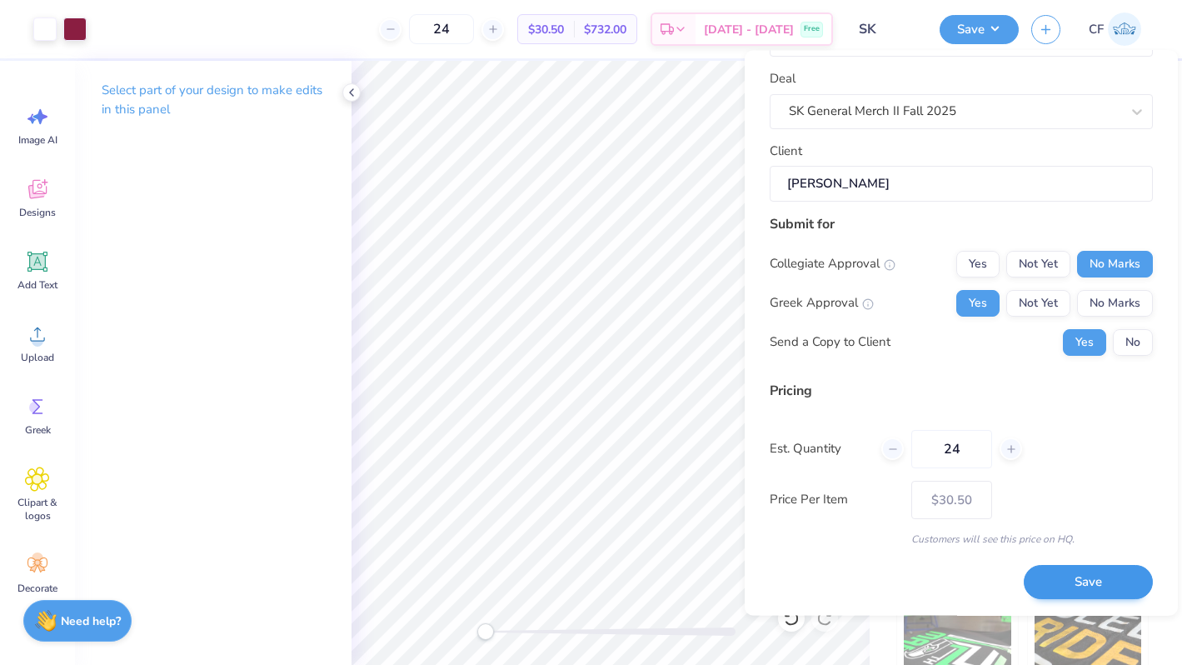
type input "24"
click at [1082, 584] on button "Save" at bounding box center [1088, 583] width 129 height 34
type input "– –"
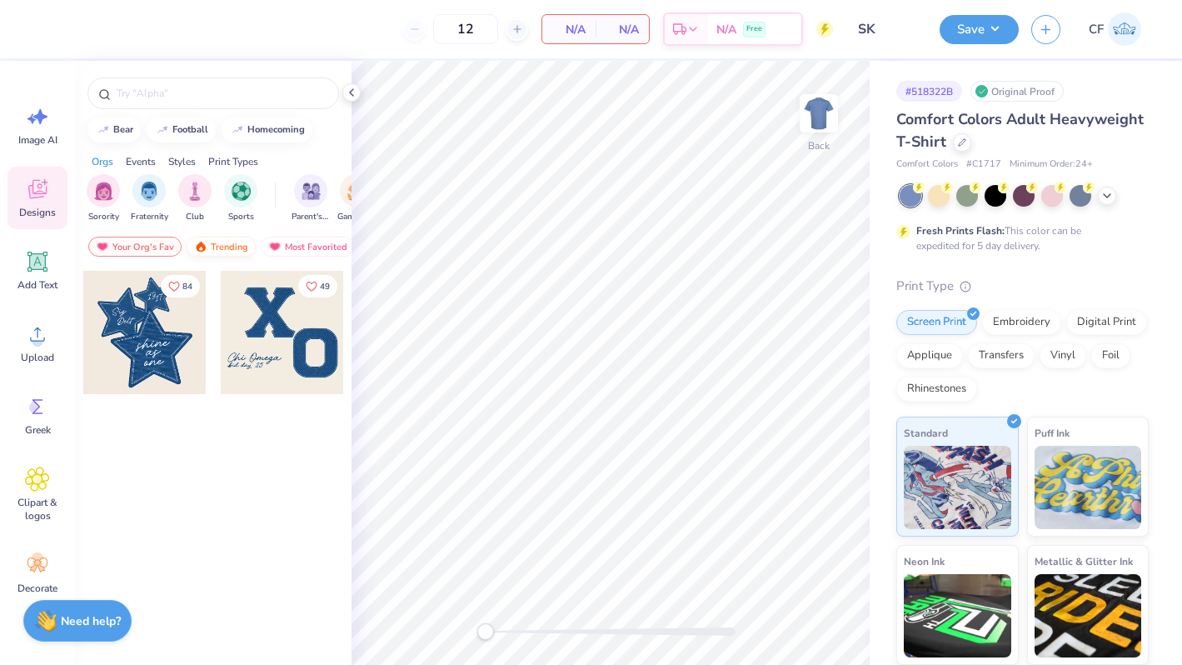
click at [226, 251] on div "Trending" at bounding box center [221, 247] width 69 height 20
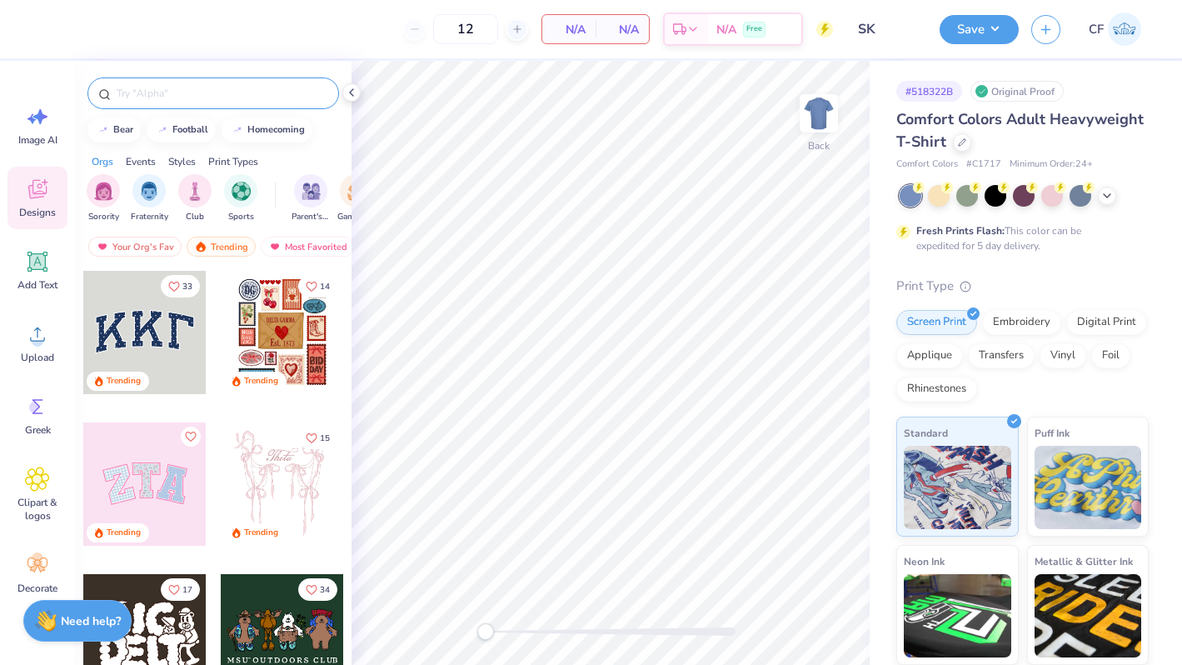
click at [219, 98] on input "text" at bounding box center [221, 93] width 213 height 17
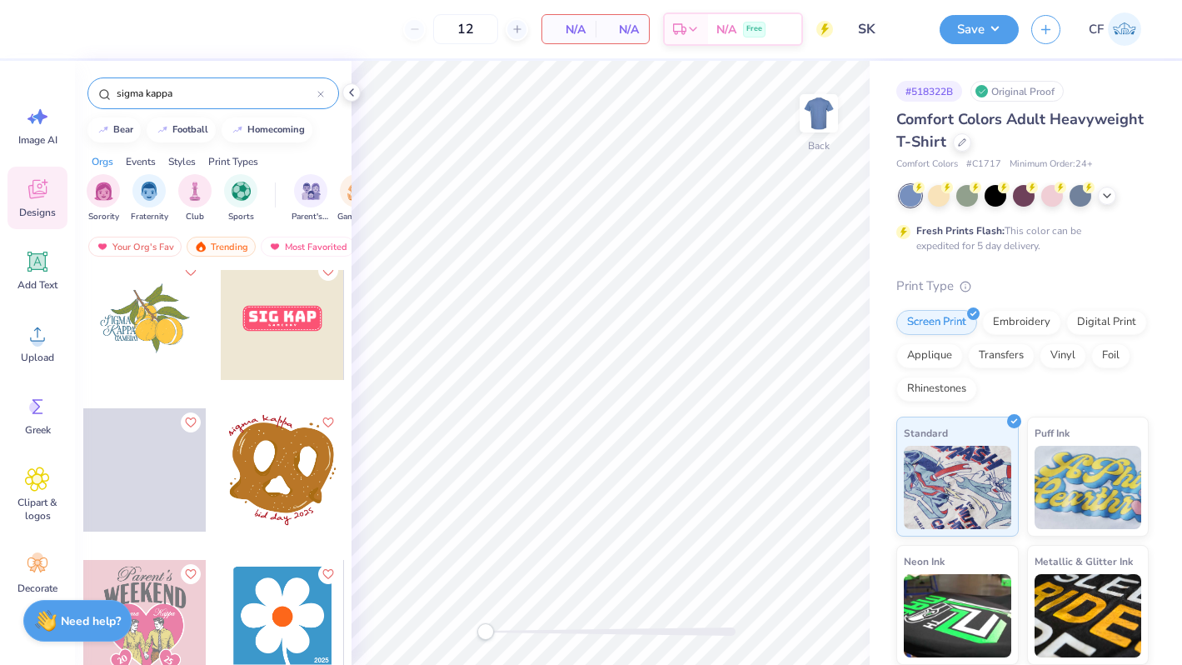
scroll to position [8660, 0]
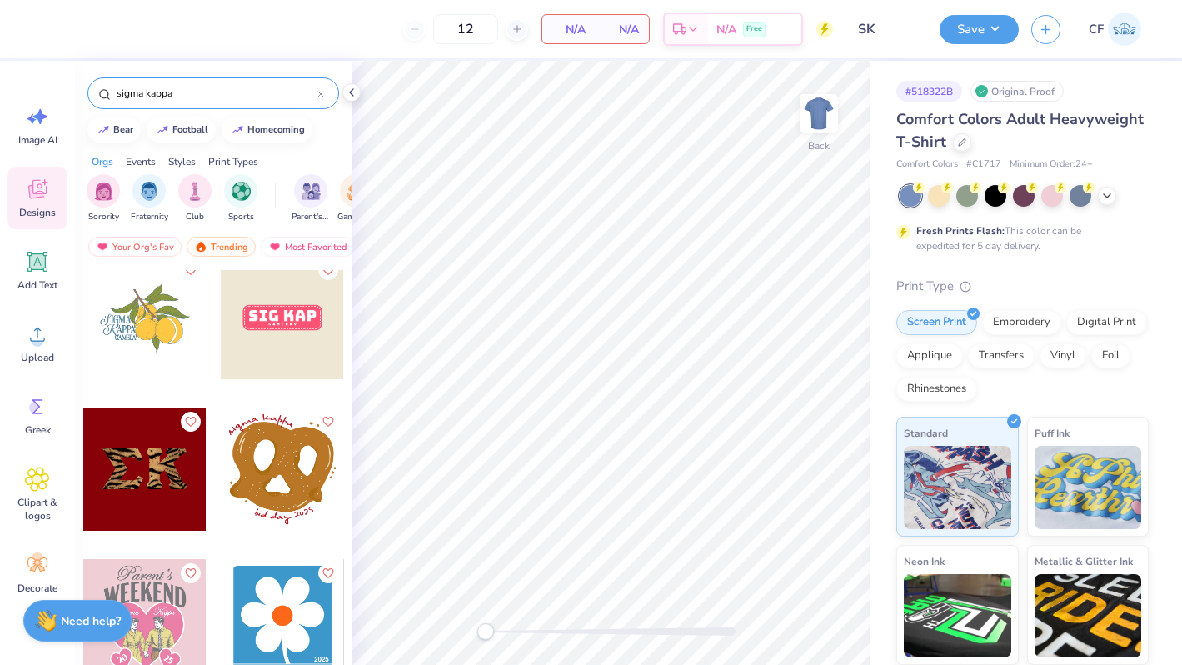
type input "sigma kappa"
click at [82, 485] on div at bounding box center [20, 468] width 123 height 123
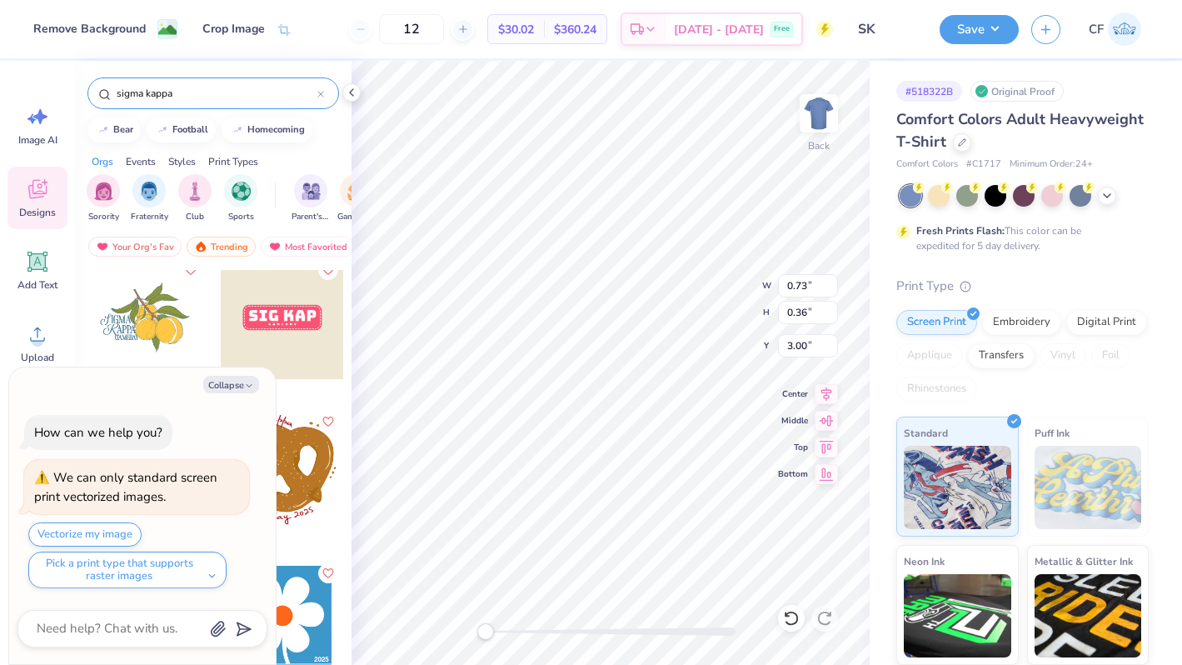
type textarea "x"
type input "6.50"
type input "3.16"
type textarea "x"
type input "11.45"
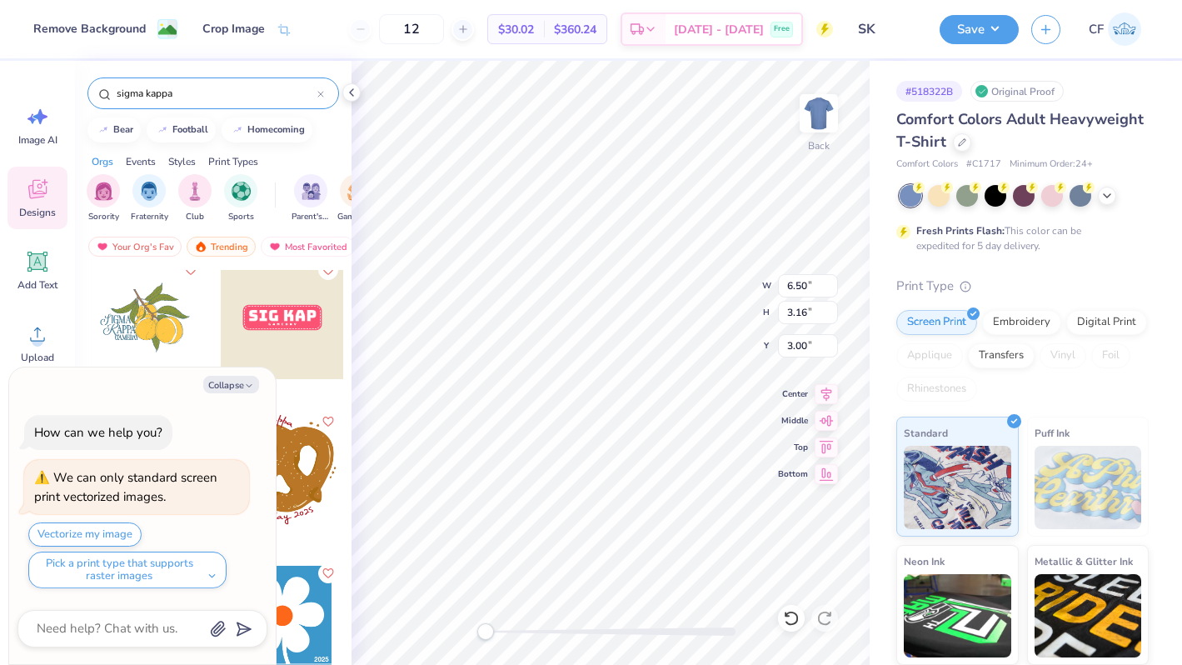
type input "5.57"
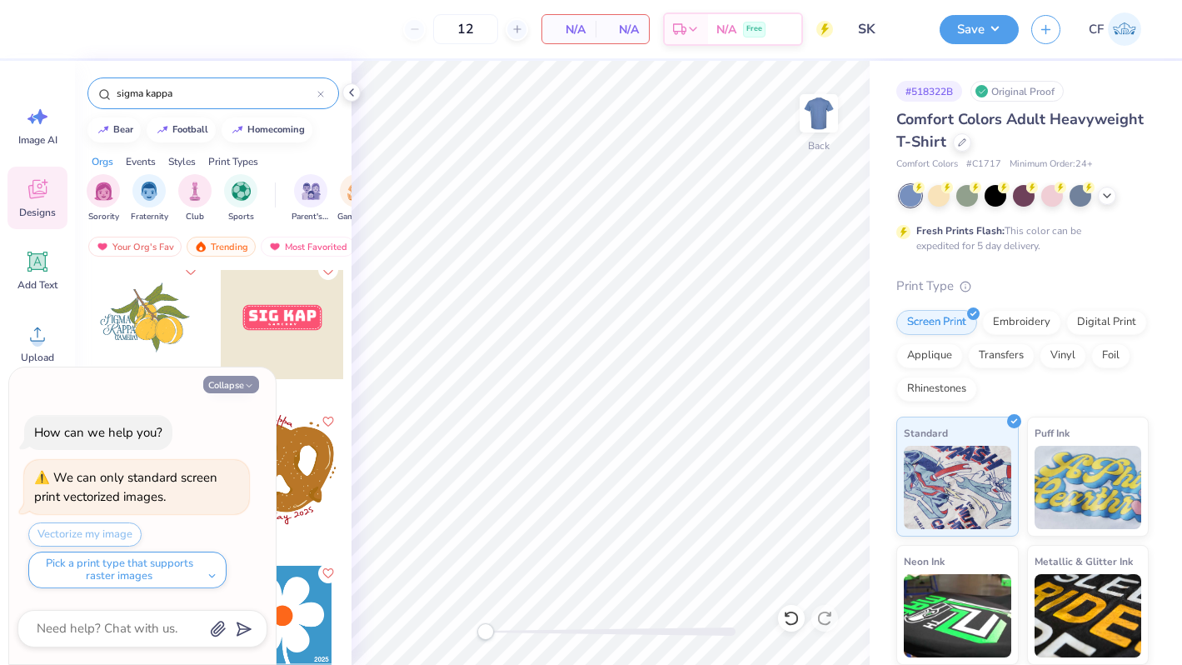
click at [240, 387] on button "Collapse" at bounding box center [231, 384] width 56 height 17
type textarea "x"
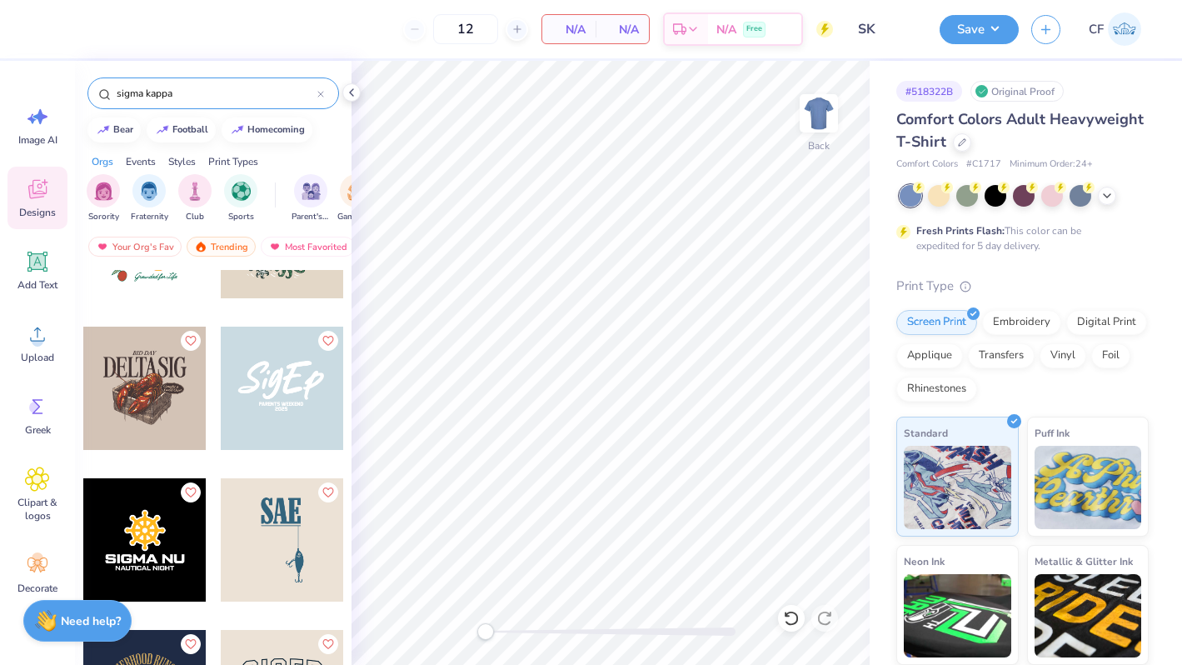
scroll to position [18846, 0]
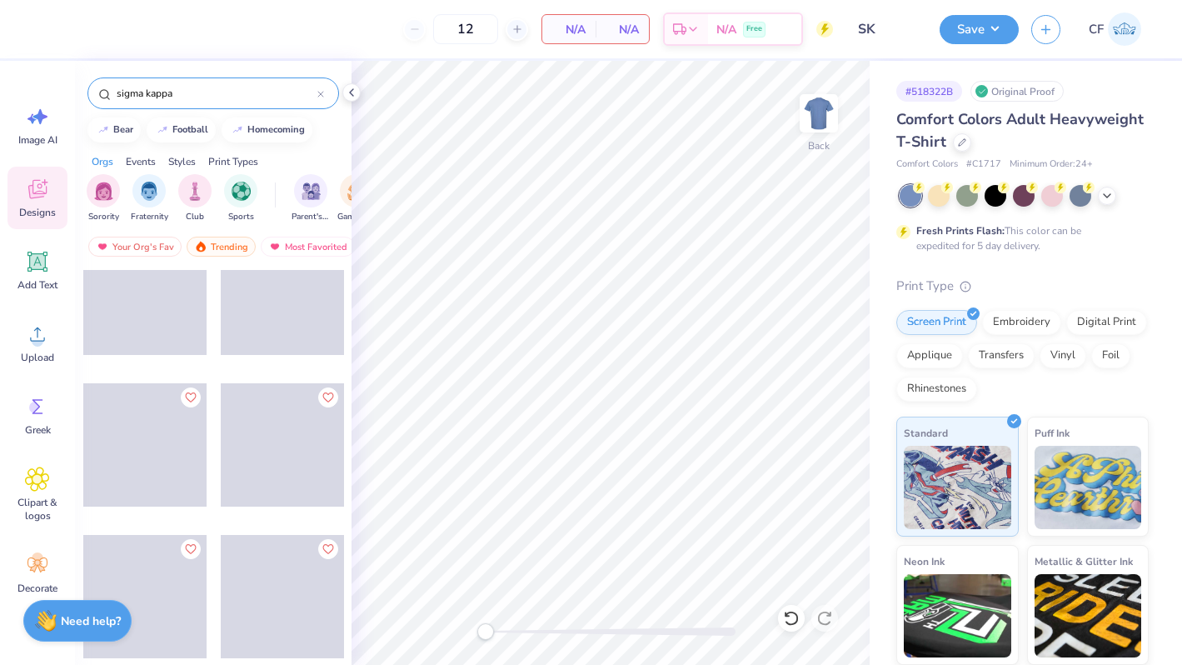
click at [225, 96] on input "sigma kappa" at bounding box center [216, 93] width 202 height 17
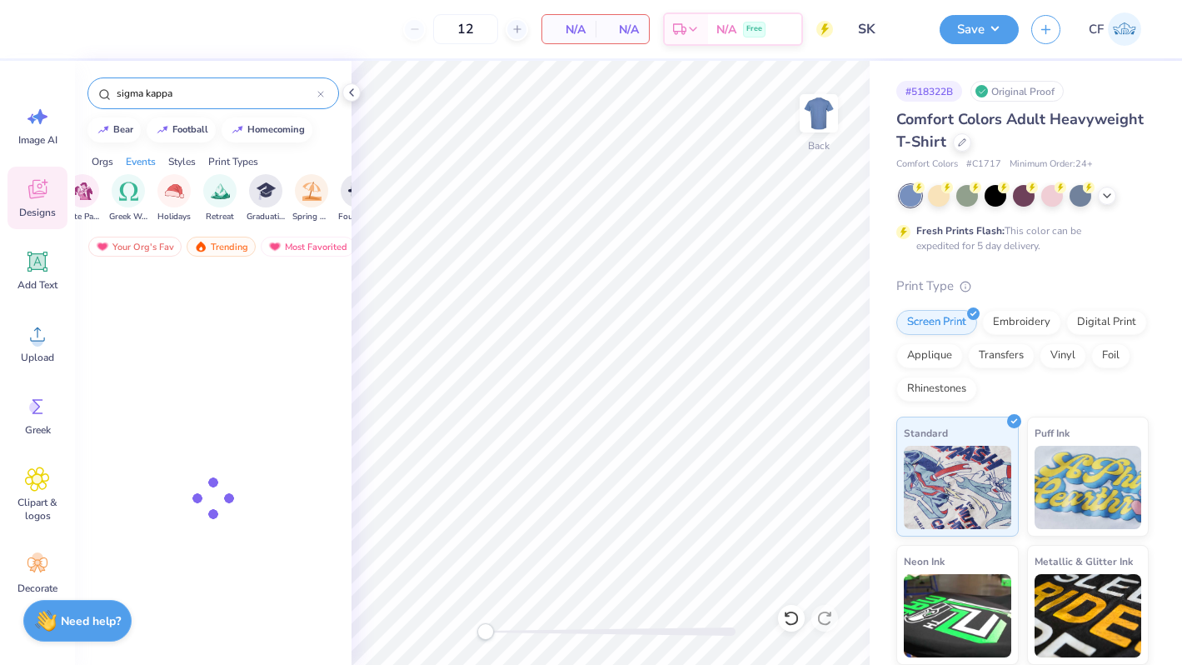
scroll to position [0, 595]
click at [322, 93] on icon at bounding box center [320, 94] width 7 height 7
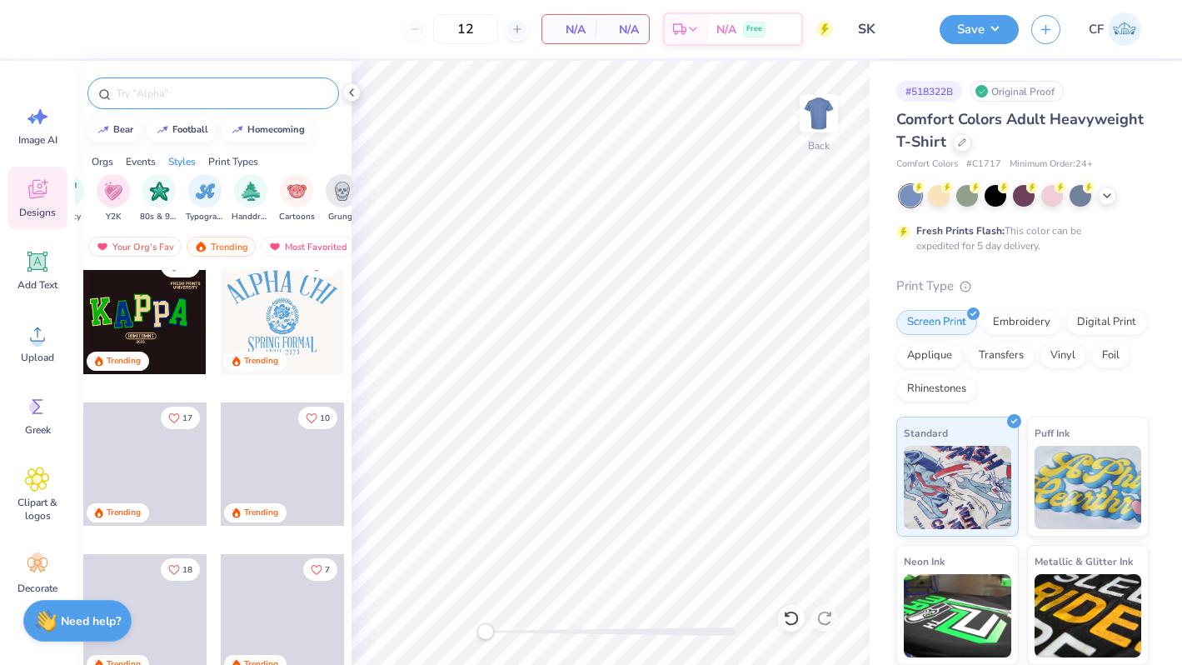
scroll to position [0, 989]
click at [223, 197] on img "filter for Typography" at bounding box center [216, 189] width 19 height 19
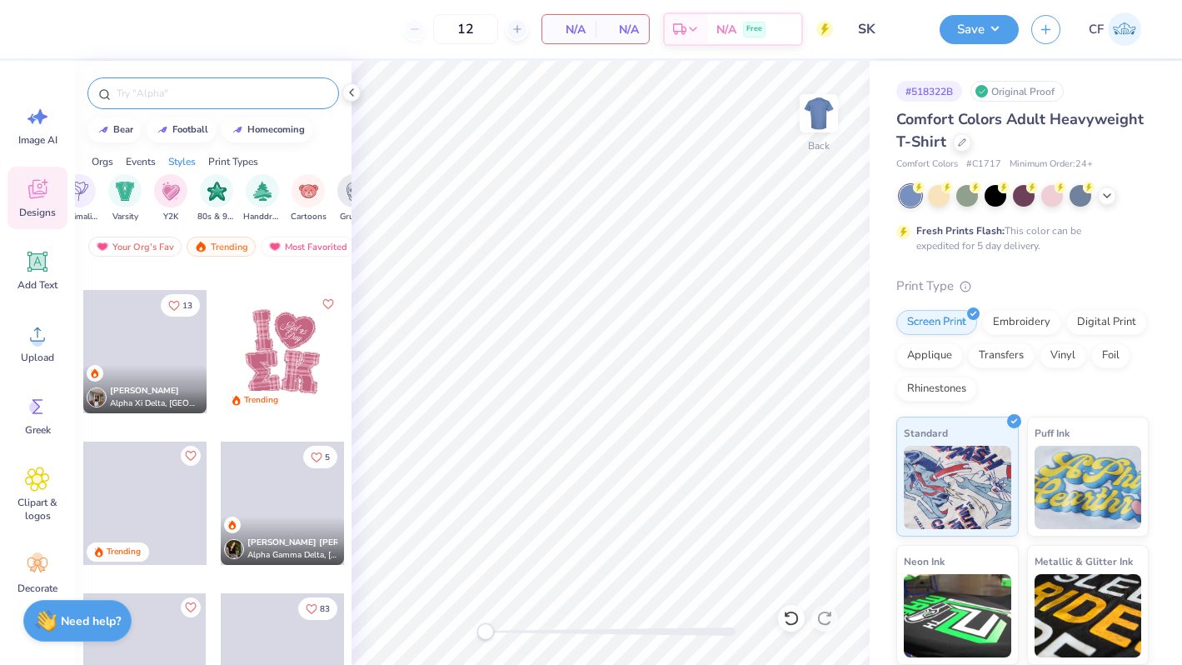
scroll to position [3921, 0]
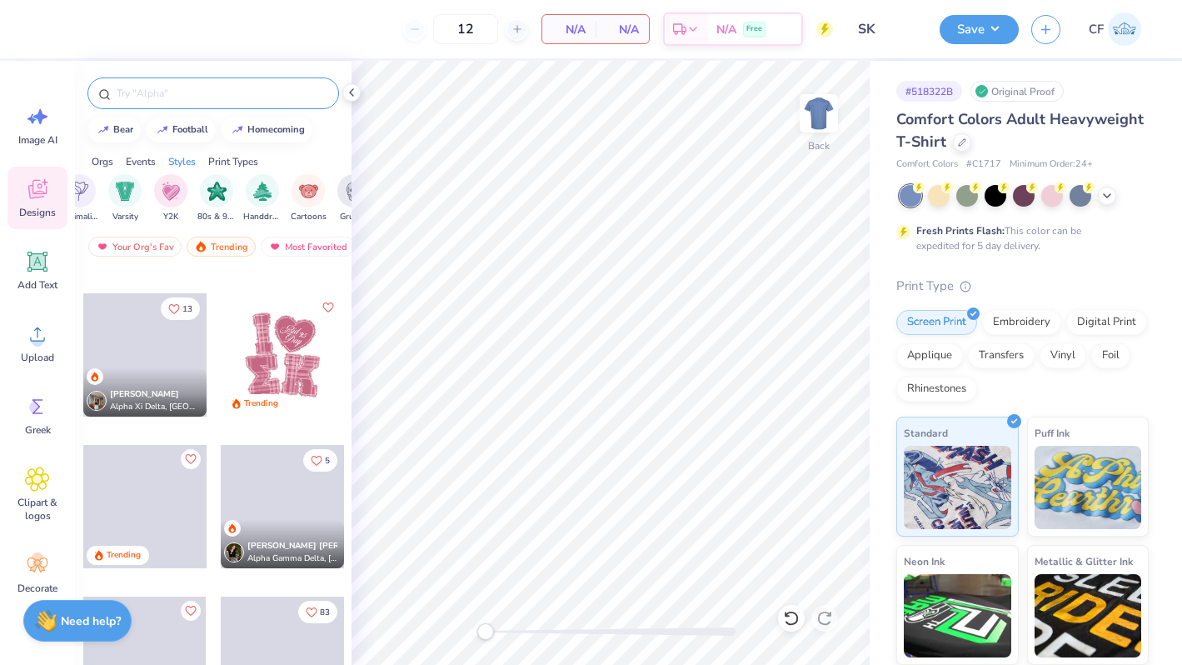
click at [266, 372] on div at bounding box center [282, 354] width 123 height 123
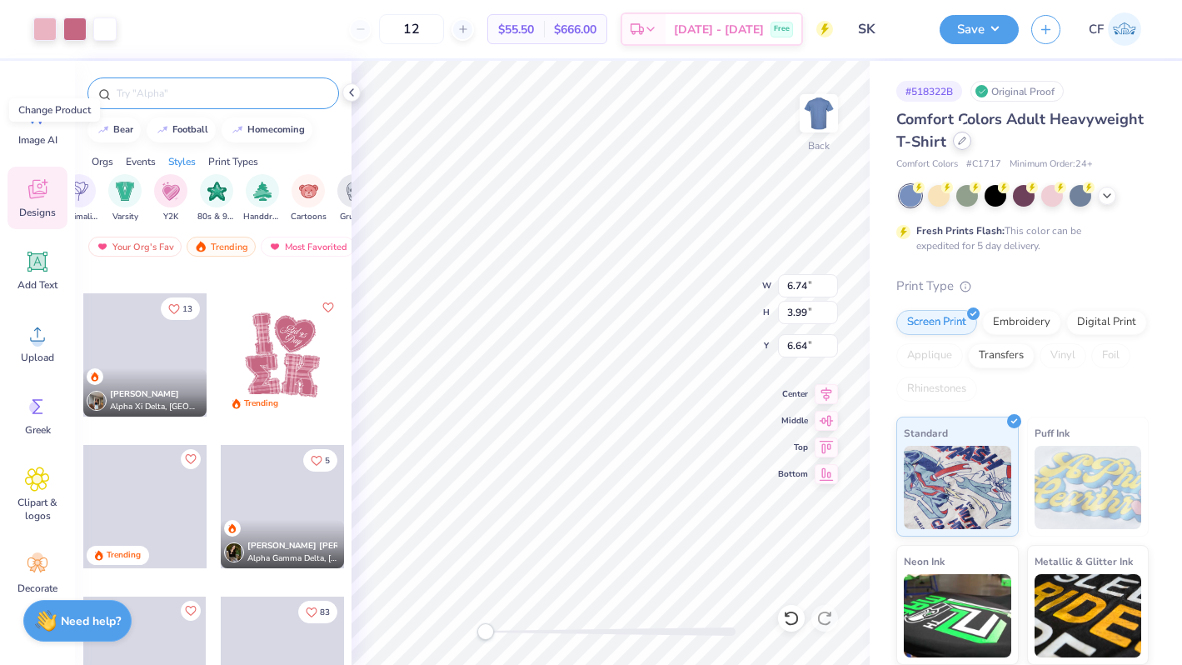
click at [958, 144] on icon at bounding box center [962, 141] width 8 height 8
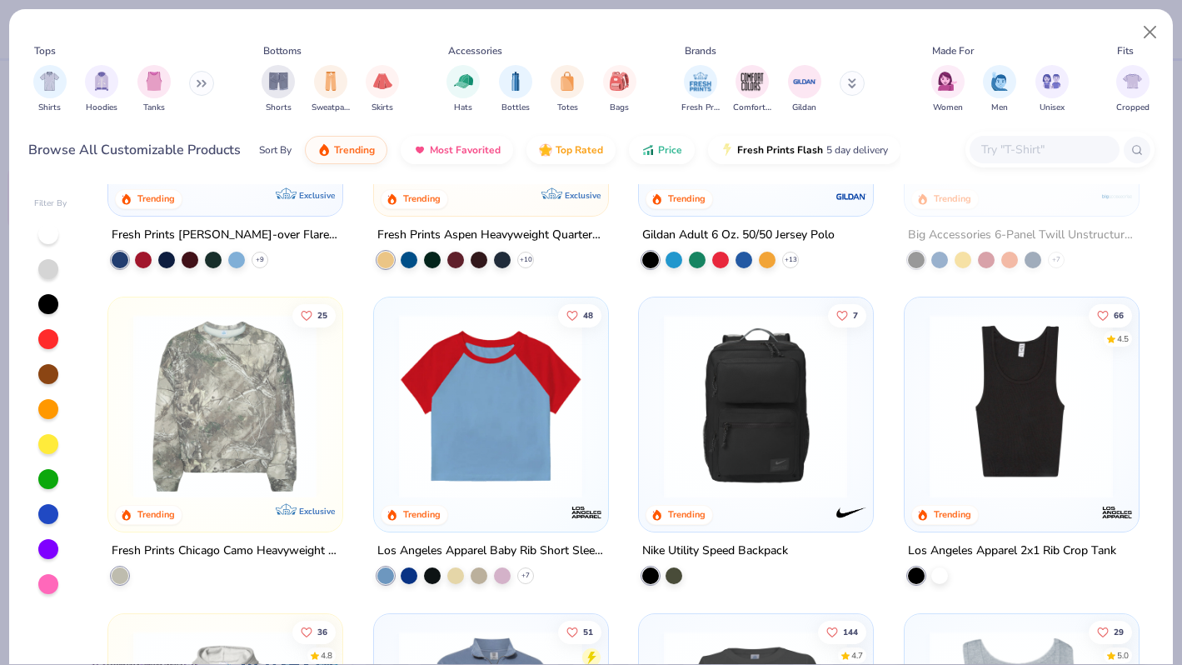
scroll to position [3704, 0]
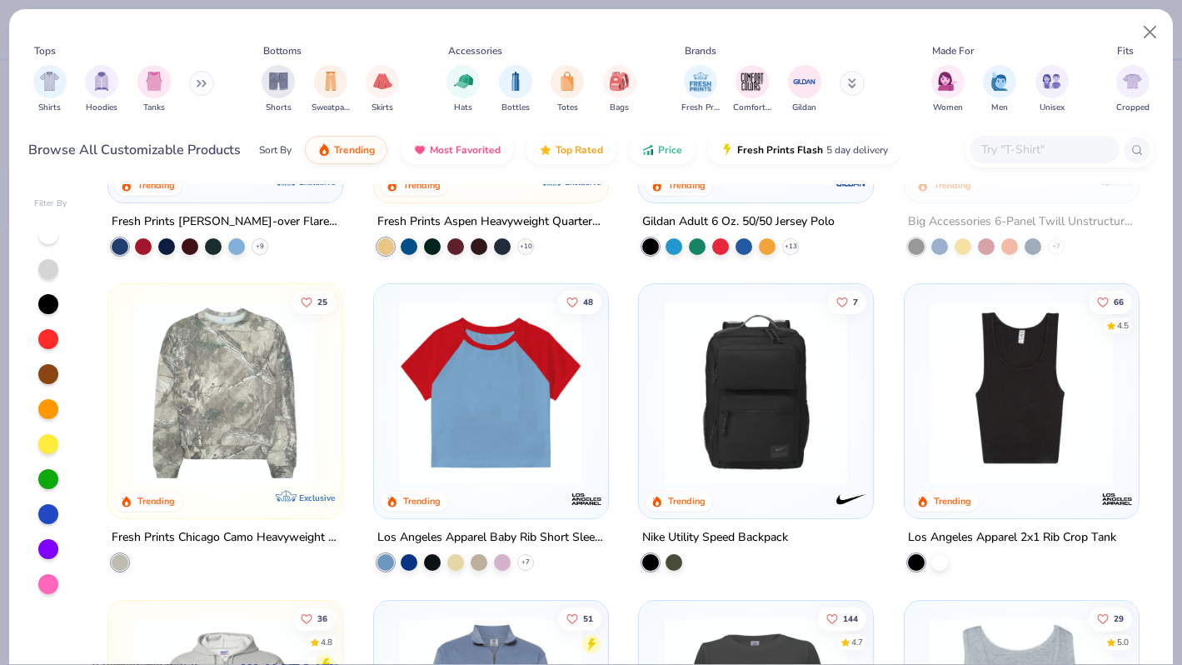
click at [196, 82] on button at bounding box center [201, 83] width 25 height 25
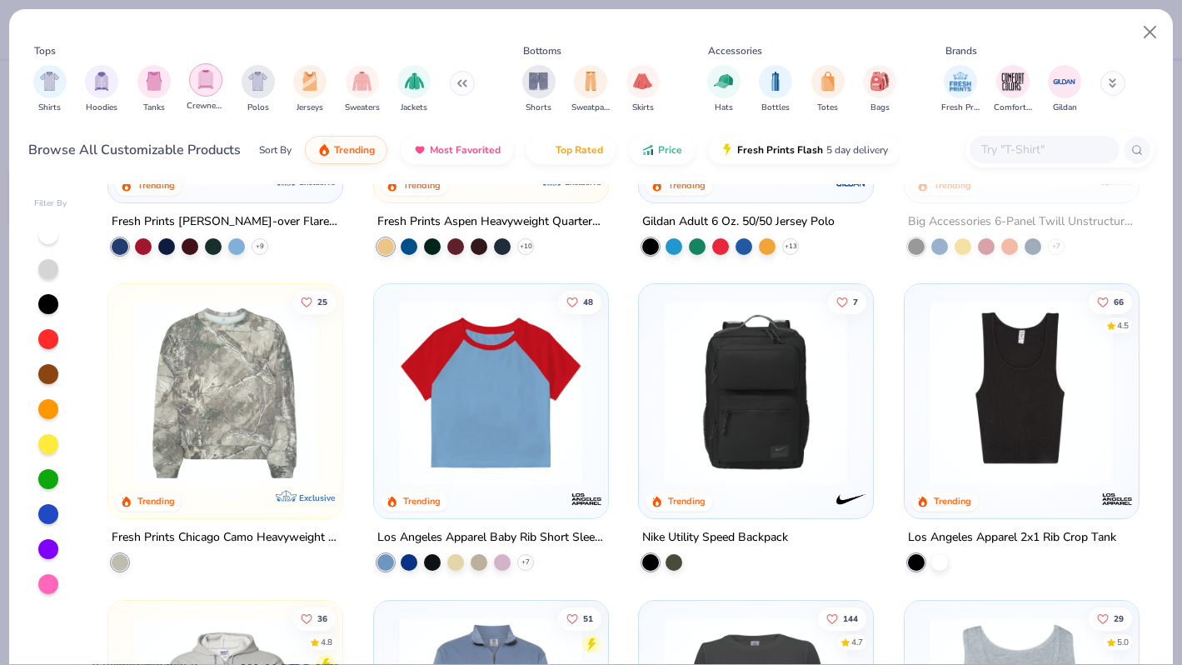
click at [207, 85] on img "filter for Crewnecks" at bounding box center [206, 79] width 18 height 19
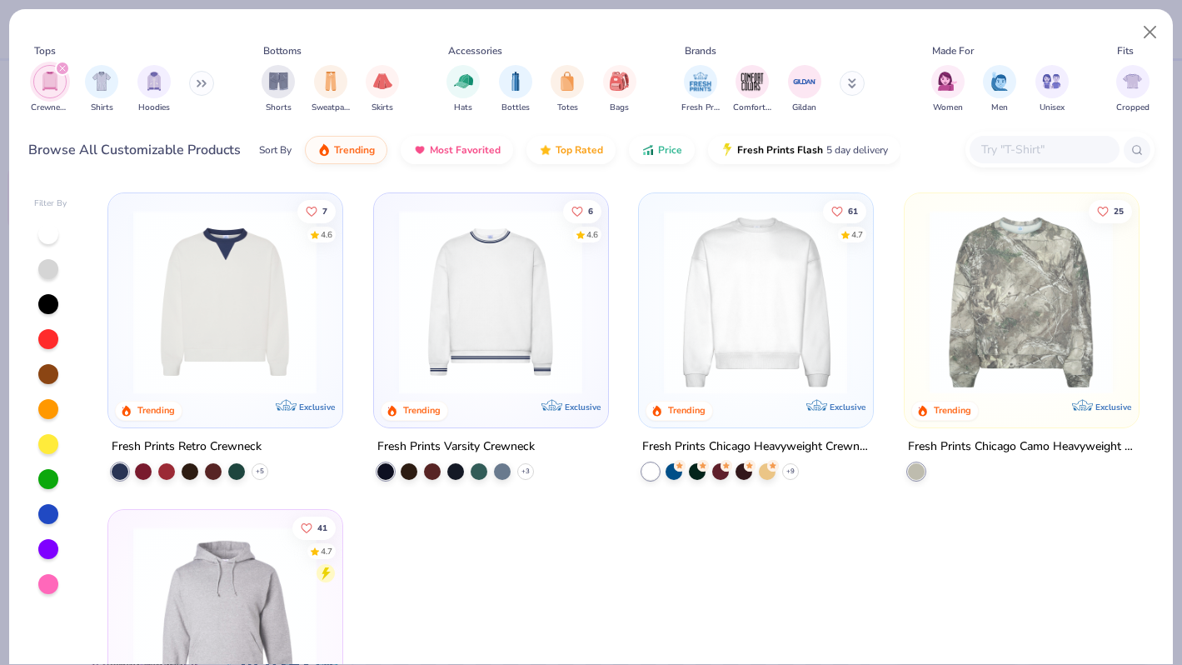
click at [199, 88] on button at bounding box center [201, 83] width 25 height 25
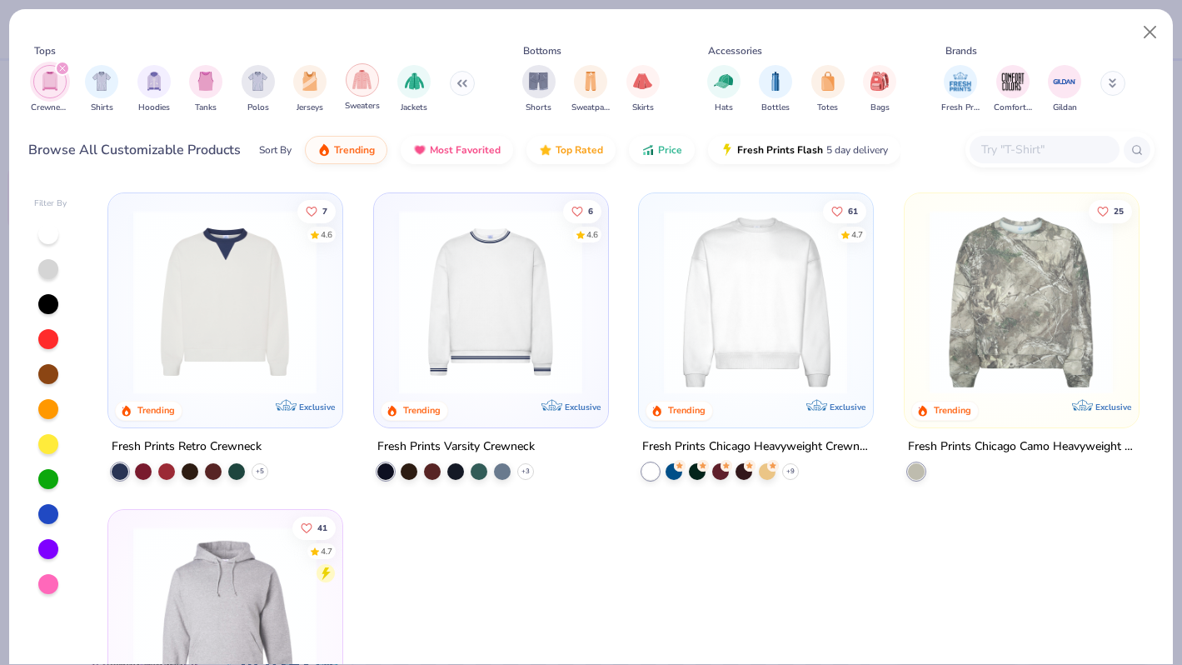
click at [349, 80] on div "filter for Sweaters" at bounding box center [362, 79] width 33 height 33
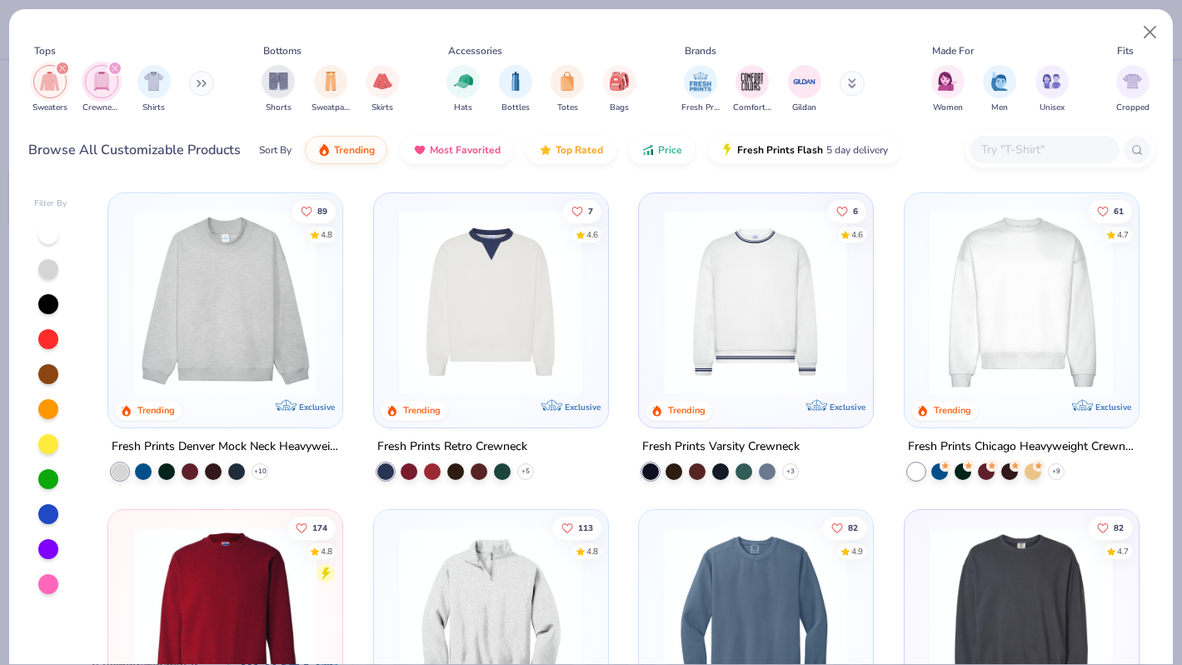
click at [201, 582] on img at bounding box center [225, 618] width 200 height 184
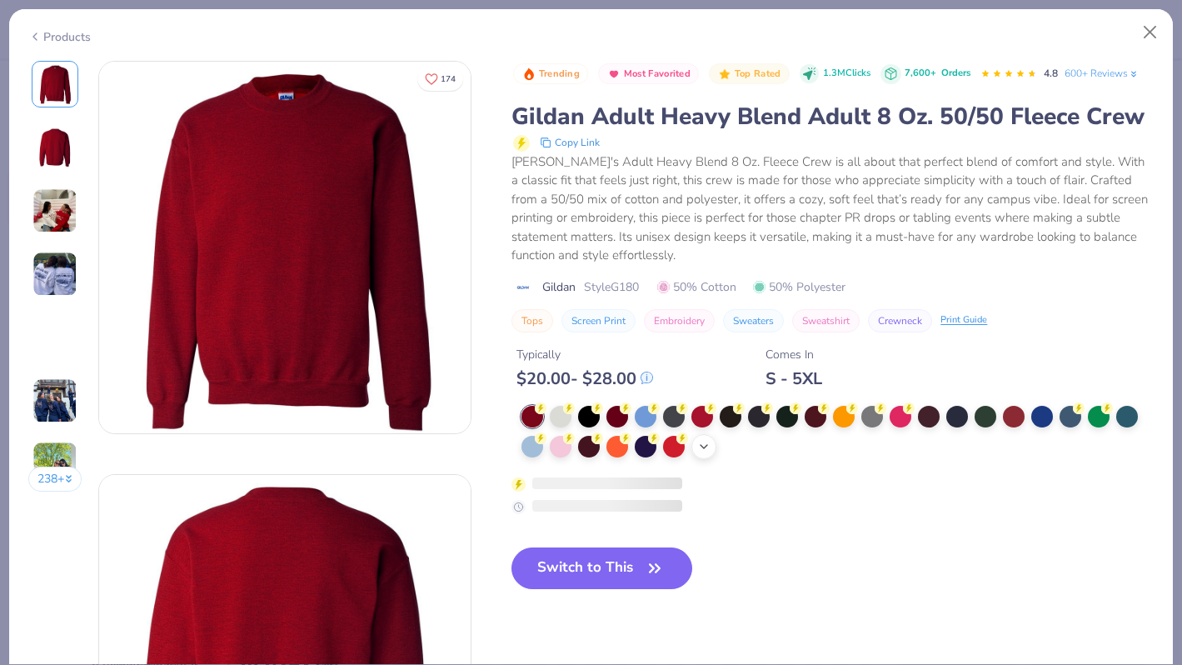
click at [705, 442] on icon at bounding box center [703, 446] width 13 height 13
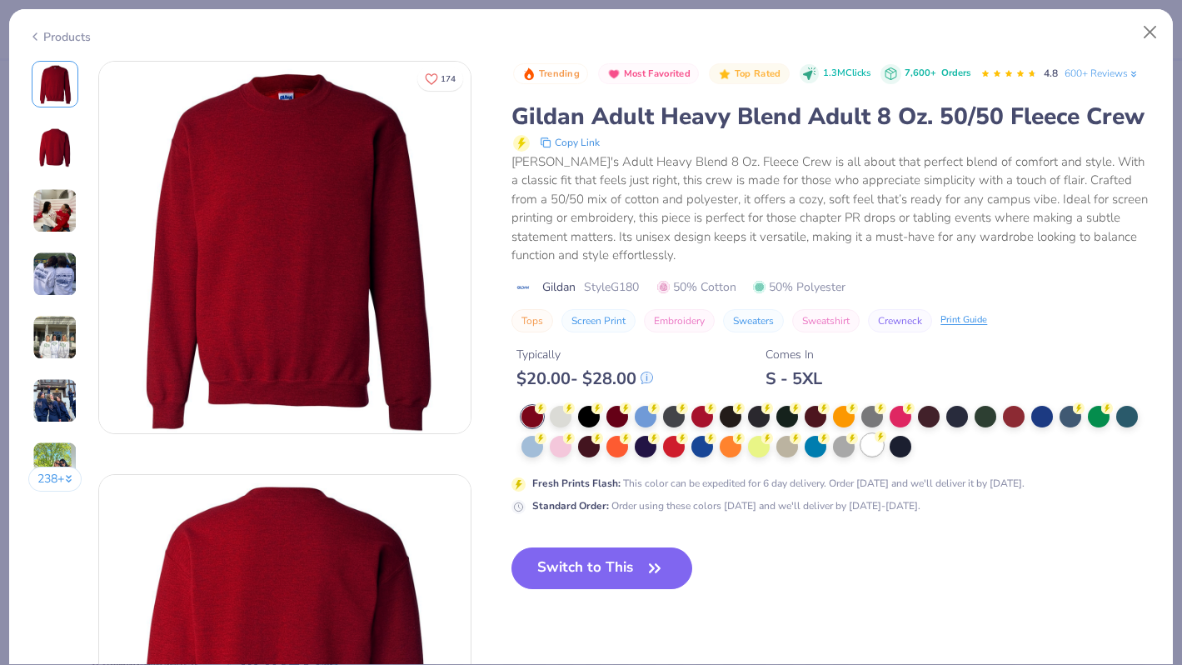
click at [871, 454] on div at bounding box center [873, 445] width 22 height 22
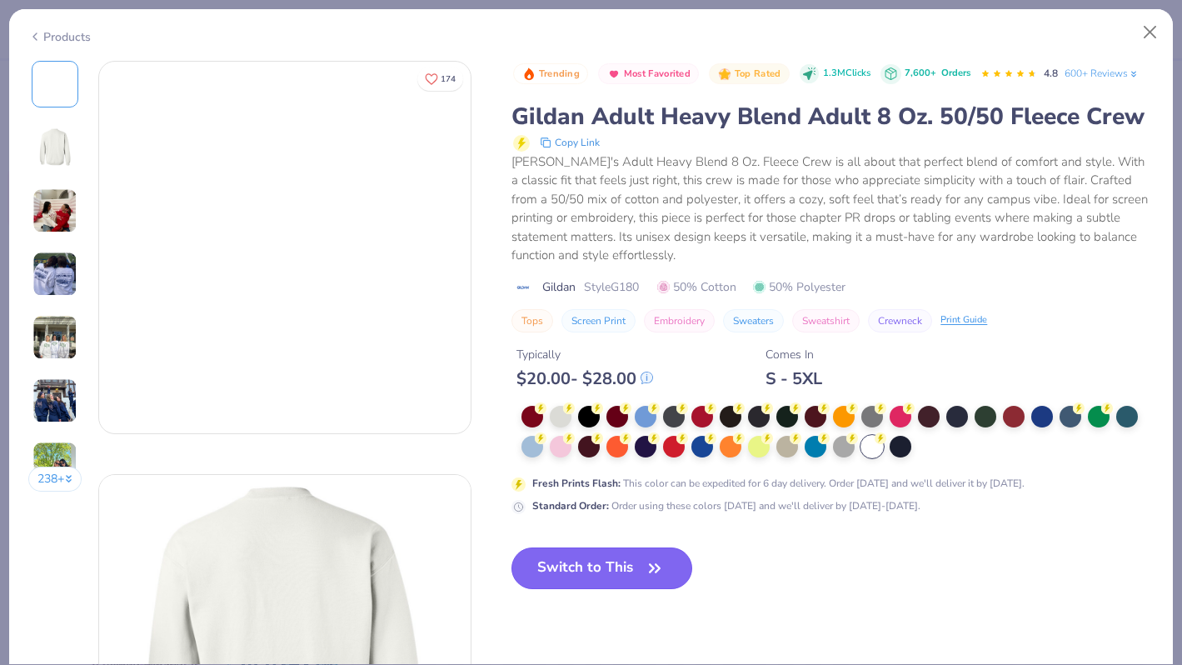
click at [598, 554] on button "Switch to This" at bounding box center [602, 568] width 181 height 42
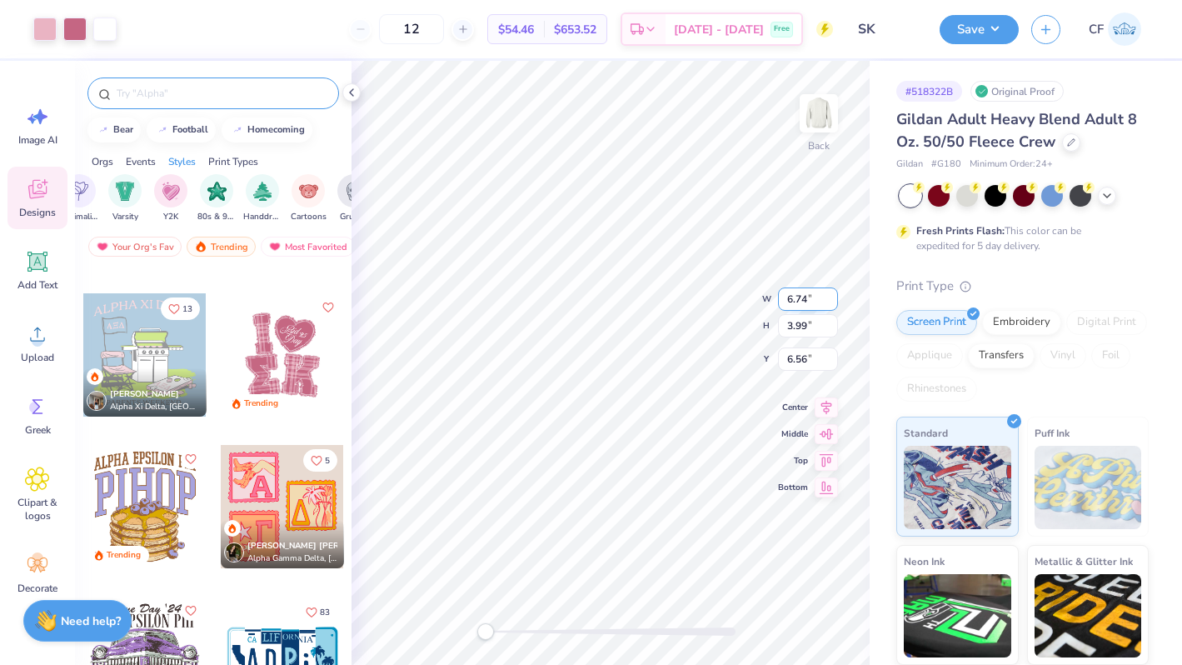
click at [793, 297] on input "6.74" at bounding box center [808, 298] width 60 height 23
type input "7.00"
type input "4.14"
click at [807, 345] on input "6.48" at bounding box center [808, 345] width 60 height 23
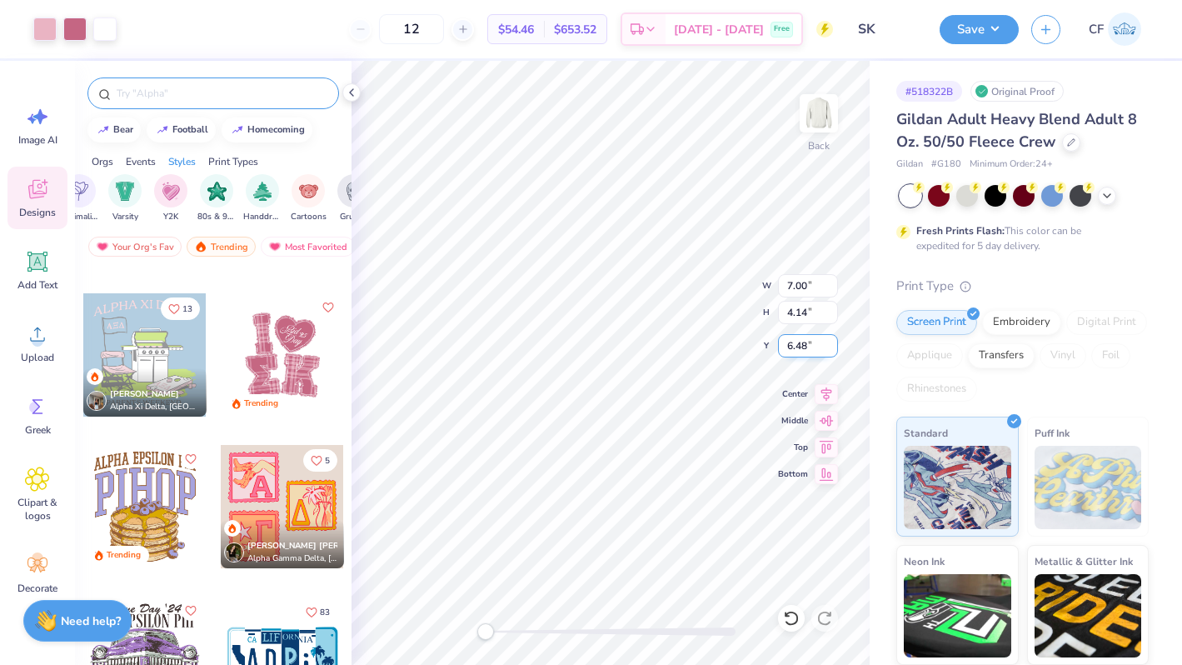
click at [807, 345] on input "6.48" at bounding box center [808, 345] width 60 height 23
click at [793, 342] on input "6.48" at bounding box center [808, 345] width 60 height 23
type input "3.00"
click at [824, 390] on icon at bounding box center [826, 392] width 23 height 20
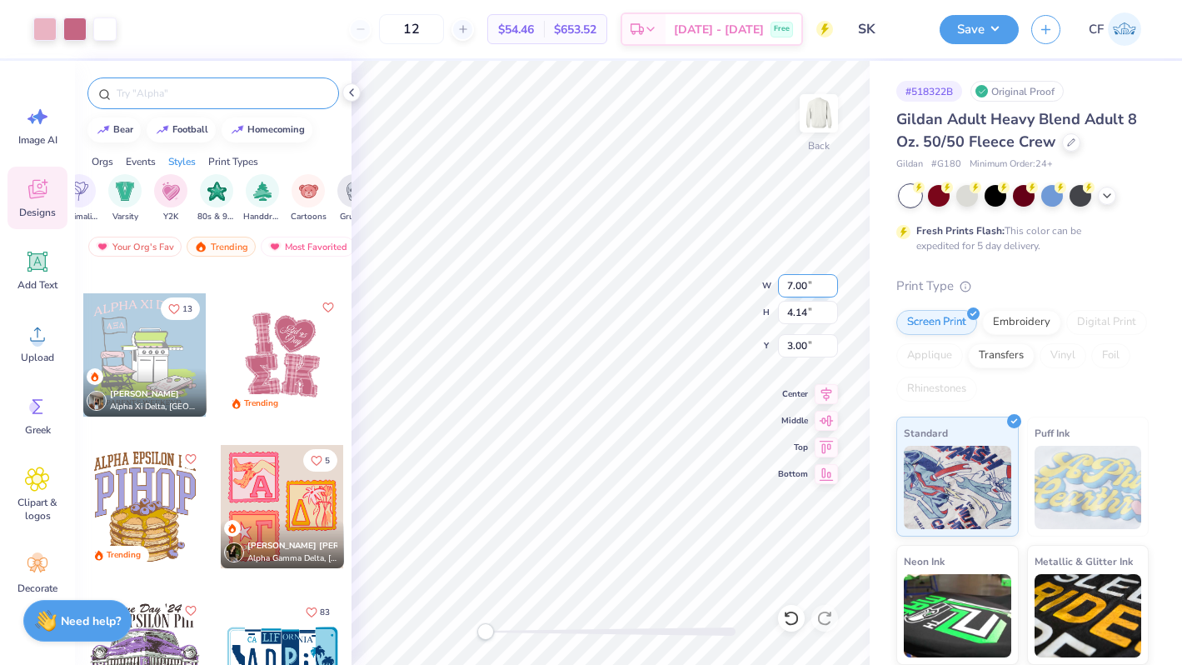
click at [801, 282] on input "7.00" at bounding box center [808, 285] width 60 height 23
type input "8.00"
type input "4.74"
click at [797, 349] on input "2.70" at bounding box center [808, 345] width 60 height 23
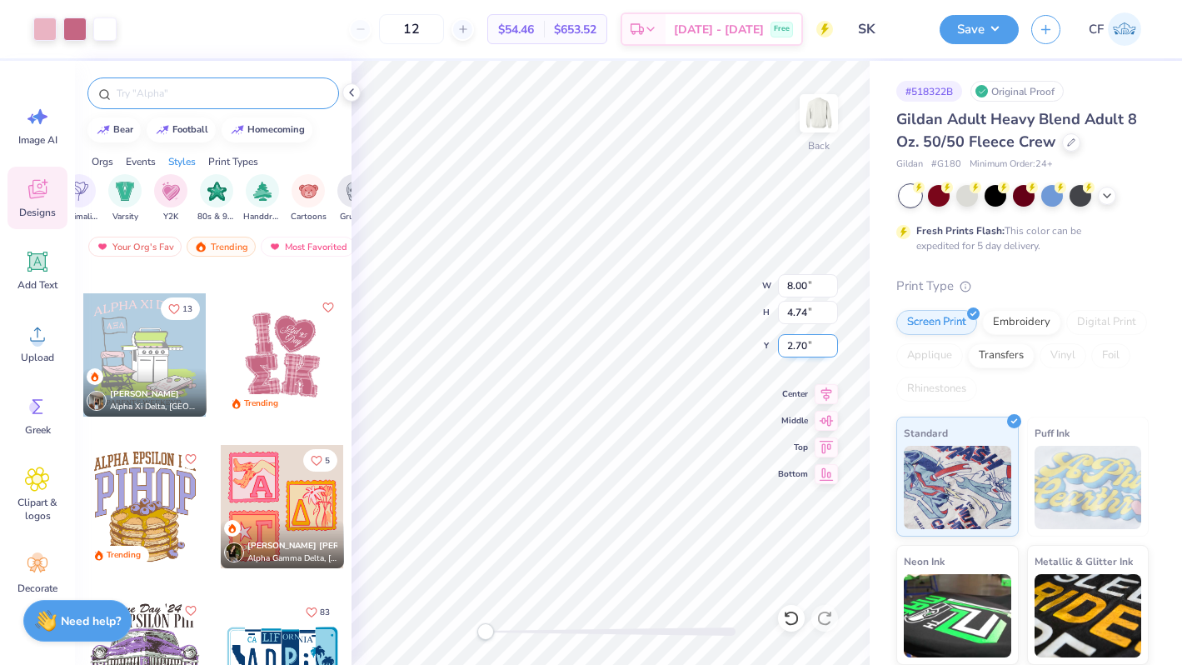
click at [797, 349] on input "2.70" at bounding box center [808, 345] width 60 height 23
type input "3.00"
click at [830, 389] on icon at bounding box center [827, 392] width 11 height 14
click at [74, 31] on div at bounding box center [74, 27] width 23 height 23
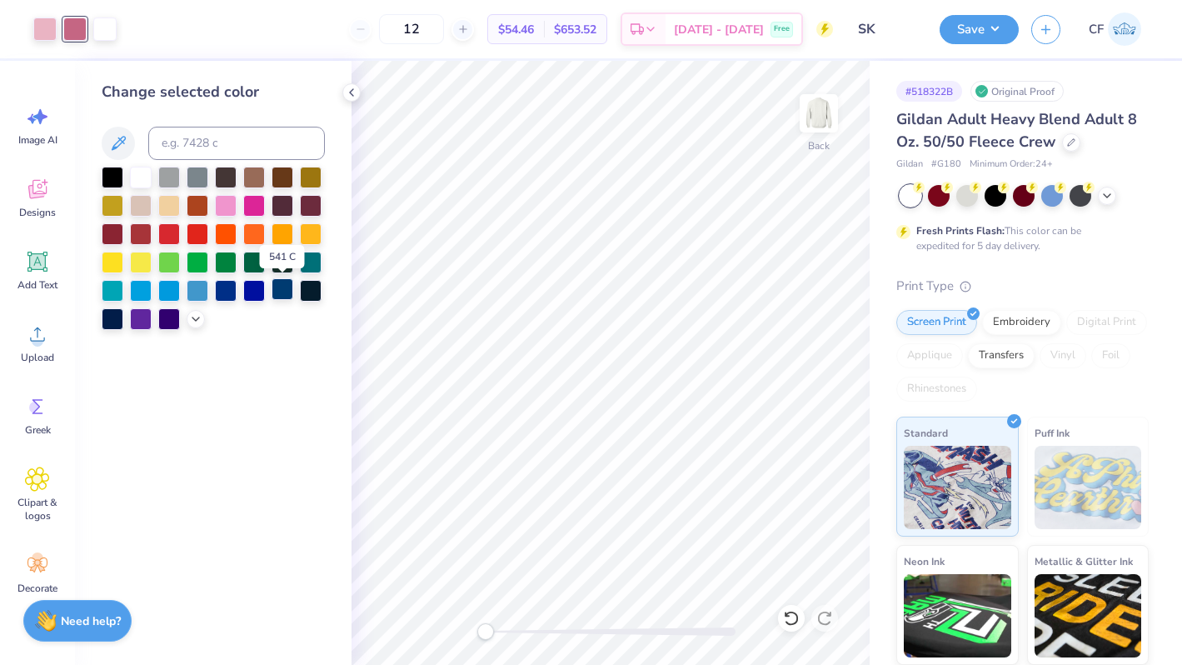
click at [287, 300] on div at bounding box center [283, 289] width 22 height 22
click at [47, 30] on div at bounding box center [44, 27] width 23 height 23
click at [194, 319] on icon at bounding box center [195, 317] width 13 height 13
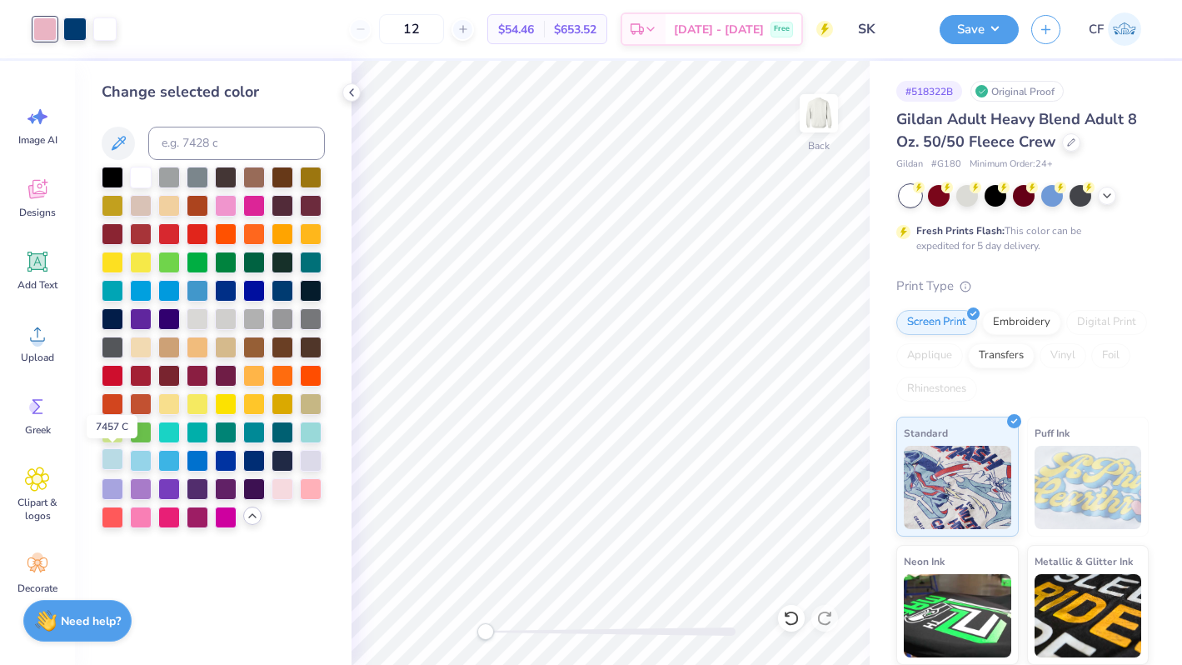
click at [112, 456] on div at bounding box center [113, 459] width 22 height 22
click at [81, 30] on div at bounding box center [74, 27] width 23 height 23
click at [42, 32] on div at bounding box center [44, 27] width 23 height 23
click at [197, 438] on div at bounding box center [198, 431] width 22 height 22
click at [256, 431] on div at bounding box center [254, 431] width 22 height 22
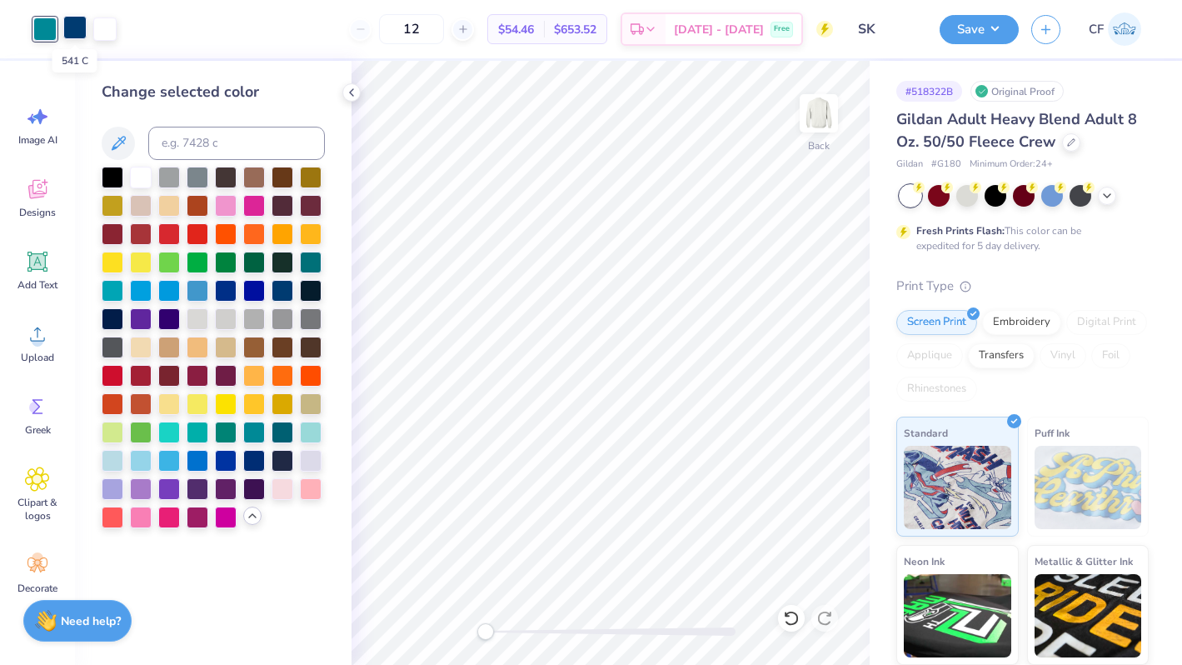
click at [76, 31] on div at bounding box center [74, 27] width 23 height 23
click at [275, 434] on div at bounding box center [283, 431] width 22 height 22
